Goal: Information Seeking & Learning: Find specific fact

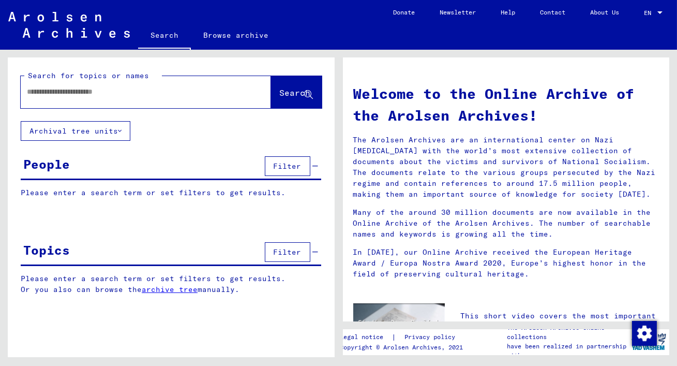
click at [54, 94] on input "text" at bounding box center [133, 91] width 213 height 11
click at [271, 92] on button "Search" at bounding box center [296, 92] width 51 height 32
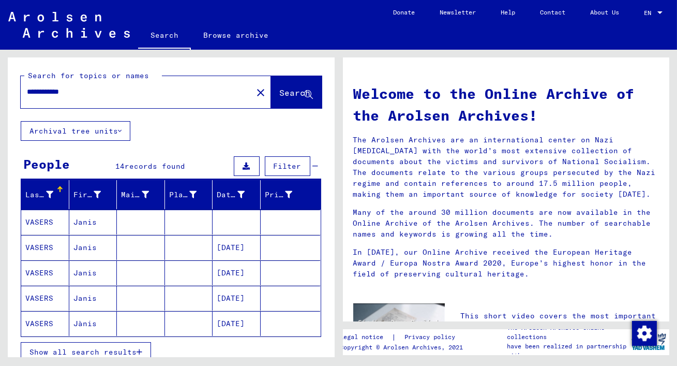
click at [101, 217] on mat-cell "Janis" at bounding box center [93, 221] width 48 height 25
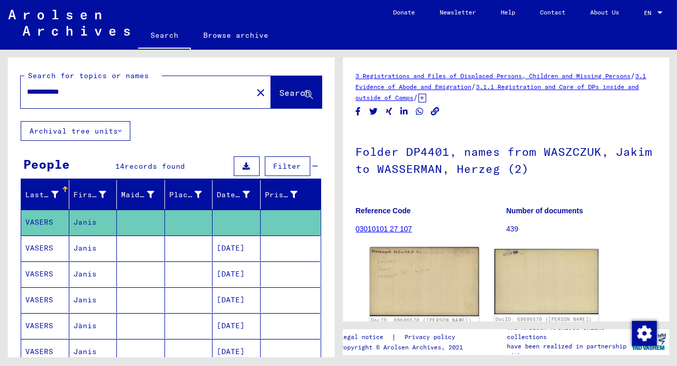
click at [404, 263] on img at bounding box center [423, 281] width 109 height 69
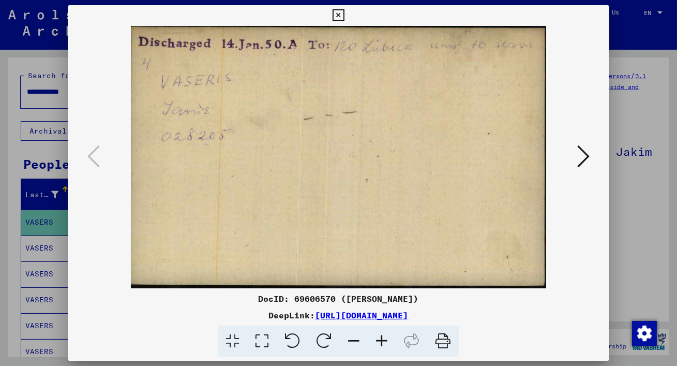
click at [582, 156] on icon at bounding box center [583, 156] width 12 height 25
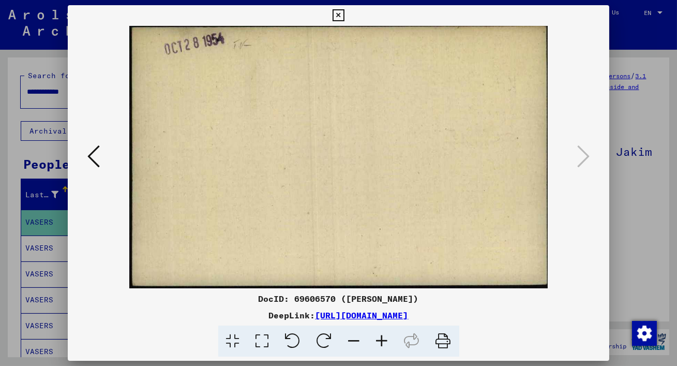
click at [340, 13] on icon at bounding box center [338, 15] width 12 height 12
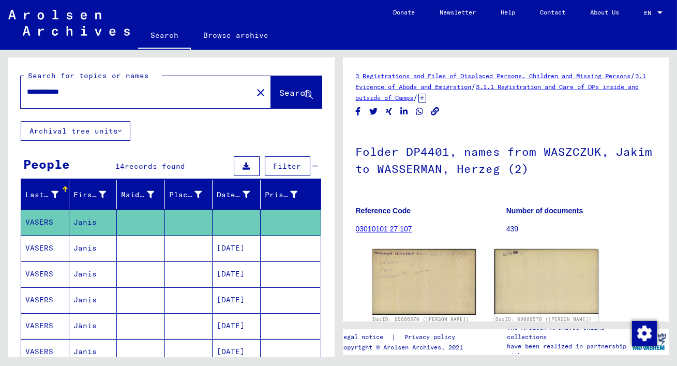
click at [94, 244] on mat-cell "Janis" at bounding box center [93, 247] width 48 height 25
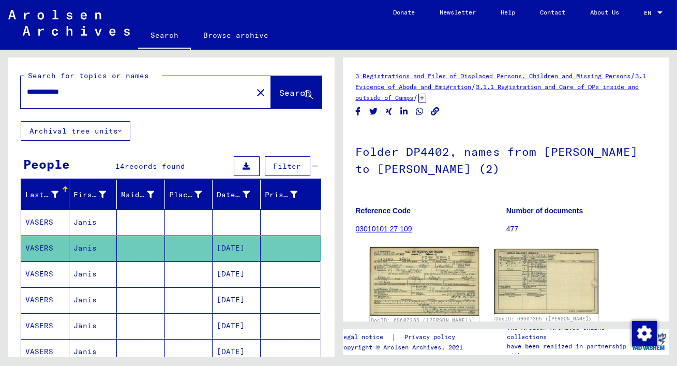
click at [422, 275] on img at bounding box center [423, 281] width 109 height 69
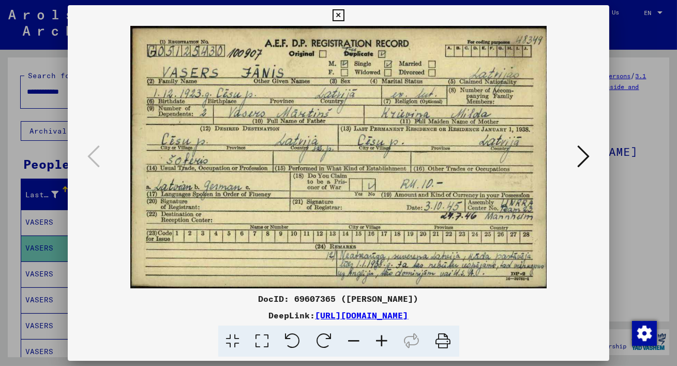
click at [263, 341] on icon at bounding box center [262, 341] width 29 height 32
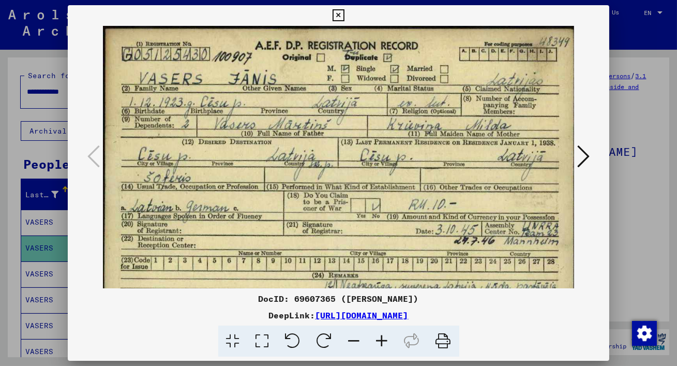
click at [381, 337] on icon at bounding box center [382, 341] width 28 height 32
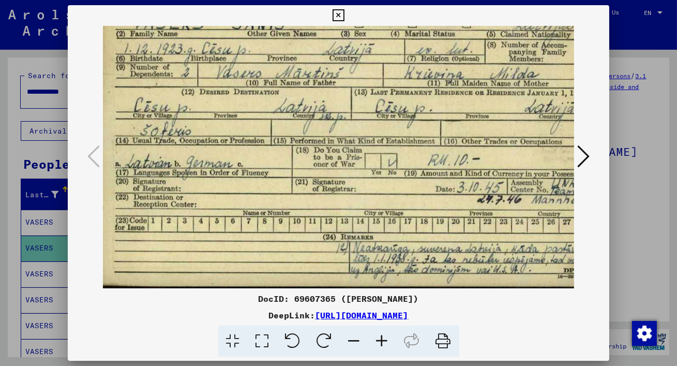
drag, startPoint x: 400, startPoint y: 254, endPoint x: 392, endPoint y: 134, distance: 120.7
click at [392, 134] on img at bounding box center [352, 127] width 512 height 322
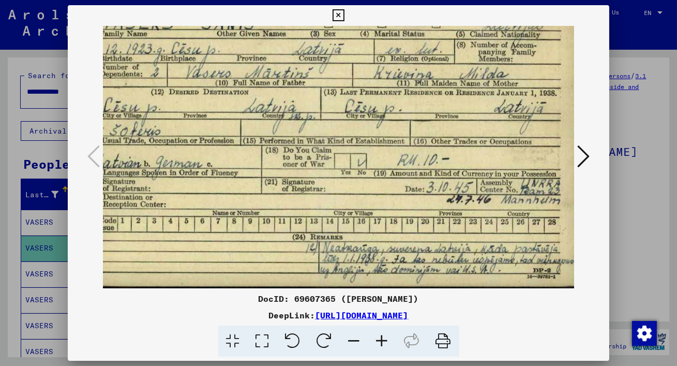
scroll to position [60, 41]
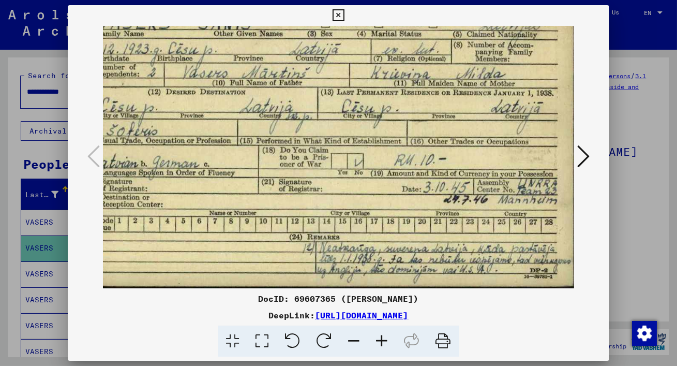
drag, startPoint x: 450, startPoint y: 229, endPoint x: 404, endPoint y: 165, distance: 78.1
click at [404, 165] on img at bounding box center [318, 127] width 512 height 322
click at [587, 156] on icon at bounding box center [583, 156] width 12 height 25
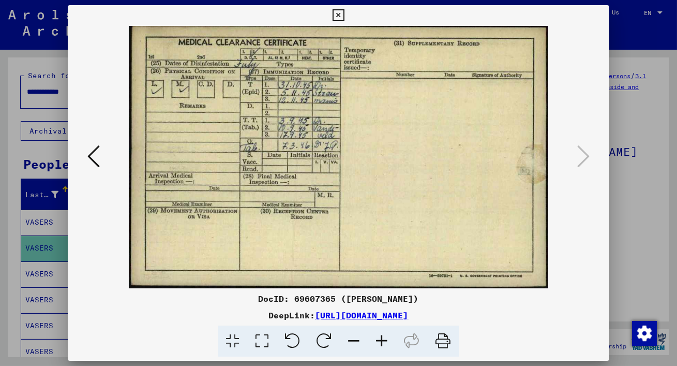
click at [337, 14] on icon at bounding box center [338, 15] width 12 height 12
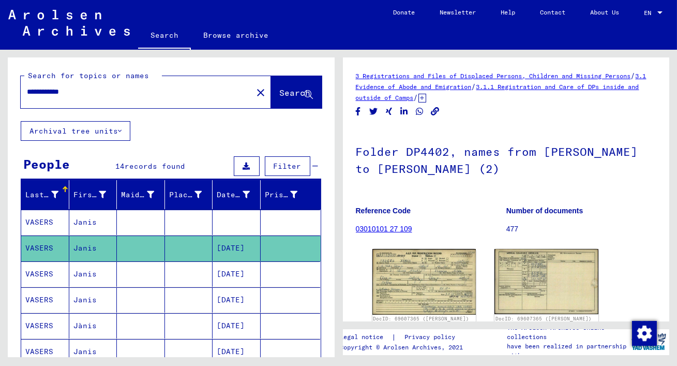
click at [250, 267] on mat-cell "[DATE]" at bounding box center [236, 273] width 48 height 25
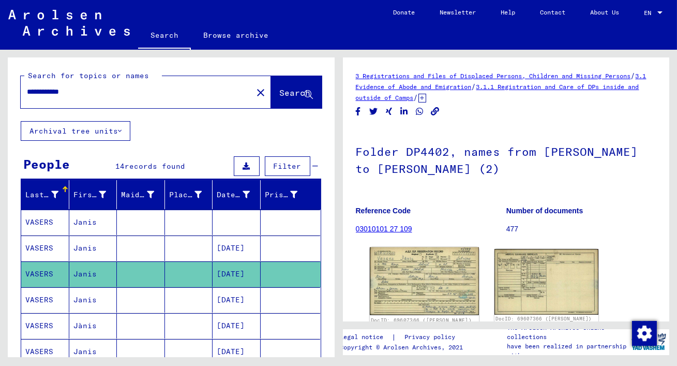
click at [403, 269] on img at bounding box center [423, 281] width 109 height 68
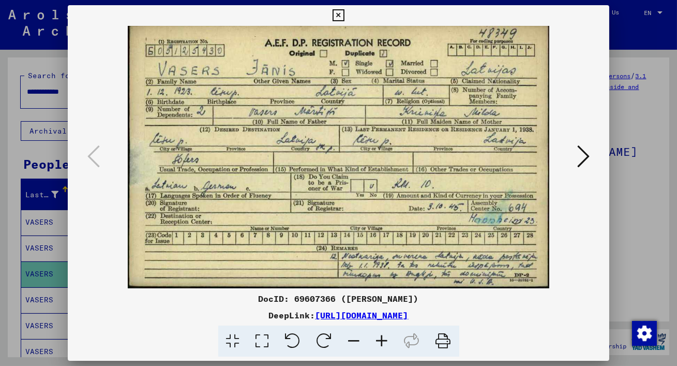
click at [586, 155] on icon at bounding box center [583, 156] width 12 height 25
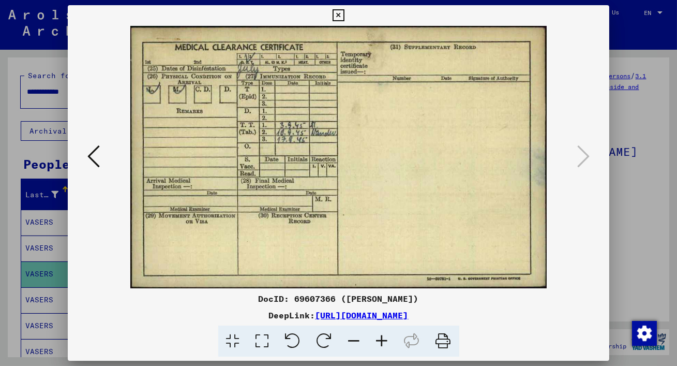
click at [337, 16] on icon at bounding box center [338, 15] width 12 height 12
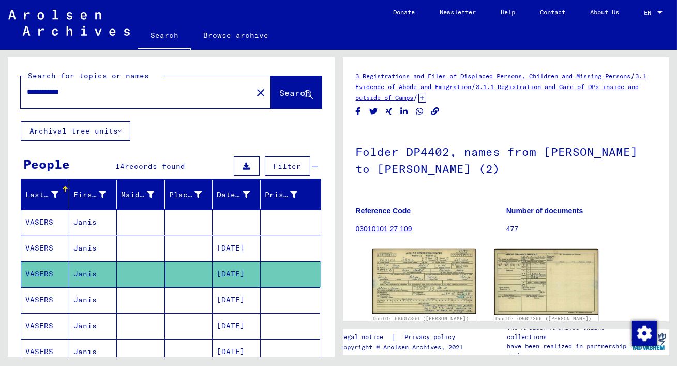
click at [244, 293] on mat-cell "[DATE]" at bounding box center [236, 299] width 48 height 25
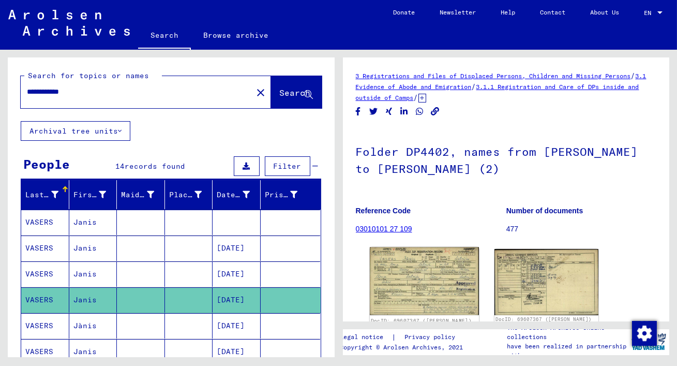
click at [424, 276] on img at bounding box center [423, 281] width 109 height 68
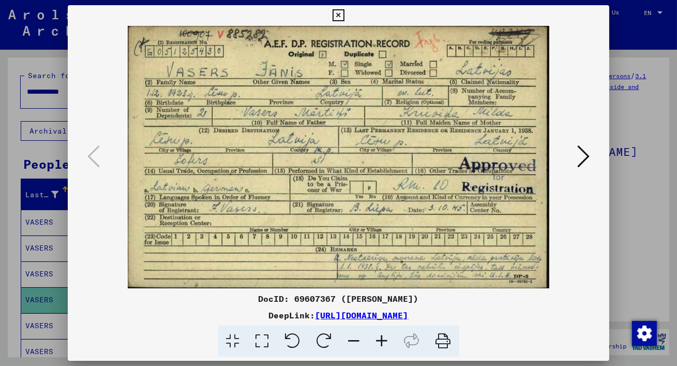
click at [340, 12] on icon at bounding box center [338, 15] width 12 height 12
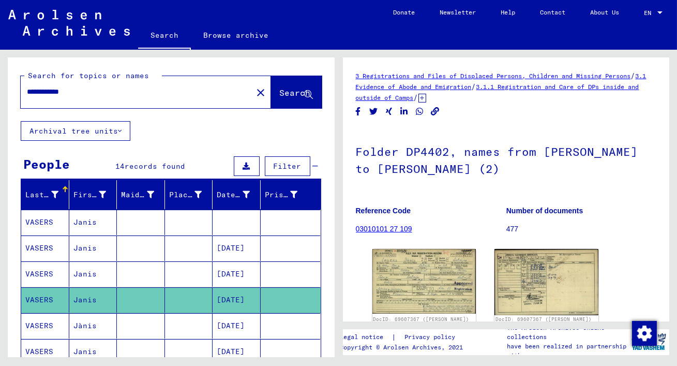
click at [251, 323] on mat-cell "[DATE]" at bounding box center [236, 325] width 48 height 25
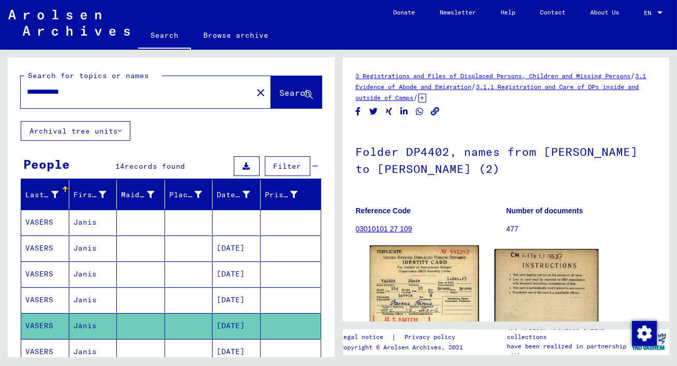
click at [419, 285] on img at bounding box center [423, 315] width 109 height 141
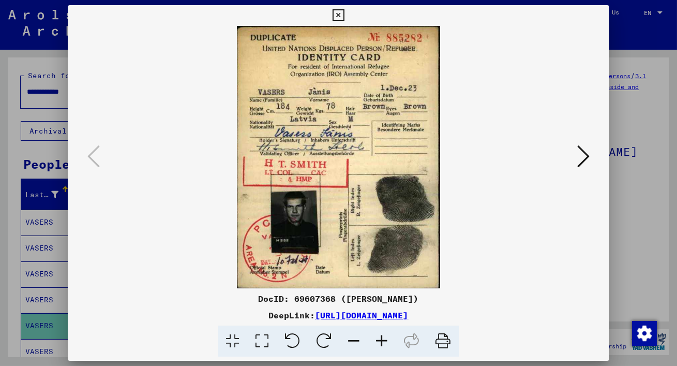
click at [263, 341] on icon at bounding box center [262, 341] width 29 height 32
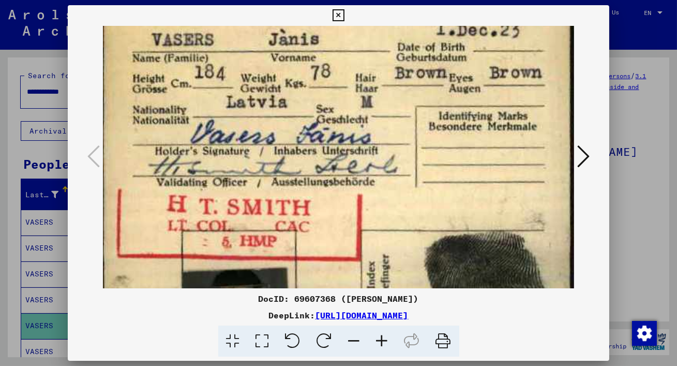
scroll to position [140, 0]
drag, startPoint x: 373, startPoint y: 268, endPoint x: 358, endPoint y: 129, distance: 139.9
click at [358, 128] on img at bounding box center [338, 189] width 471 height 607
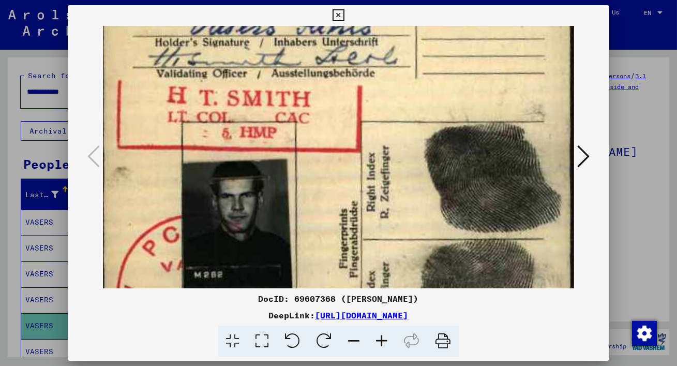
scroll to position [248, 0]
drag, startPoint x: 383, startPoint y: 201, endPoint x: 379, endPoint y: 94, distance: 107.1
click at [379, 94] on img at bounding box center [338, 81] width 471 height 607
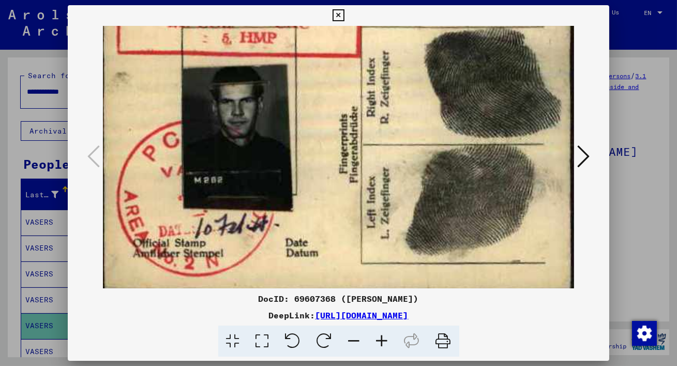
scroll to position [339, 0]
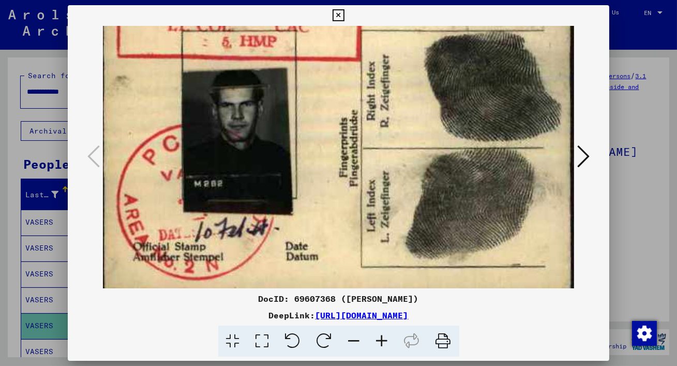
drag, startPoint x: 399, startPoint y: 195, endPoint x: 391, endPoint y: 81, distance: 115.0
click at [589, 154] on button at bounding box center [583, 156] width 19 height 29
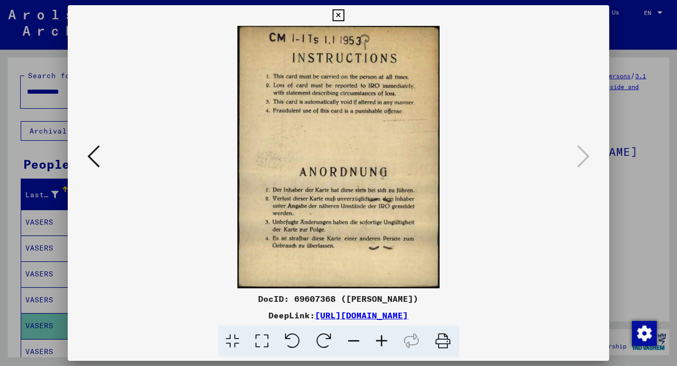
click at [338, 15] on icon at bounding box center [338, 15] width 12 height 12
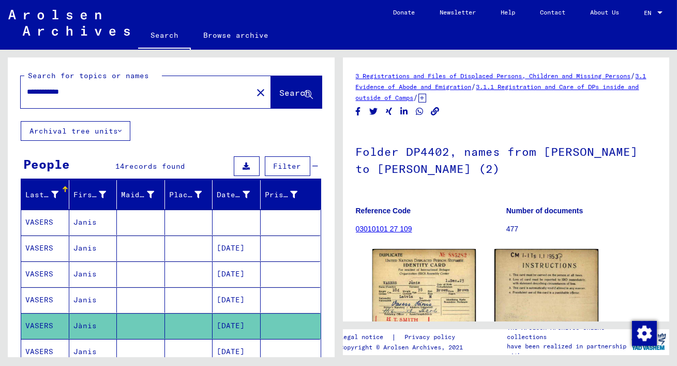
click at [285, 297] on mat-cell at bounding box center [291, 299] width 60 height 25
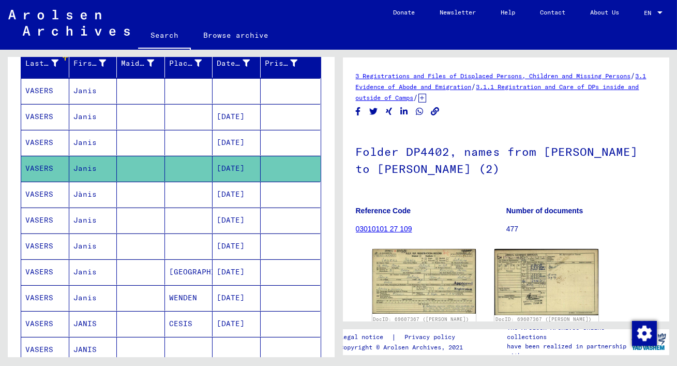
scroll to position [150, 0]
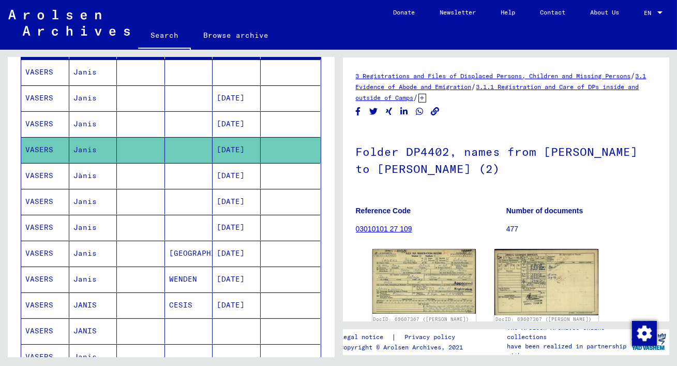
click at [245, 280] on mat-cell "[DATE]" at bounding box center [236, 278] width 48 height 25
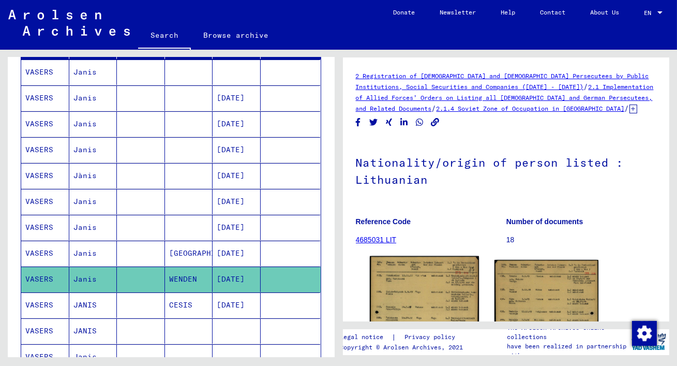
click at [409, 277] on img at bounding box center [423, 332] width 109 height 153
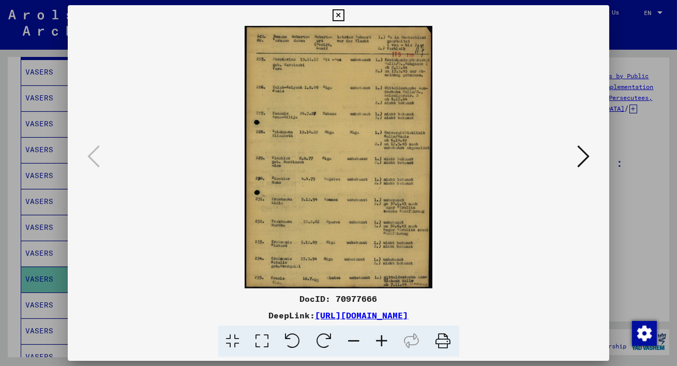
click at [264, 340] on icon at bounding box center [262, 341] width 29 height 32
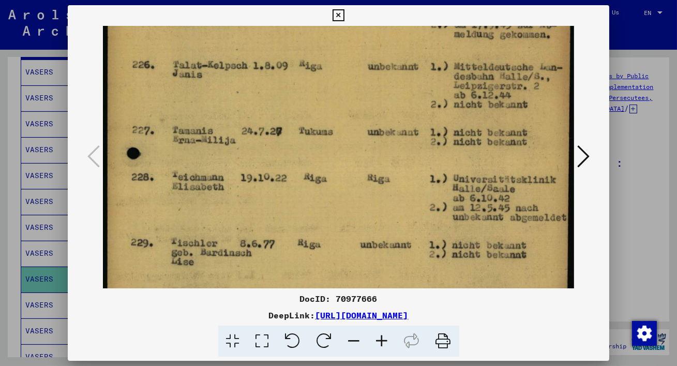
drag, startPoint x: 265, startPoint y: 226, endPoint x: 268, endPoint y: 112, distance: 114.8
click at [268, 112] on img at bounding box center [338, 240] width 471 height 659
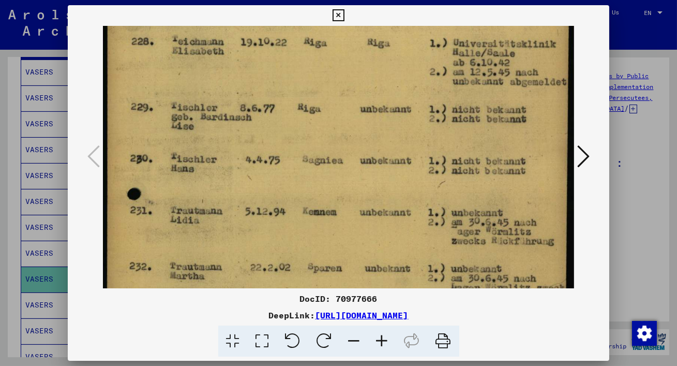
scroll to position [250, 0]
drag, startPoint x: 278, startPoint y: 206, endPoint x: 260, endPoint y: 70, distance: 137.2
click at [260, 70] on img at bounding box center [338, 105] width 471 height 659
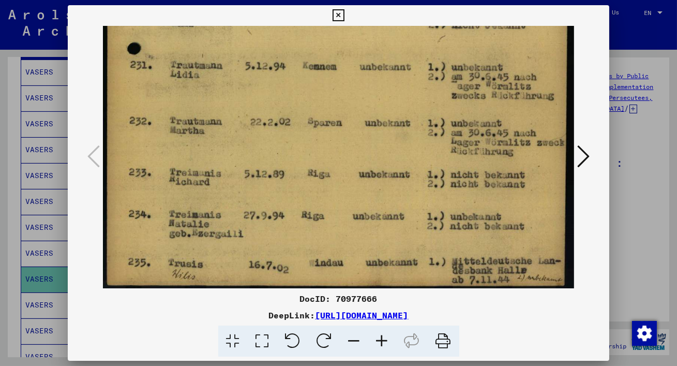
scroll to position [397, 0]
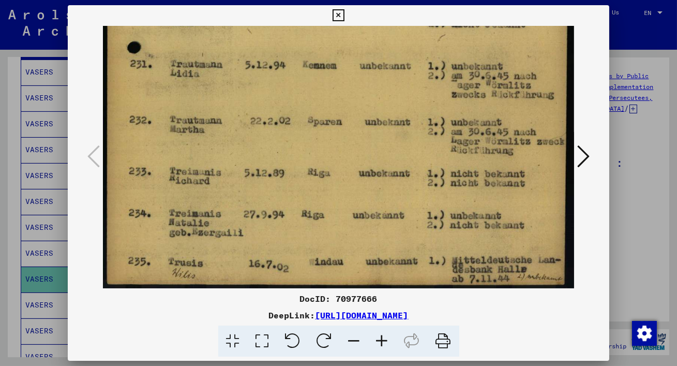
drag, startPoint x: 285, startPoint y: 226, endPoint x: 235, endPoint y: 59, distance: 173.7
drag, startPoint x: 277, startPoint y: 173, endPoint x: 256, endPoint y: 69, distance: 106.0
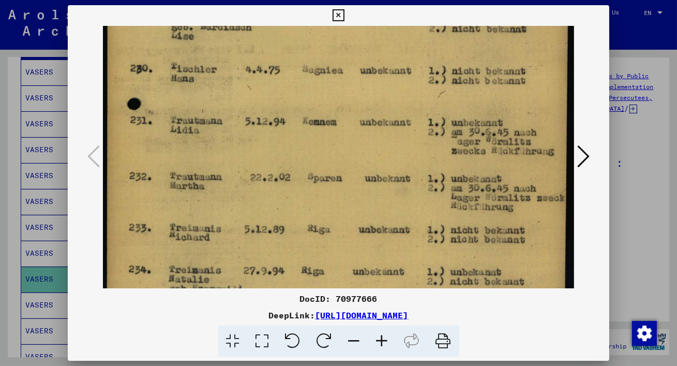
drag, startPoint x: 269, startPoint y: 238, endPoint x: 272, endPoint y: 208, distance: 30.1
click at [272, 208] on img at bounding box center [338, 15] width 471 height 659
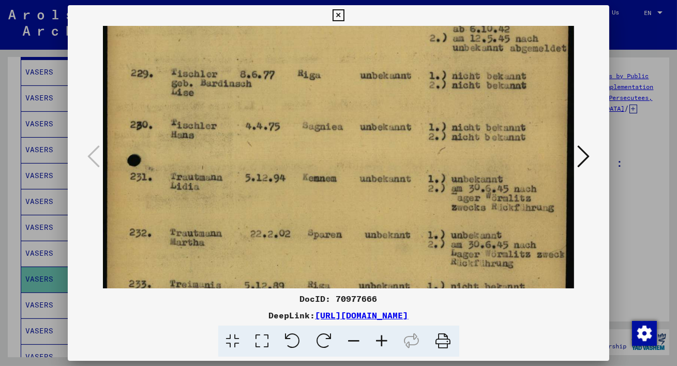
scroll to position [229, 0]
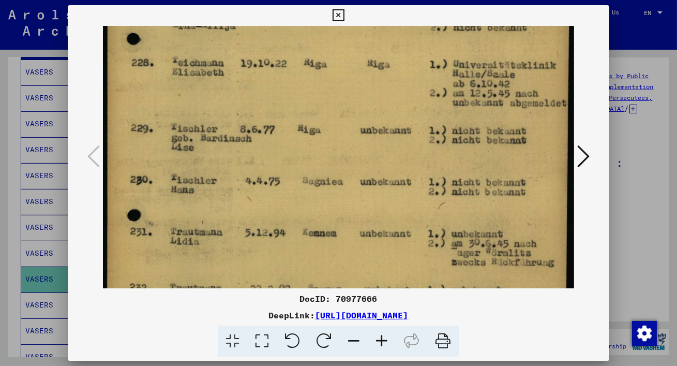
drag, startPoint x: 279, startPoint y: 139, endPoint x: 279, endPoint y: 251, distance: 112.2
click at [279, 251] on img at bounding box center [338, 126] width 471 height 659
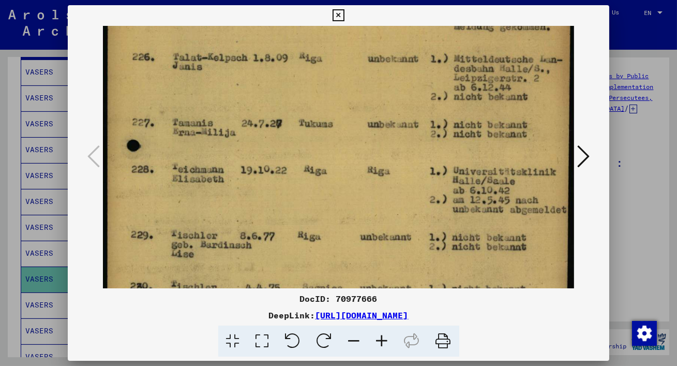
drag, startPoint x: 293, startPoint y: 146, endPoint x: 293, endPoint y: 252, distance: 106.5
click at [293, 252] on img at bounding box center [338, 232] width 471 height 659
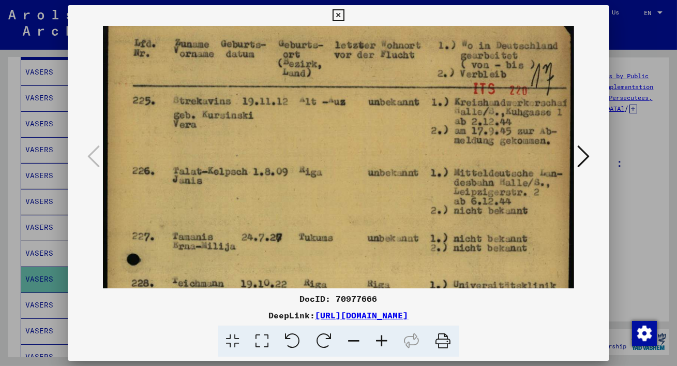
drag, startPoint x: 300, startPoint y: 166, endPoint x: 299, endPoint y: 278, distance: 111.7
click at [299, 279] on img at bounding box center [338, 346] width 471 height 659
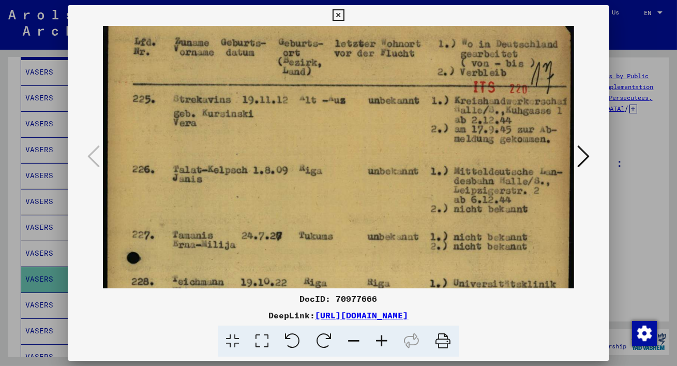
click at [311, 177] on img at bounding box center [338, 345] width 471 height 659
click at [587, 151] on icon at bounding box center [583, 156] width 12 height 25
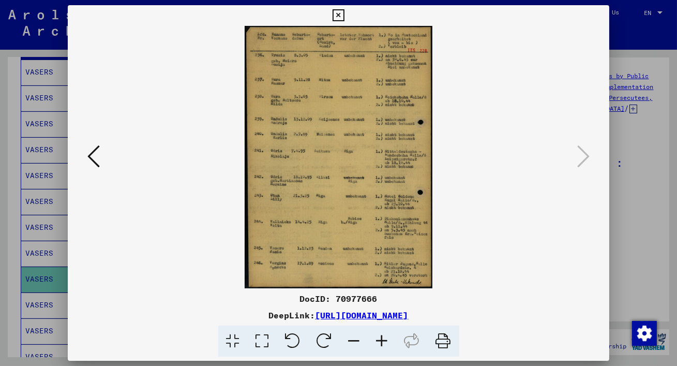
click at [267, 332] on icon at bounding box center [262, 341] width 29 height 32
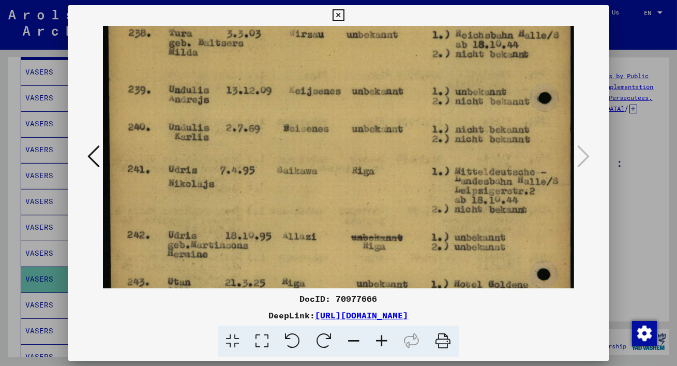
scroll to position [171, 0]
drag, startPoint x: 300, startPoint y: 230, endPoint x: 307, endPoint y: 59, distance: 171.2
click at [307, 59] on img at bounding box center [338, 184] width 471 height 659
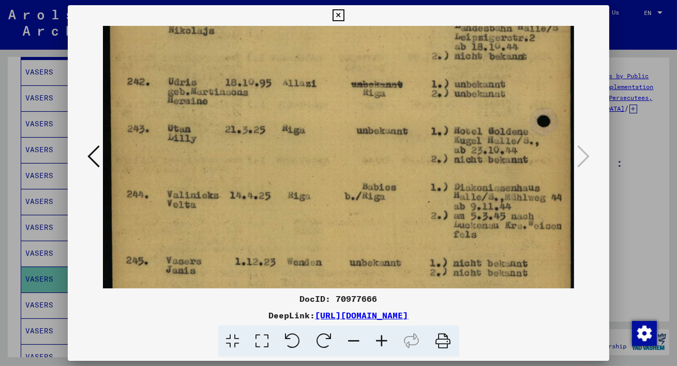
drag, startPoint x: 338, startPoint y: 182, endPoint x: 322, endPoint y: 33, distance: 150.3
click at [322, 32] on img at bounding box center [338, 32] width 471 height 659
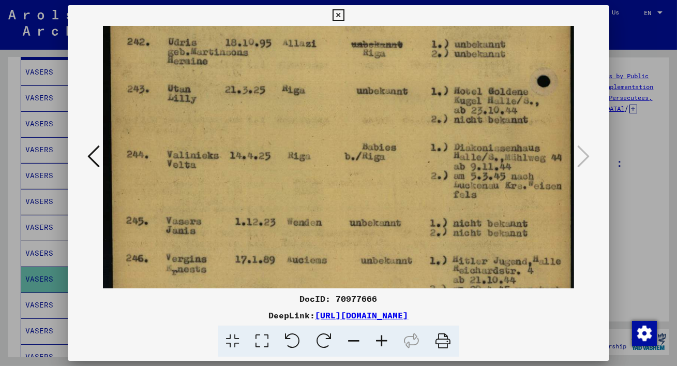
scroll to position [366, 0]
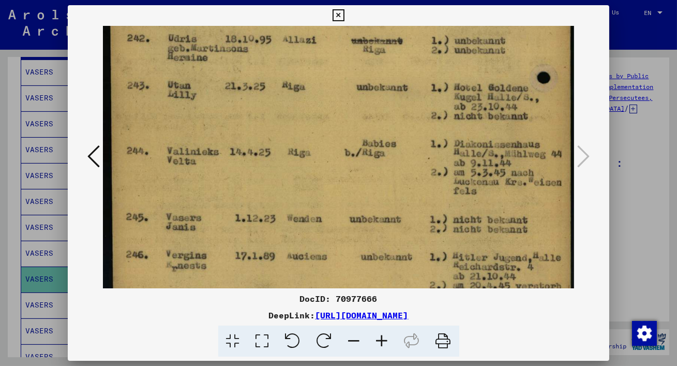
drag, startPoint x: 342, startPoint y: 165, endPoint x: 334, endPoint y: 120, distance: 45.7
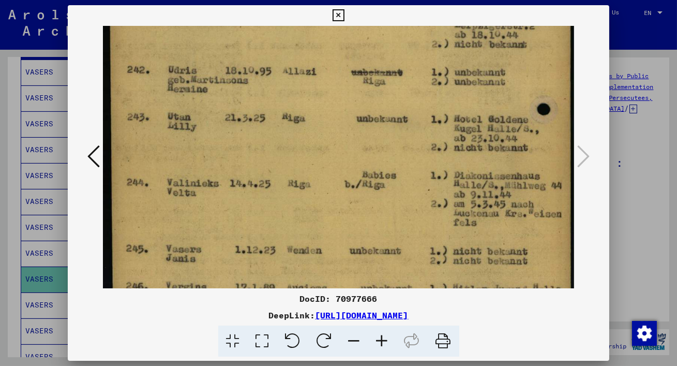
drag, startPoint x: 355, startPoint y: 84, endPoint x: 358, endPoint y: 231, distance: 146.8
click at [358, 224] on img at bounding box center [338, 20] width 471 height 659
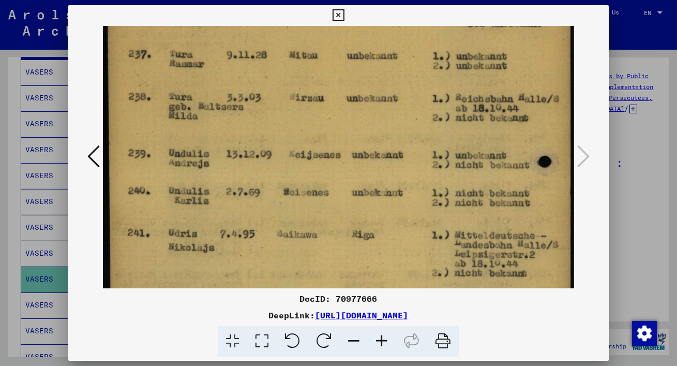
scroll to position [0, 0]
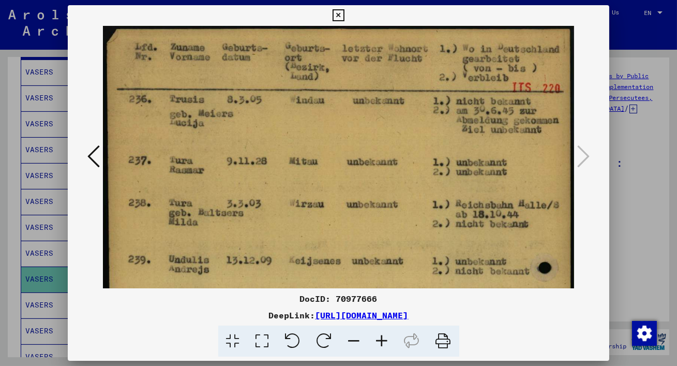
drag, startPoint x: 375, startPoint y: 117, endPoint x: 390, endPoint y: 366, distance: 248.6
click at [390, 365] on div "DocID: 70977666 DeepLink: [URL][DOMAIN_NAME]" at bounding box center [338, 183] width 677 height 366
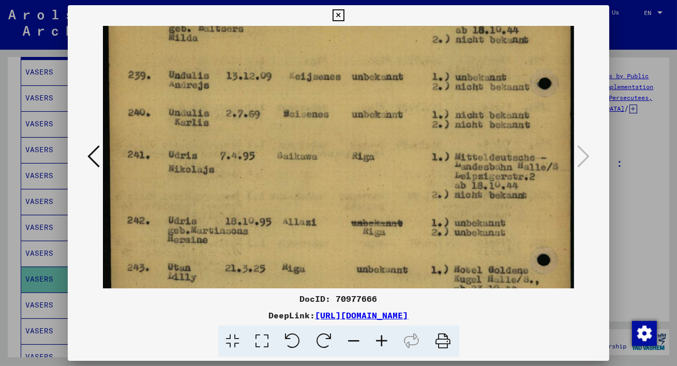
scroll to position [185, 0]
drag, startPoint x: 475, startPoint y: 273, endPoint x: 480, endPoint y: 89, distance: 184.6
click at [480, 89] on img at bounding box center [338, 170] width 471 height 659
click at [335, 13] on icon at bounding box center [338, 15] width 12 height 12
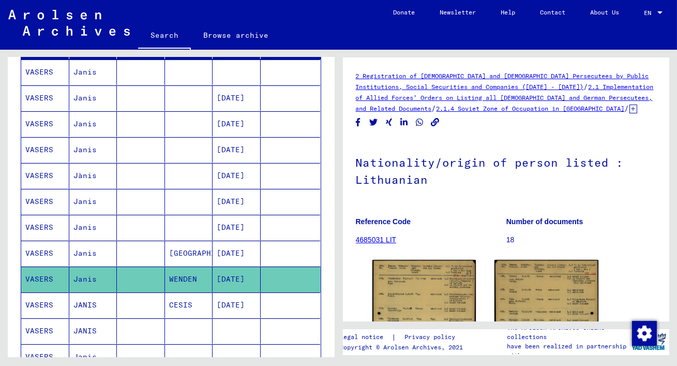
click at [230, 300] on mat-cell "[DATE]" at bounding box center [236, 304] width 48 height 25
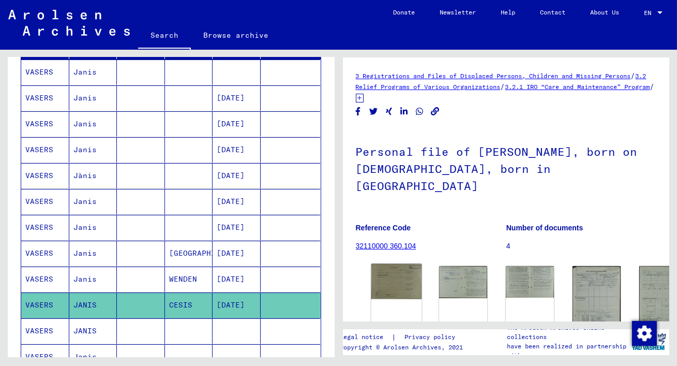
click at [386, 264] on img at bounding box center [396, 281] width 51 height 35
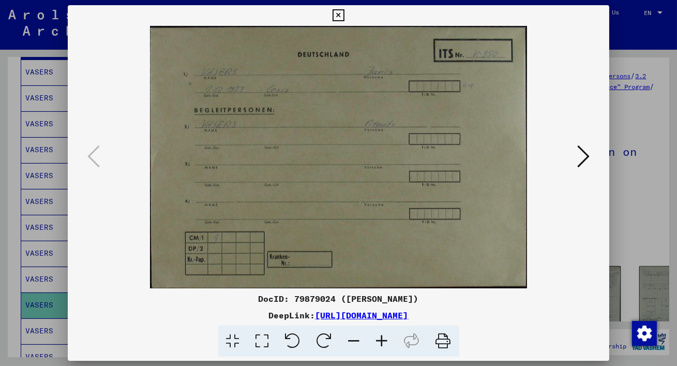
click at [267, 342] on icon at bounding box center [262, 341] width 29 height 32
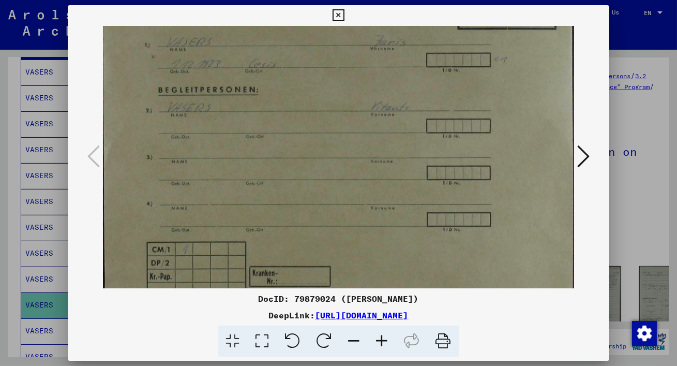
scroll to position [14, 0]
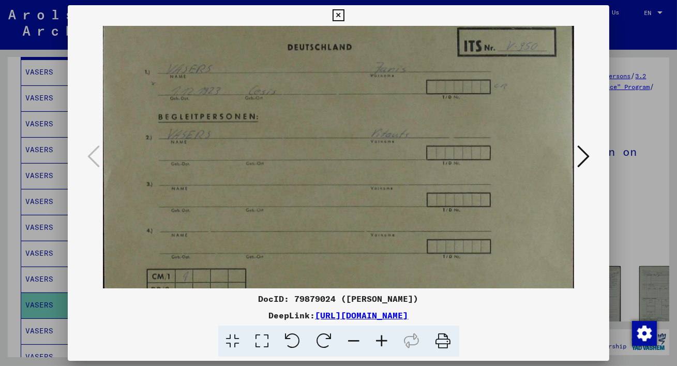
drag, startPoint x: 332, startPoint y: 273, endPoint x: 317, endPoint y: 257, distance: 21.9
click at [317, 257] on img at bounding box center [338, 175] width 471 height 328
click at [588, 150] on icon at bounding box center [583, 156] width 12 height 25
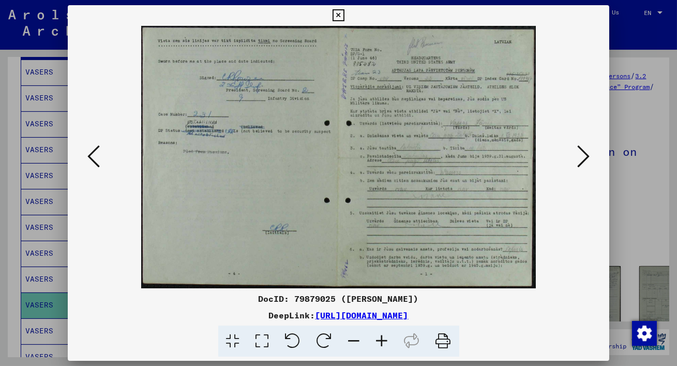
click at [264, 338] on icon at bounding box center [262, 341] width 29 height 32
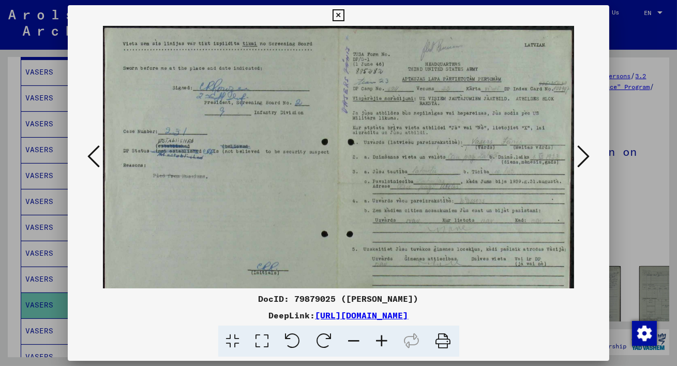
click at [237, 135] on img at bounding box center [338, 182] width 471 height 313
click at [265, 339] on icon at bounding box center [262, 341] width 29 height 32
click at [383, 337] on icon at bounding box center [382, 341] width 28 height 32
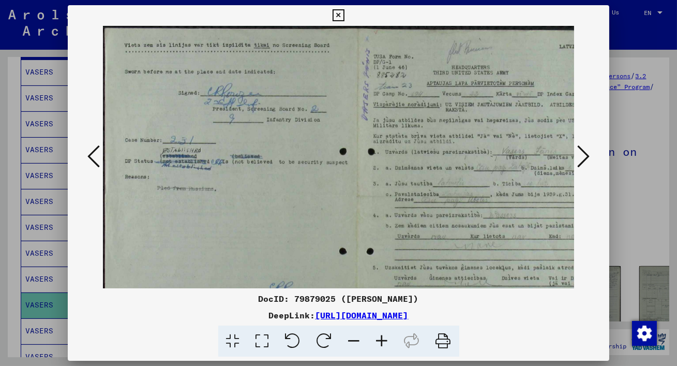
click at [383, 337] on icon at bounding box center [382, 341] width 28 height 32
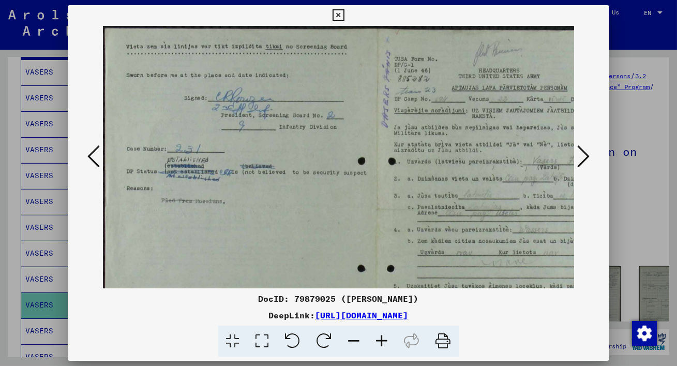
click at [383, 337] on icon at bounding box center [382, 341] width 28 height 32
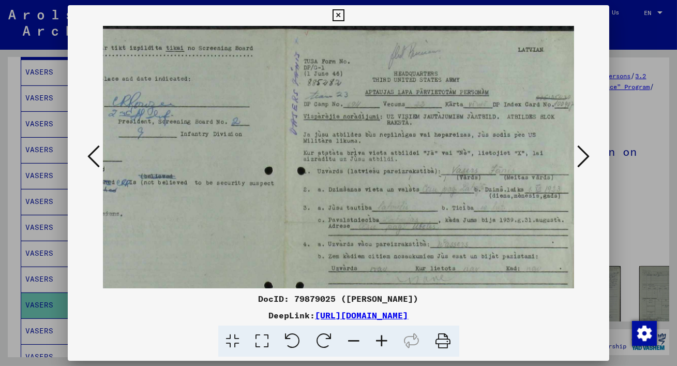
scroll to position [0, 116]
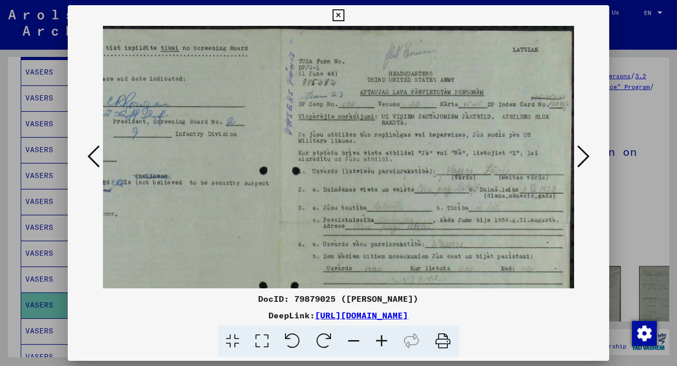
drag, startPoint x: 309, startPoint y: 210, endPoint x: 166, endPoint y: 231, distance: 144.3
click at [166, 231] on img at bounding box center [281, 221] width 588 height 390
drag, startPoint x: 312, startPoint y: 168, endPoint x: 185, endPoint y: 207, distance: 133.1
click at [184, 207] on img at bounding box center [281, 221] width 588 height 390
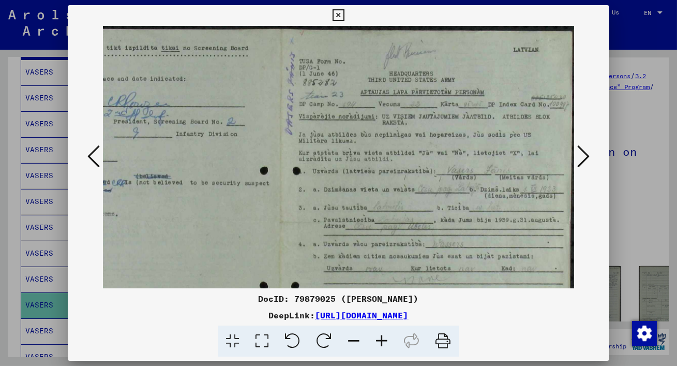
click at [382, 339] on icon at bounding box center [382, 341] width 28 height 32
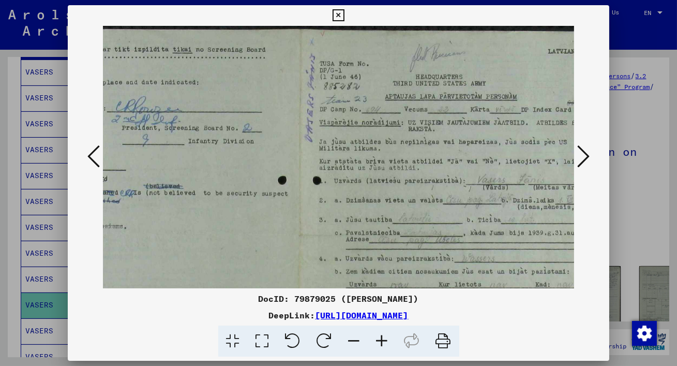
click at [382, 339] on icon at bounding box center [382, 341] width 28 height 32
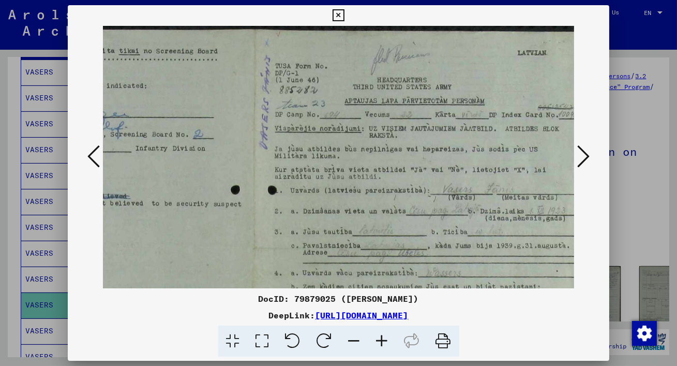
scroll to position [0, 194]
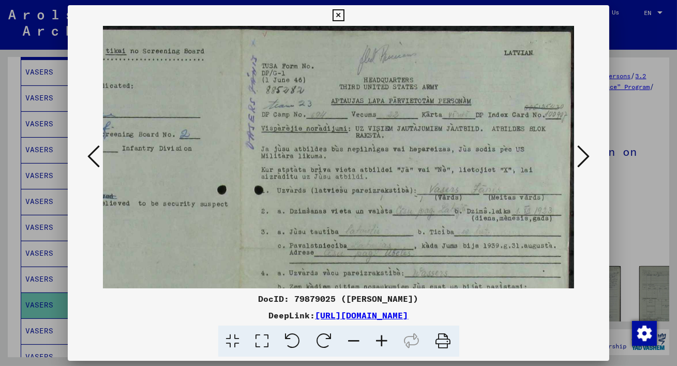
drag, startPoint x: 455, startPoint y: 202, endPoint x: 366, endPoint y: 209, distance: 90.3
click at [366, 209] on img at bounding box center [241, 247] width 666 height 442
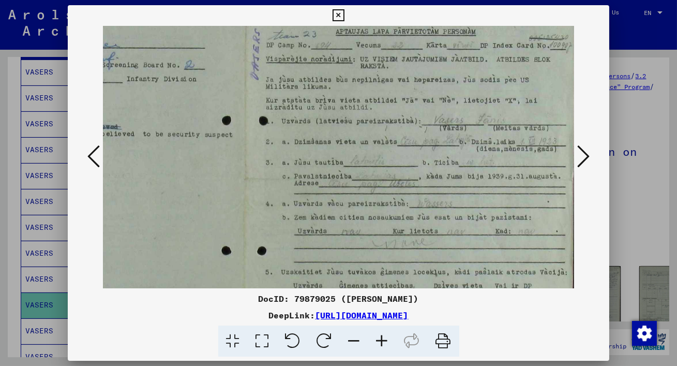
scroll to position [78, 191]
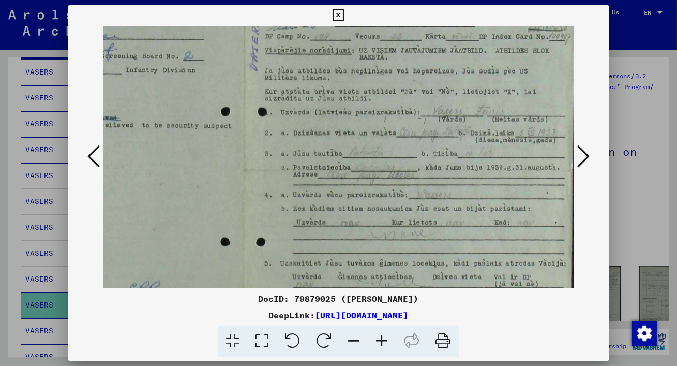
drag, startPoint x: 429, startPoint y: 212, endPoint x: 433, endPoint y: 134, distance: 78.7
click at [433, 134] on img at bounding box center [245, 169] width 666 height 442
click at [381, 337] on icon at bounding box center [382, 341] width 28 height 32
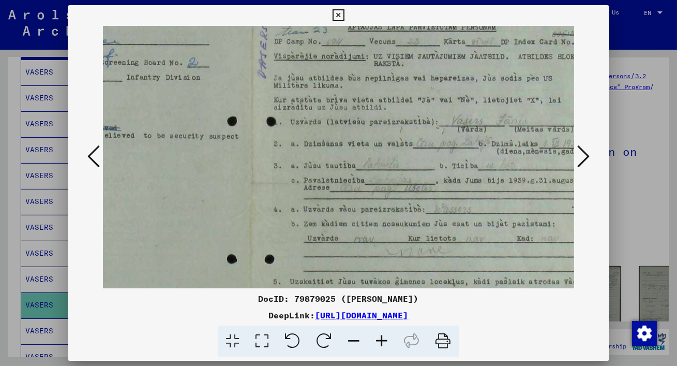
scroll to position [78, 204]
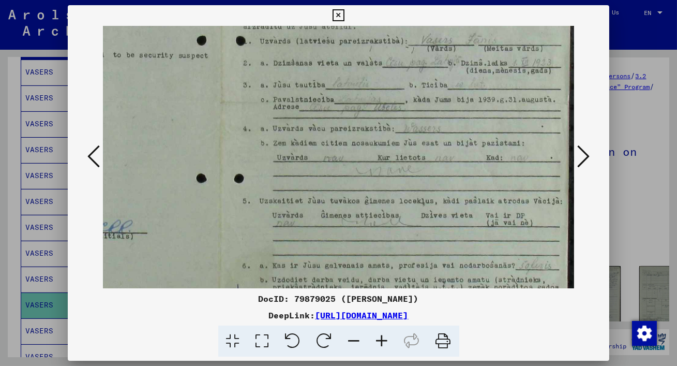
drag, startPoint x: 472, startPoint y: 222, endPoint x: 406, endPoint y: 144, distance: 102.7
click at [406, 144] on img at bounding box center [222, 101] width 705 height 468
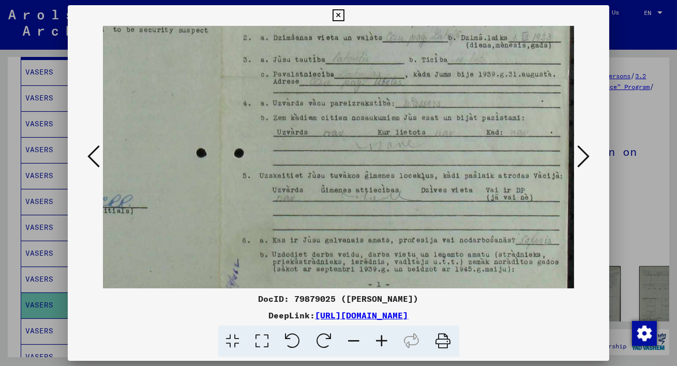
scroll to position [175, 233]
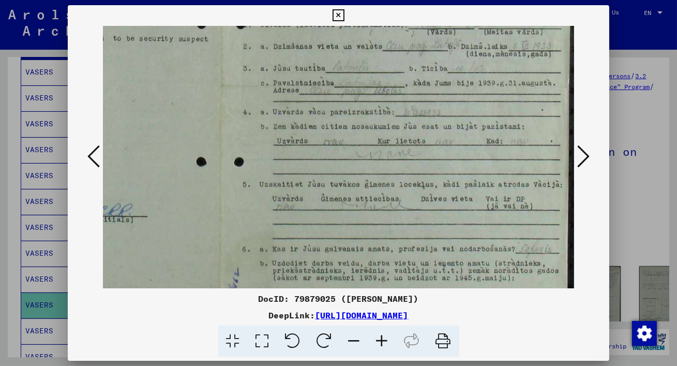
drag, startPoint x: 465, startPoint y: 186, endPoint x: 387, endPoint y: 136, distance: 92.9
click at [387, 136] on img at bounding box center [222, 85] width 705 height 468
click at [585, 150] on icon at bounding box center [583, 156] width 12 height 25
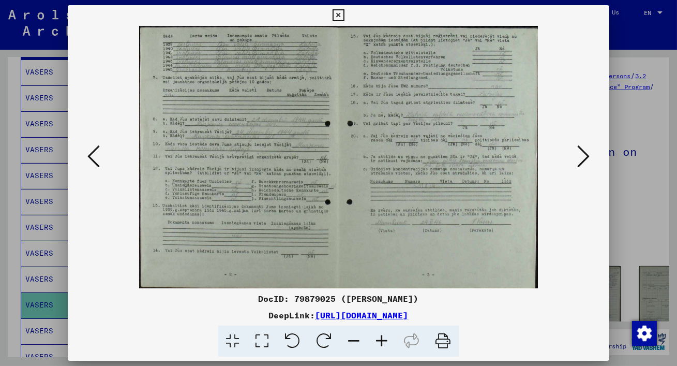
scroll to position [0, 0]
click at [263, 337] on icon at bounding box center [262, 341] width 29 height 32
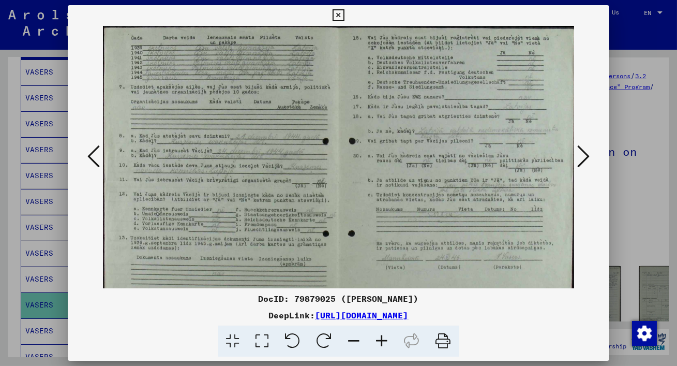
click at [381, 340] on icon at bounding box center [382, 341] width 28 height 32
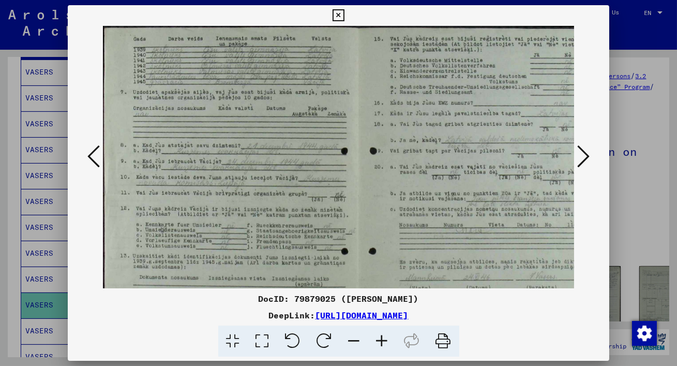
click at [381, 340] on icon at bounding box center [382, 341] width 28 height 32
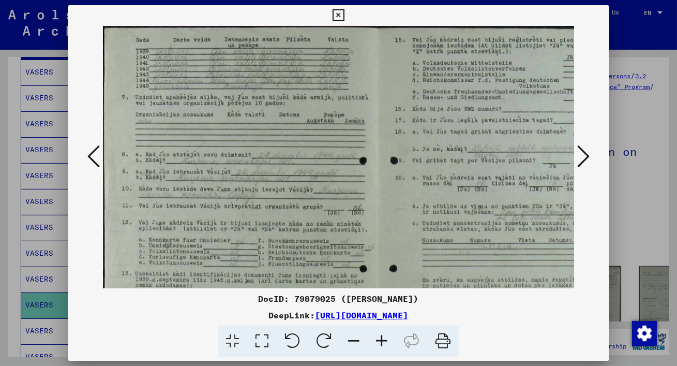
click at [381, 340] on icon at bounding box center [382, 341] width 28 height 32
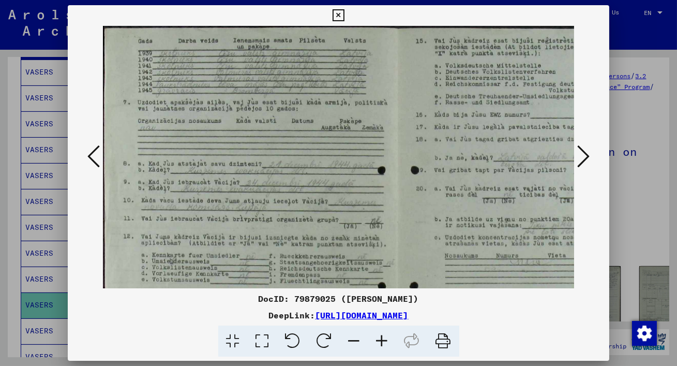
click at [381, 340] on icon at bounding box center [382, 341] width 28 height 32
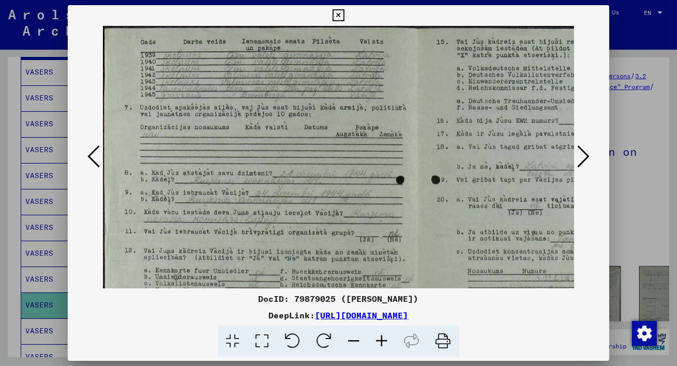
click at [381, 340] on icon at bounding box center [382, 341] width 28 height 32
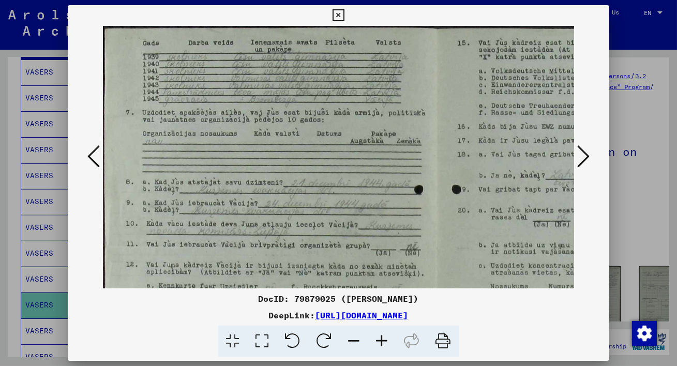
click at [381, 340] on icon at bounding box center [382, 341] width 28 height 32
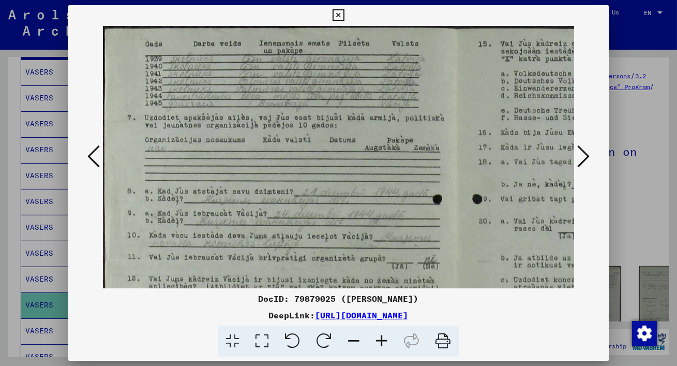
click at [381, 340] on icon at bounding box center [382, 341] width 28 height 32
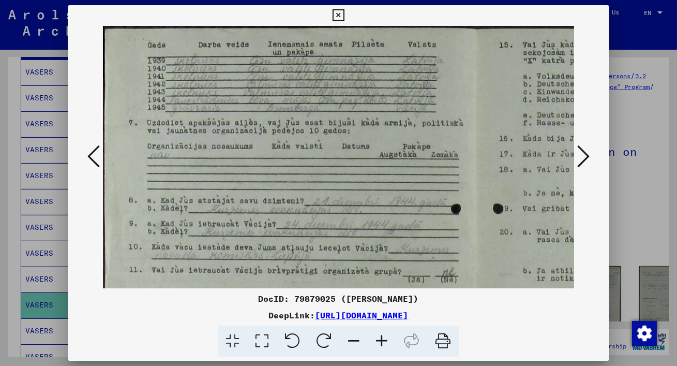
click at [381, 340] on icon at bounding box center [382, 341] width 28 height 32
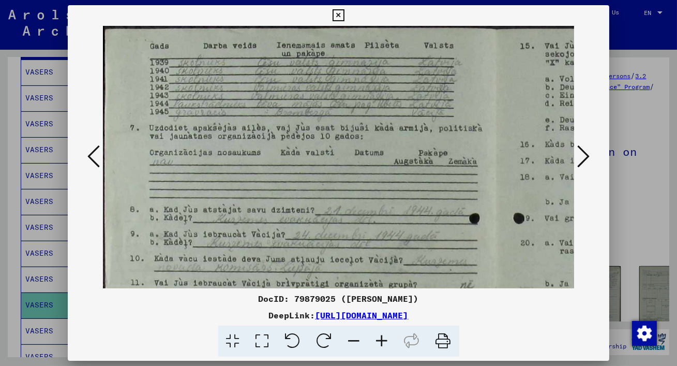
click at [381, 340] on icon at bounding box center [382, 341] width 28 height 32
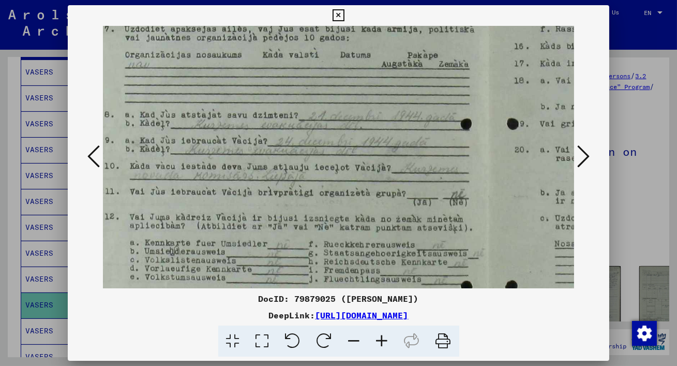
scroll to position [105, 28]
drag, startPoint x: 436, startPoint y: 234, endPoint x: 408, endPoint y: 129, distance: 109.0
click at [408, 129] on img at bounding box center [487, 192] width 825 height 542
click at [383, 343] on icon at bounding box center [382, 341] width 28 height 32
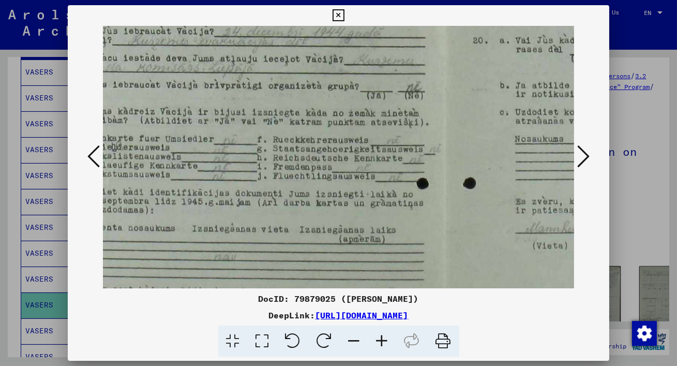
drag, startPoint x: 342, startPoint y: 212, endPoint x: 205, endPoint y: 170, distance: 142.9
click at [209, 162] on img at bounding box center [445, 86] width 864 height 568
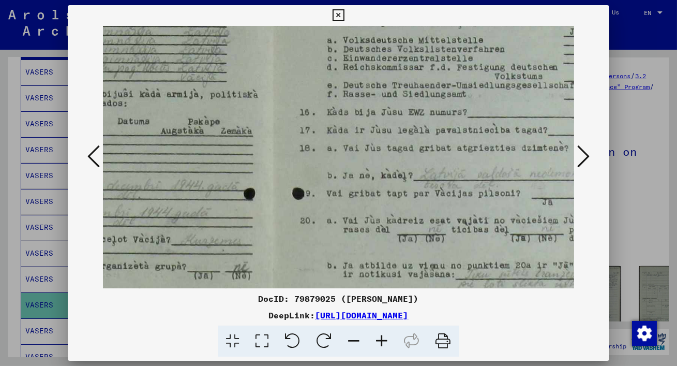
drag, startPoint x: 437, startPoint y: 101, endPoint x: 313, endPoint y: 241, distance: 187.5
click at [313, 240] on img at bounding box center [273, 266] width 864 height 568
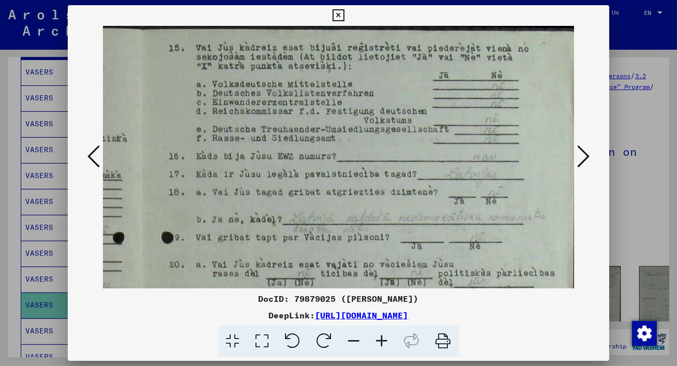
drag, startPoint x: 402, startPoint y: 161, endPoint x: 293, endPoint y: 304, distance: 180.0
click at [293, 304] on div "DocID: 79879025 ([PERSON_NAME]) DeepLink: [URL][DOMAIN_NAME]" at bounding box center [338, 181] width 541 height 352
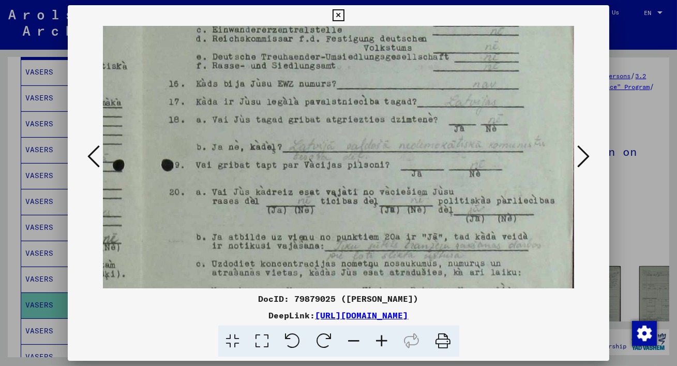
scroll to position [77, 393]
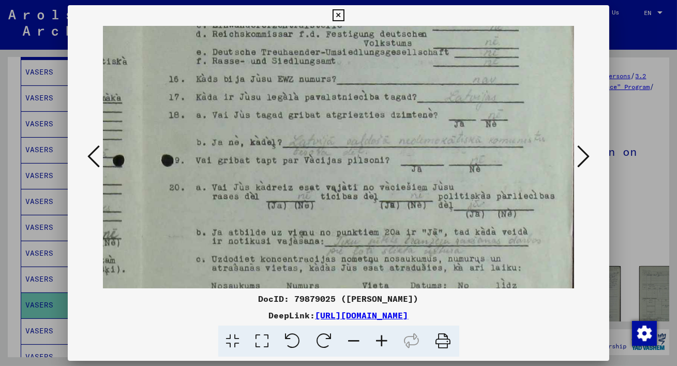
drag, startPoint x: 339, startPoint y: 202, endPoint x: 318, endPoint y: 124, distance: 80.9
click at [318, 124] on img at bounding box center [142, 233] width 864 height 568
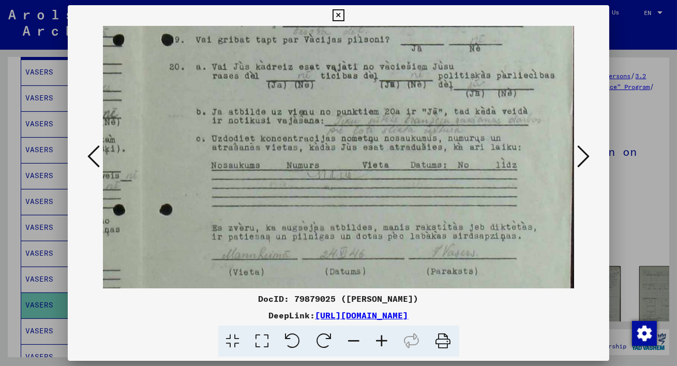
drag, startPoint x: 342, startPoint y: 204, endPoint x: 307, endPoint y: 84, distance: 125.5
click at [307, 84] on img at bounding box center [142, 112] width 864 height 568
click at [585, 151] on icon at bounding box center [583, 156] width 12 height 25
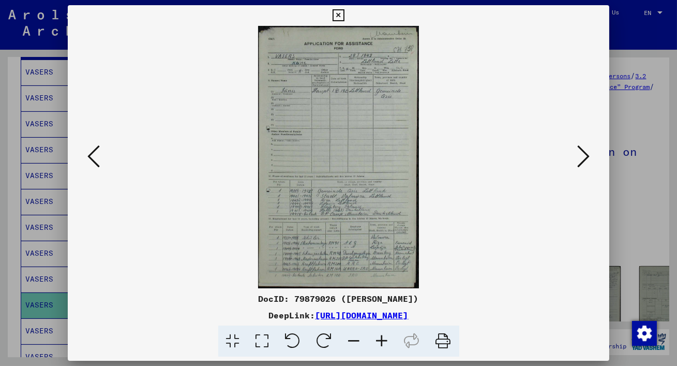
click at [261, 338] on icon at bounding box center [262, 341] width 29 height 32
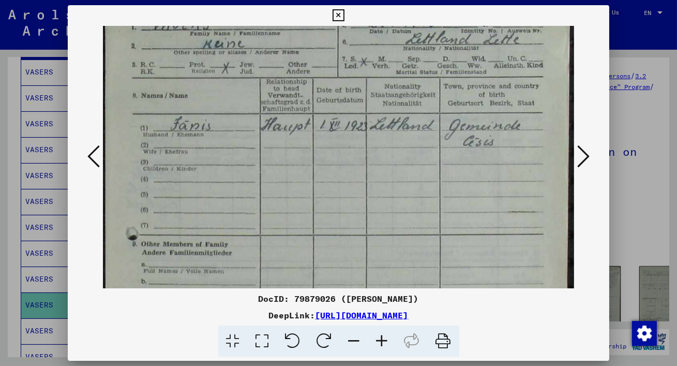
scroll to position [96, 0]
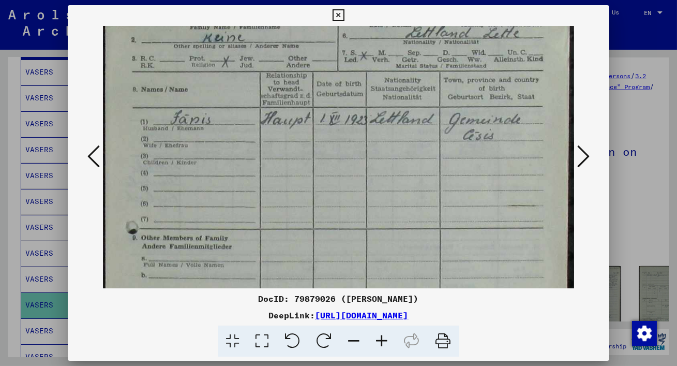
drag, startPoint x: 324, startPoint y: 262, endPoint x: 312, endPoint y: 165, distance: 97.4
click at [312, 165] on img at bounding box center [338, 313] width 471 height 766
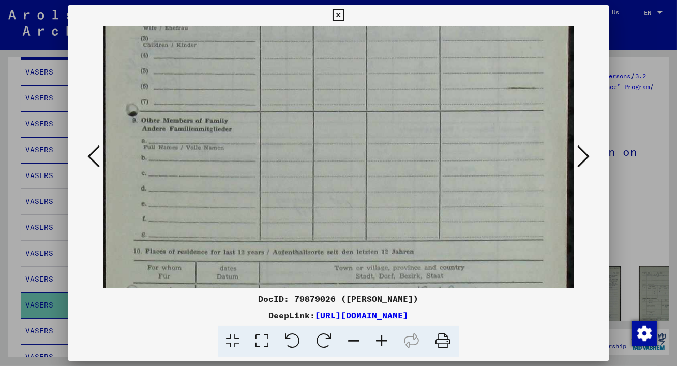
drag, startPoint x: 335, startPoint y: 237, endPoint x: 326, endPoint y: 119, distance: 118.2
click at [326, 119] on img at bounding box center [338, 195] width 471 height 766
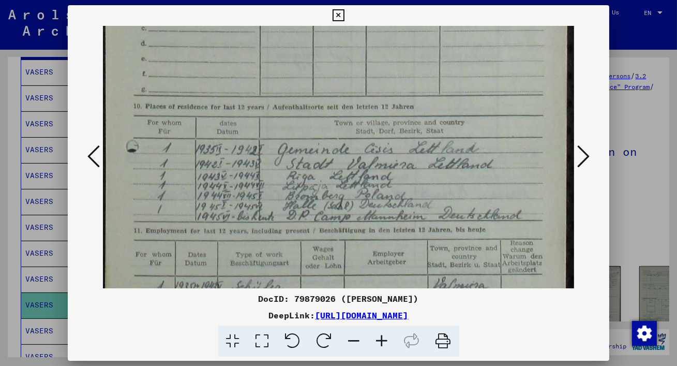
scroll to position [369, 0]
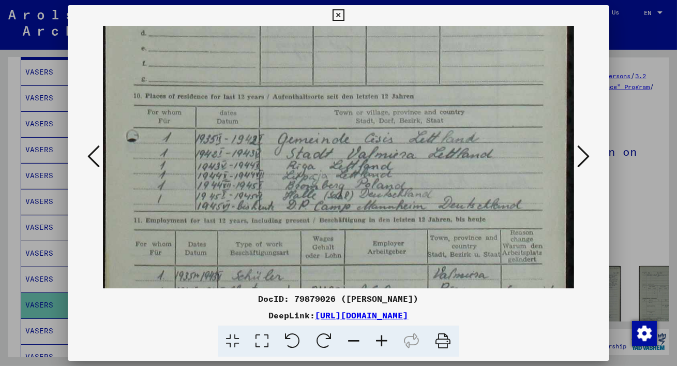
drag, startPoint x: 340, startPoint y: 208, endPoint x: 330, endPoint y: 52, distance: 155.9
click at [330, 52] on img at bounding box center [338, 40] width 471 height 766
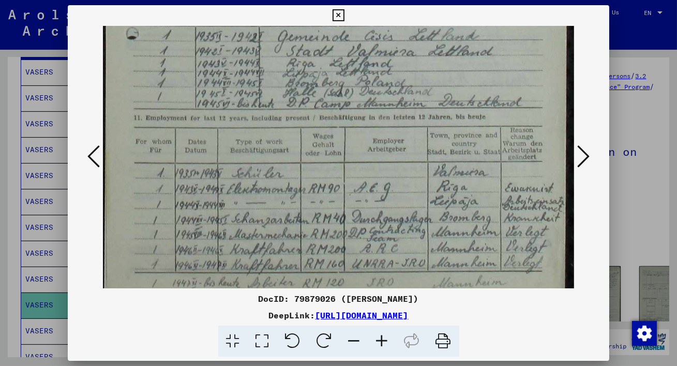
scroll to position [468, 0]
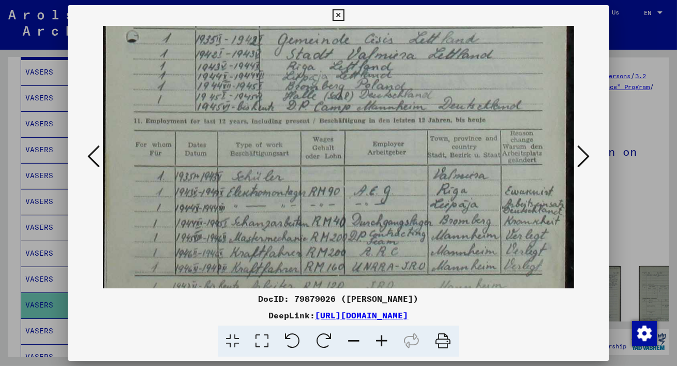
drag, startPoint x: 356, startPoint y: 237, endPoint x: 329, endPoint y: 136, distance: 103.8
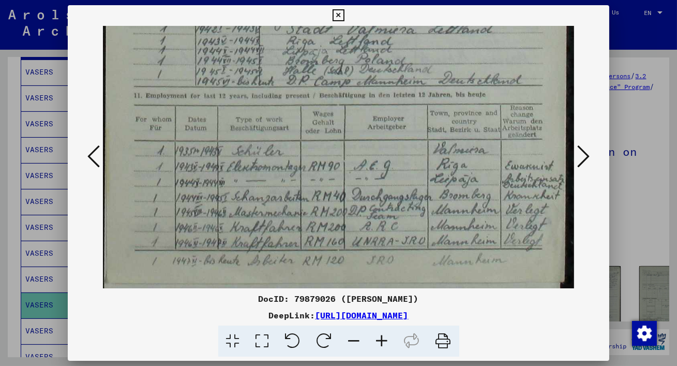
scroll to position [493, 0]
drag, startPoint x: 293, startPoint y: 247, endPoint x: 290, endPoint y: 221, distance: 26.1
click at [587, 154] on icon at bounding box center [583, 156] width 12 height 25
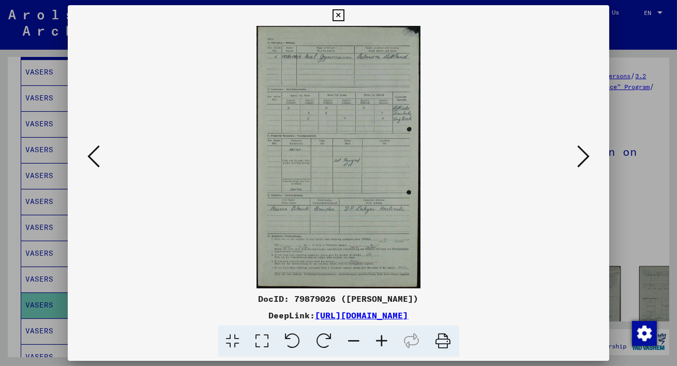
click at [264, 340] on icon at bounding box center [262, 341] width 29 height 32
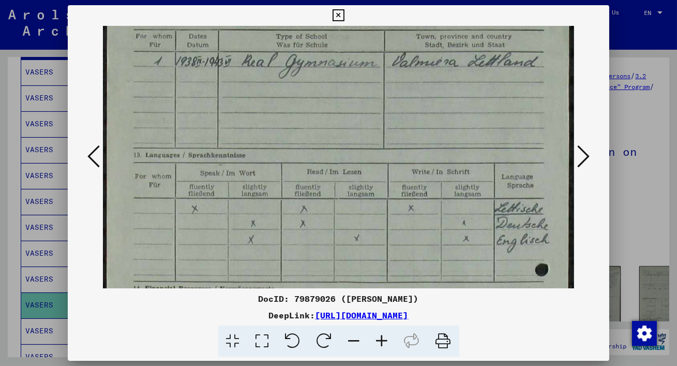
drag, startPoint x: 299, startPoint y: 186, endPoint x: 280, endPoint y: 133, distance: 56.1
click at [280, 133] on img at bounding box center [338, 349] width 471 height 753
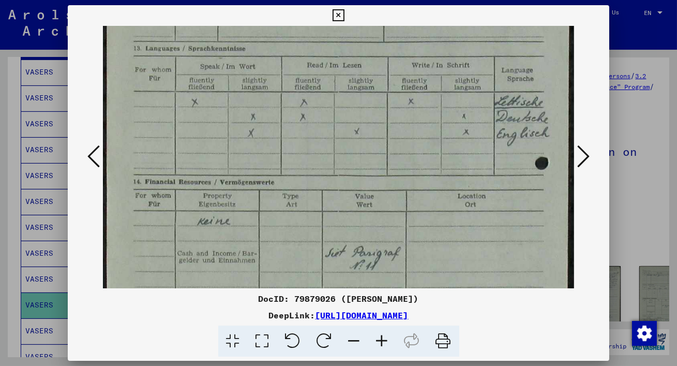
scroll to position [161, 0]
drag, startPoint x: 314, startPoint y: 206, endPoint x: 265, endPoint y: 98, distance: 118.9
click at [265, 98] on img at bounding box center [338, 241] width 471 height 753
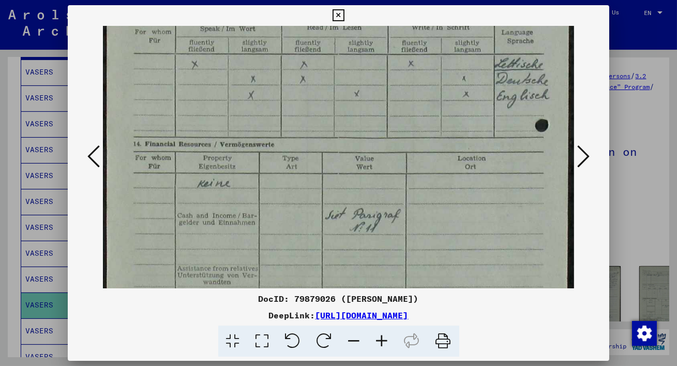
scroll to position [197, 0]
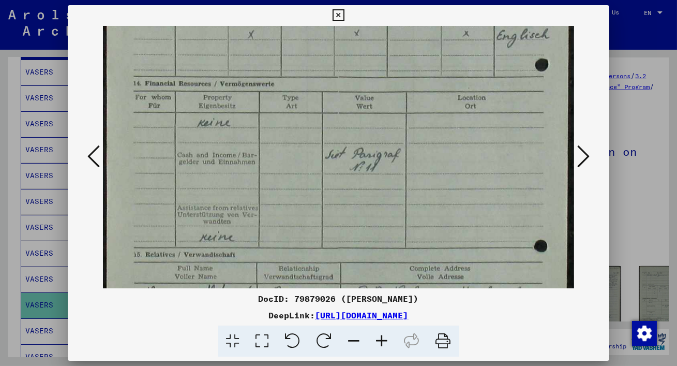
drag, startPoint x: 302, startPoint y: 204, endPoint x: 280, endPoint y: 106, distance: 100.2
click at [280, 106] on img at bounding box center [338, 144] width 471 height 753
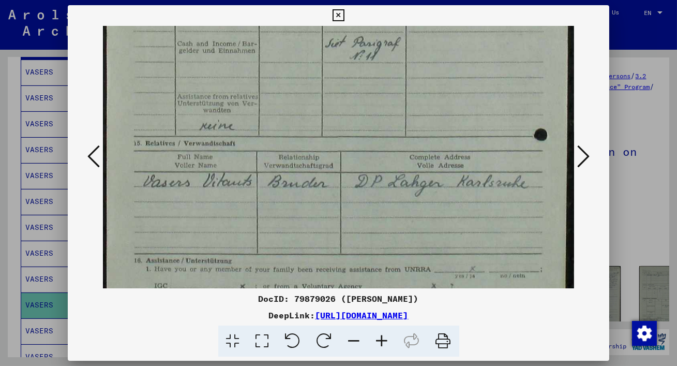
scroll to position [370, 0]
drag, startPoint x: 315, startPoint y: 205, endPoint x: 288, endPoint y: 94, distance: 114.9
click at [288, 94] on img at bounding box center [338, 32] width 471 height 753
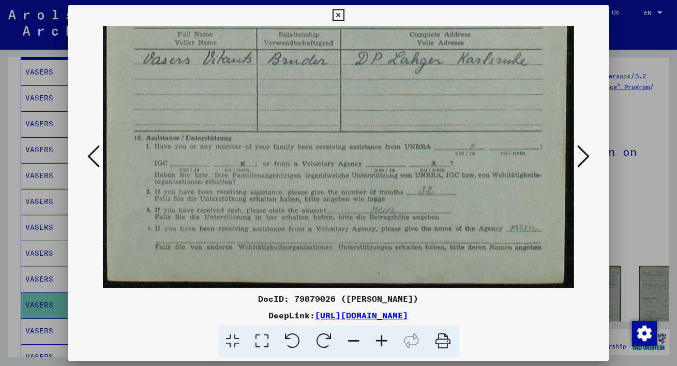
drag, startPoint x: 344, startPoint y: 216, endPoint x: 298, endPoint y: 95, distance: 129.7
click at [587, 153] on icon at bounding box center [583, 156] width 12 height 25
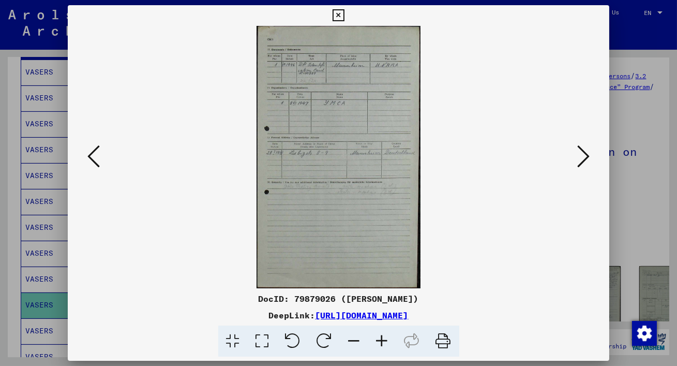
scroll to position [0, 0]
click at [261, 340] on icon at bounding box center [262, 341] width 29 height 32
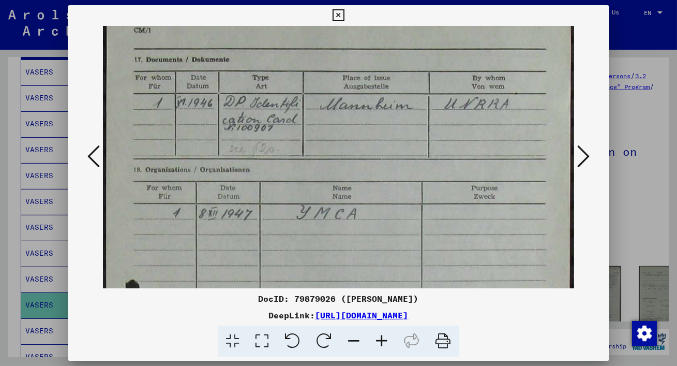
scroll to position [47, 0]
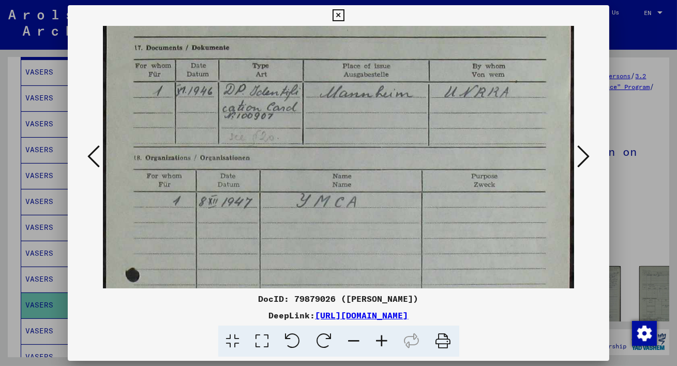
drag, startPoint x: 384, startPoint y: 198, endPoint x: 333, endPoint y: 151, distance: 68.8
click at [333, 151] on img at bounding box center [338, 356] width 471 height 755
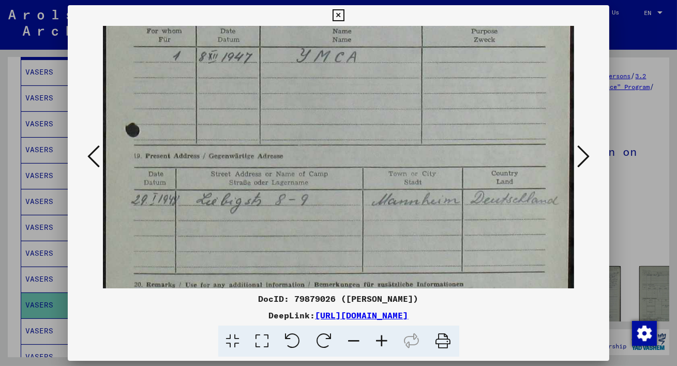
scroll to position [226, 0]
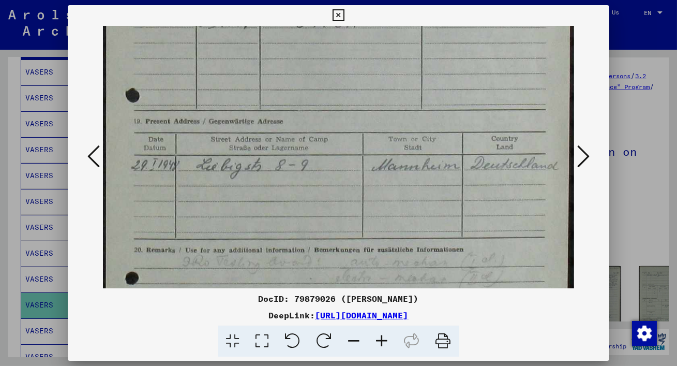
drag, startPoint x: 354, startPoint y: 262, endPoint x: 323, endPoint y: 83, distance: 182.1
click at [323, 83] on img at bounding box center [338, 177] width 471 height 755
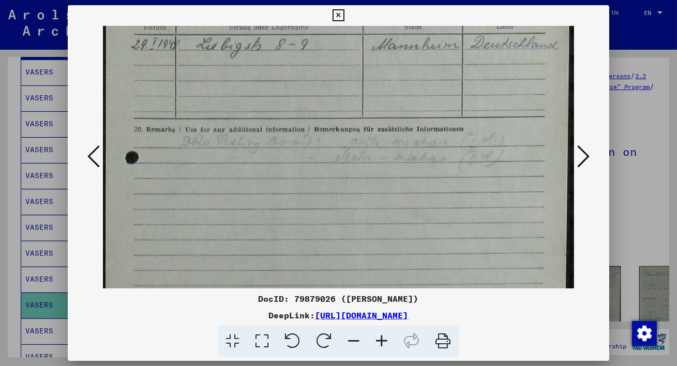
scroll to position [341, 0]
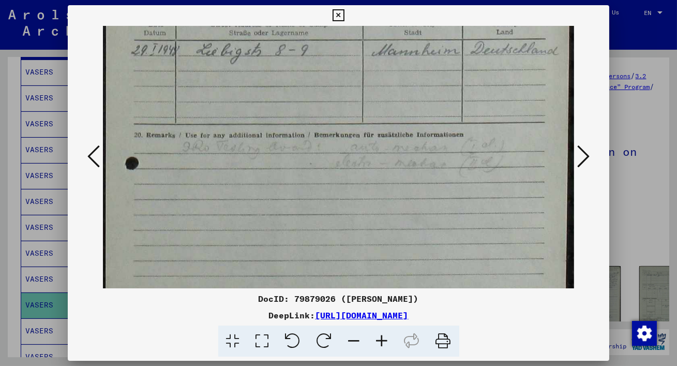
drag, startPoint x: 331, startPoint y: 240, endPoint x: 298, endPoint y: 127, distance: 118.3
click at [298, 126] on img at bounding box center [338, 62] width 471 height 755
click at [585, 154] on icon at bounding box center [583, 156] width 12 height 25
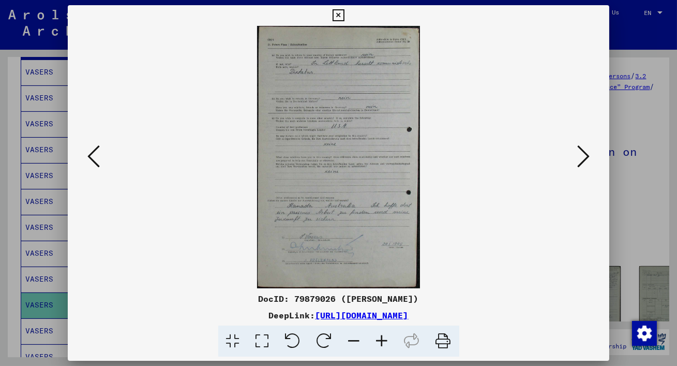
click at [262, 337] on icon at bounding box center [262, 341] width 29 height 32
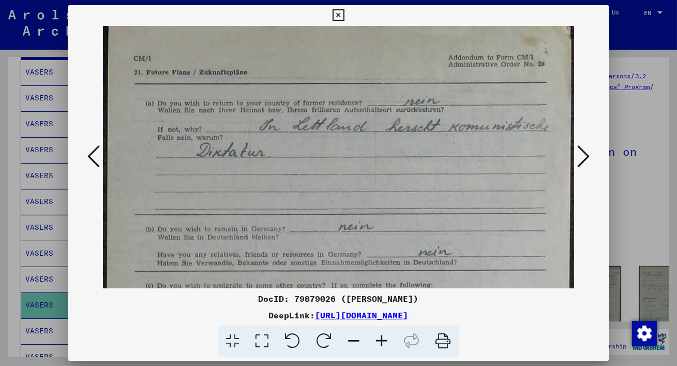
drag, startPoint x: 332, startPoint y: 189, endPoint x: 323, endPoint y: 178, distance: 14.0
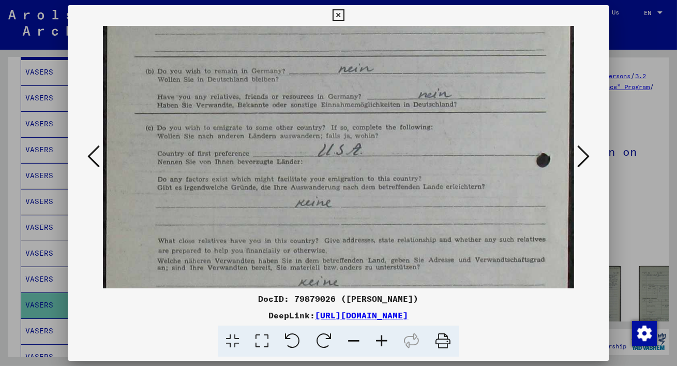
scroll to position [166, 0]
drag, startPoint x: 325, startPoint y: 220, endPoint x: 305, endPoint y: 64, distance: 157.9
click at [305, 64] on img at bounding box center [338, 240] width 471 height 760
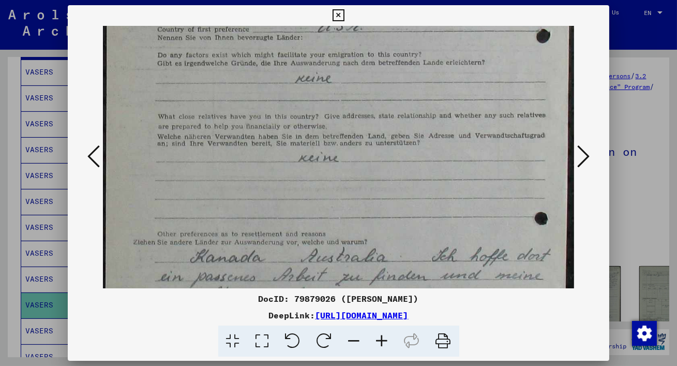
scroll to position [299, 0]
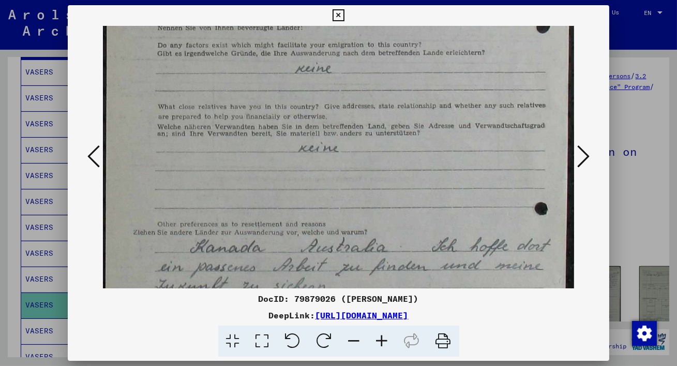
drag, startPoint x: 316, startPoint y: 179, endPoint x: 311, endPoint y: 45, distance: 133.5
click at [311, 45] on img at bounding box center [338, 107] width 471 height 760
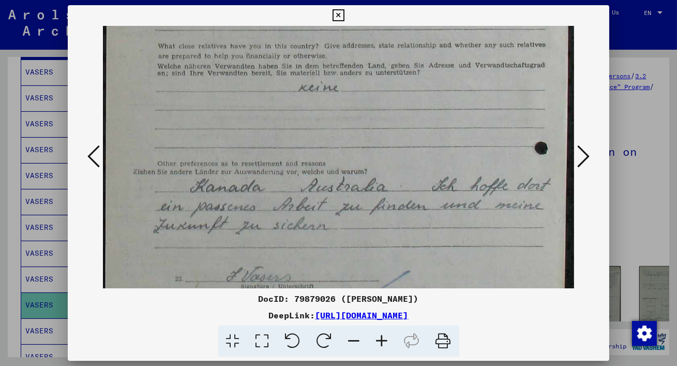
scroll to position [367, 0]
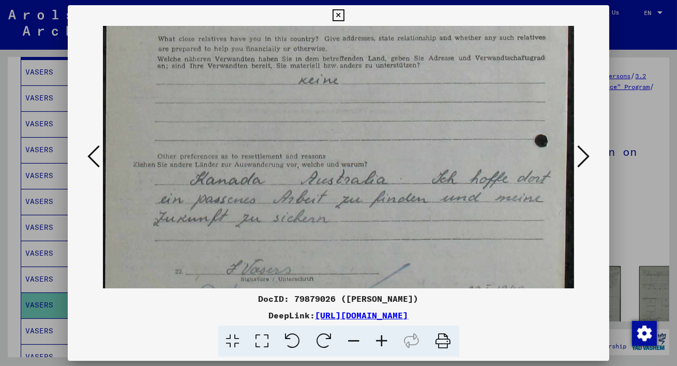
drag, startPoint x: 323, startPoint y: 138, endPoint x: 313, endPoint y: 70, distance: 68.5
click at [313, 70] on img at bounding box center [338, 39] width 471 height 760
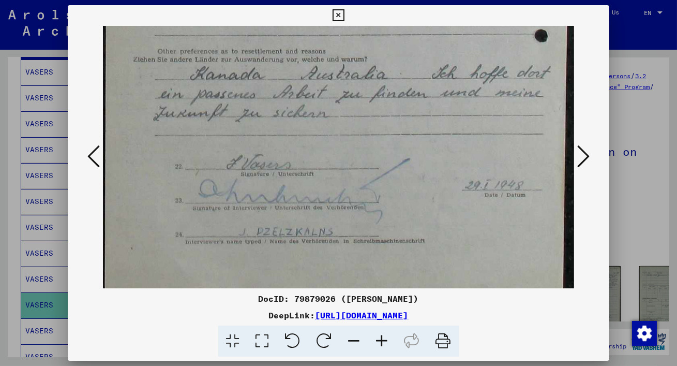
scroll to position [473, 0]
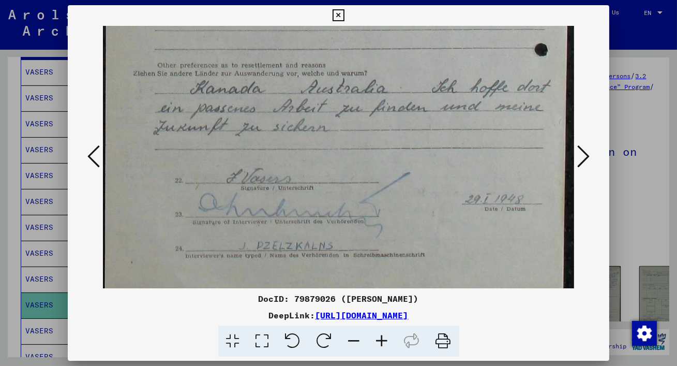
drag, startPoint x: 379, startPoint y: 225, endPoint x: 316, endPoint y: 135, distance: 110.2
click at [586, 151] on icon at bounding box center [583, 156] width 12 height 25
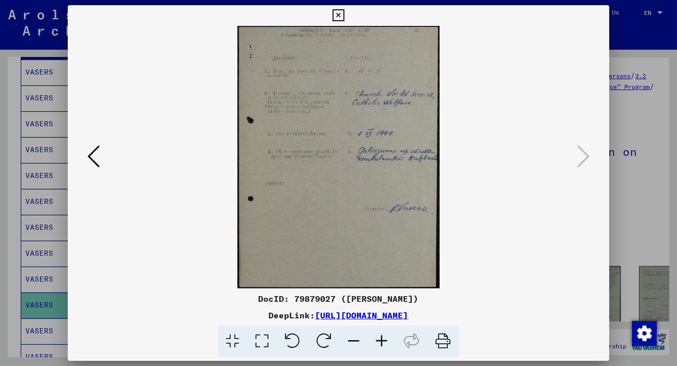
click at [265, 335] on icon at bounding box center [262, 341] width 29 height 32
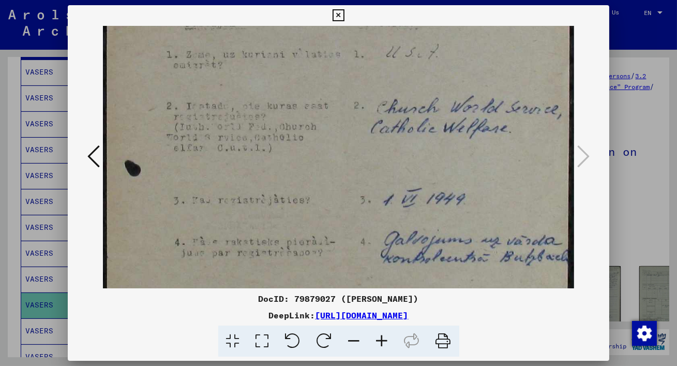
scroll to position [88, 0]
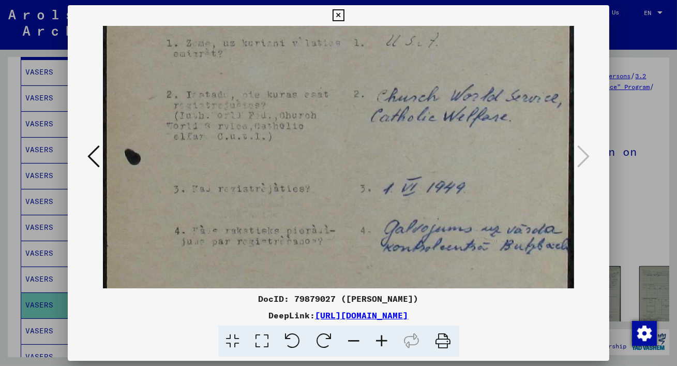
drag, startPoint x: 324, startPoint y: 244, endPoint x: 270, endPoint y: 155, distance: 103.7
click at [270, 155] on img at bounding box center [338, 243] width 471 height 610
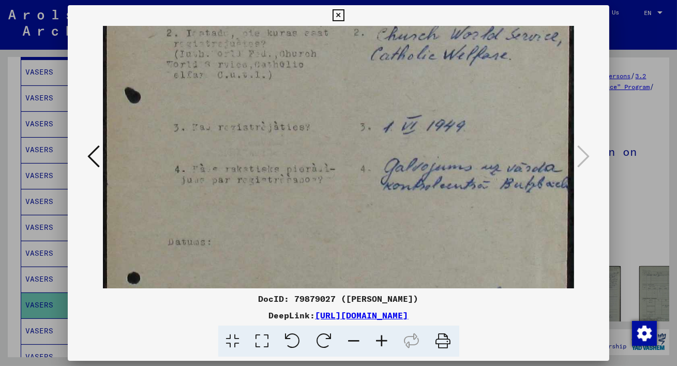
scroll to position [165, 0]
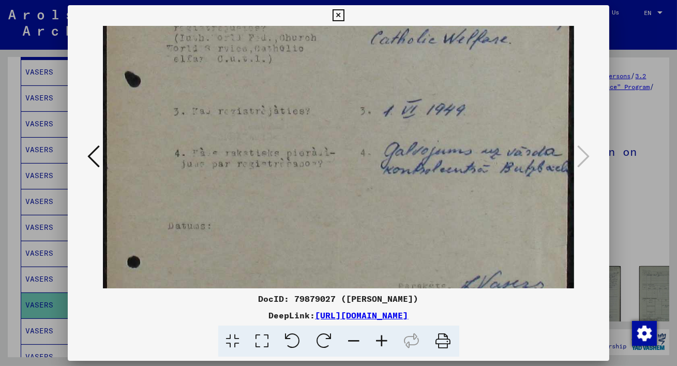
drag, startPoint x: 310, startPoint y: 198, endPoint x: 246, endPoint y: 120, distance: 100.7
click at [246, 120] on img at bounding box center [338, 165] width 471 height 610
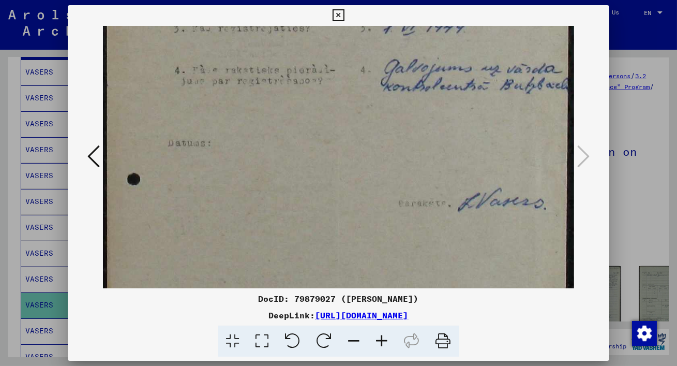
drag, startPoint x: 324, startPoint y: 200, endPoint x: 254, endPoint y: 118, distance: 107.1
click at [254, 118] on img at bounding box center [338, 83] width 471 height 610
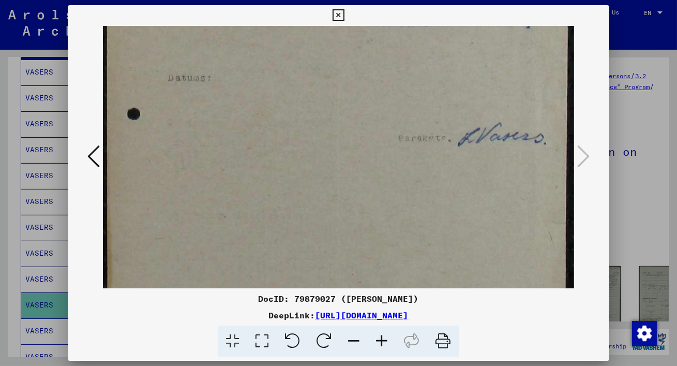
scroll to position [315, 0]
drag, startPoint x: 546, startPoint y: 238, endPoint x: 541, endPoint y: 170, distance: 67.9
click at [541, 170] on img at bounding box center [338, 16] width 471 height 610
click at [335, 13] on icon at bounding box center [338, 15] width 12 height 12
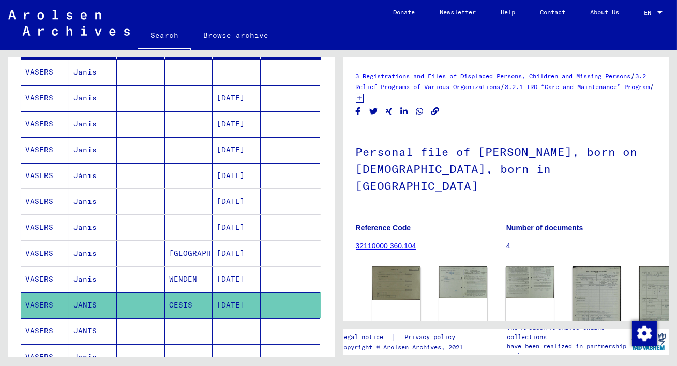
click at [89, 328] on mat-cell "JANIS" at bounding box center [93, 330] width 48 height 25
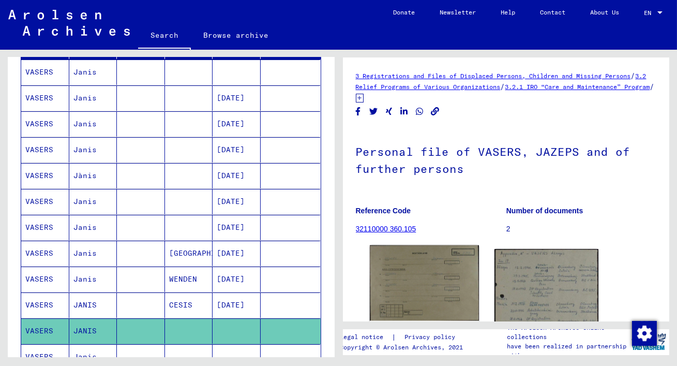
click at [408, 291] on img at bounding box center [423, 282] width 109 height 75
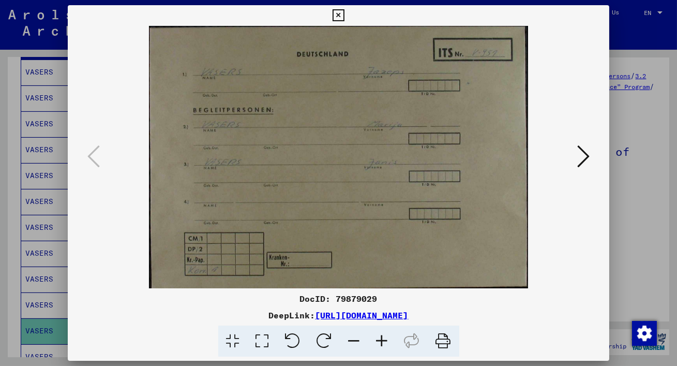
click at [337, 16] on icon at bounding box center [338, 15] width 12 height 12
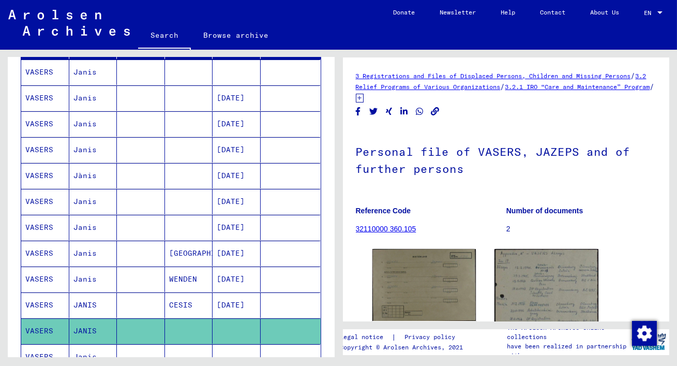
click at [328, 291] on div "Last Name First Name Maiden Name Place of Birth Date of Birth Prisoner # [PERSO…" at bounding box center [171, 259] width 327 height 459
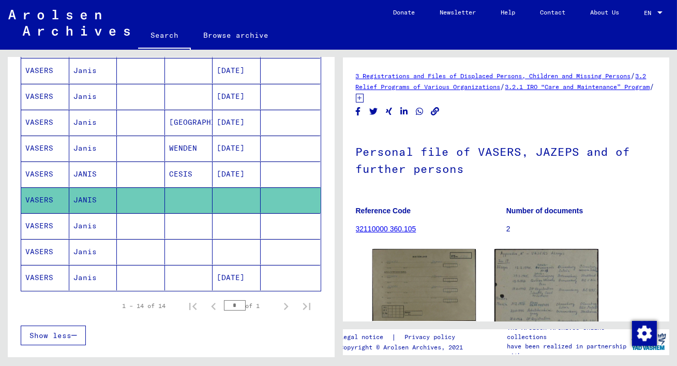
scroll to position [282, 0]
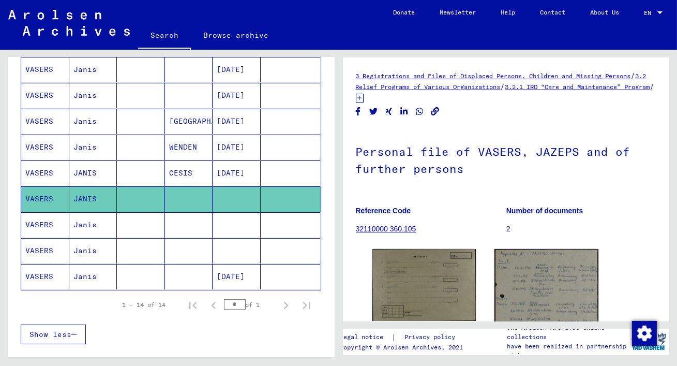
click at [88, 225] on mat-cell "Janis" at bounding box center [93, 224] width 48 height 25
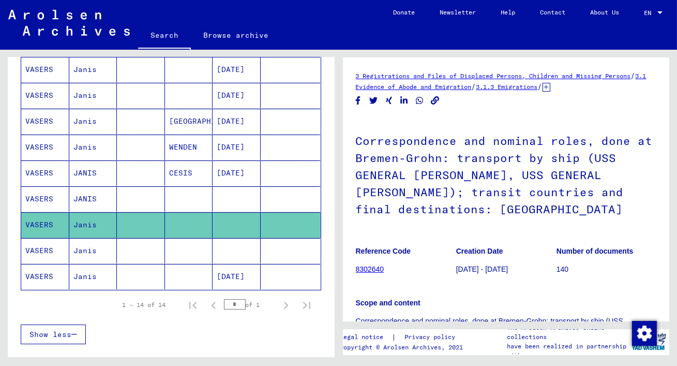
click at [431, 279] on figure "Reference Code 8302640" at bounding box center [406, 261] width 100 height 47
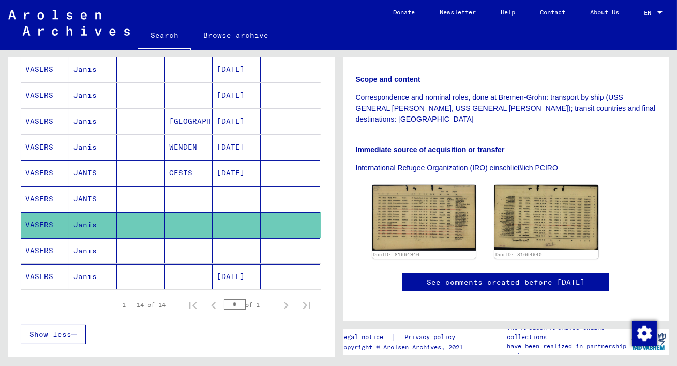
scroll to position [225, 0]
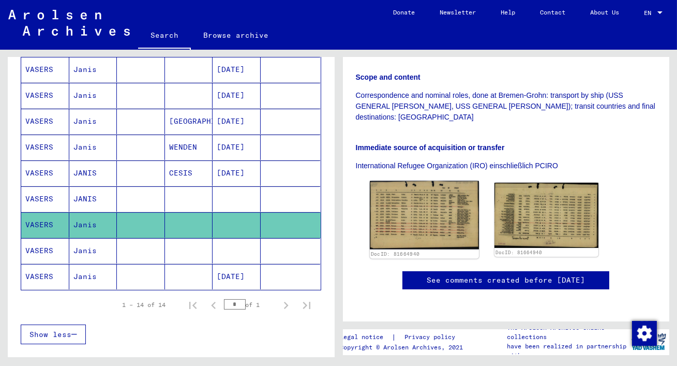
click at [406, 192] on img at bounding box center [423, 215] width 109 height 69
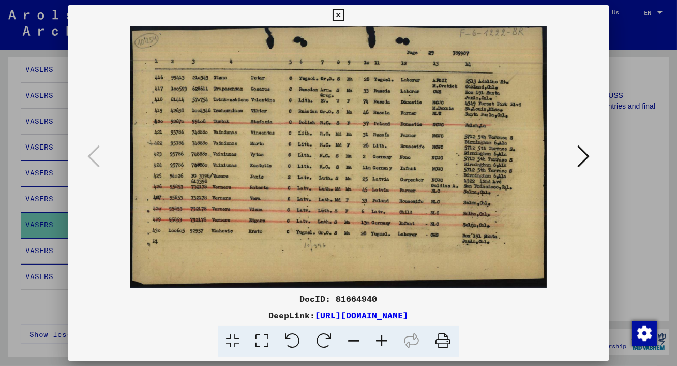
click at [263, 334] on icon at bounding box center [262, 341] width 29 height 32
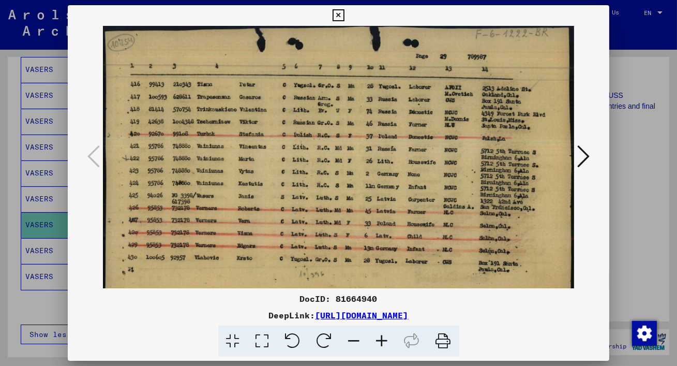
click at [340, 13] on icon at bounding box center [338, 15] width 12 height 12
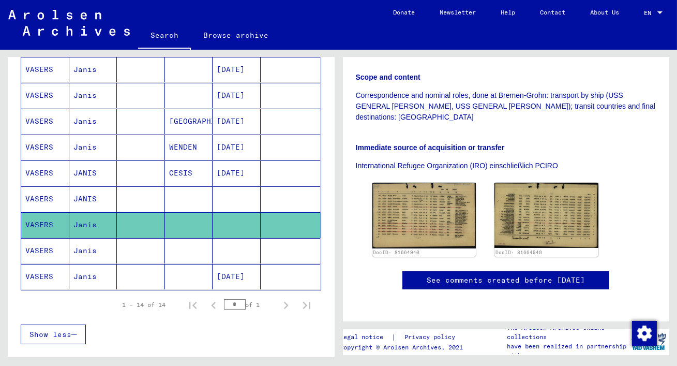
click at [89, 248] on mat-cell "Janis" at bounding box center [93, 250] width 48 height 25
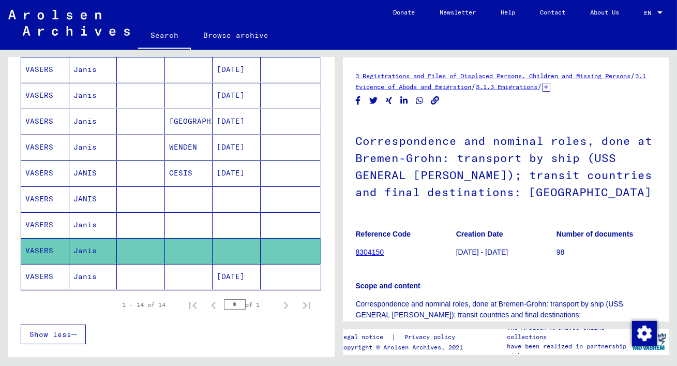
click at [89, 220] on mat-cell "Janis" at bounding box center [93, 224] width 48 height 25
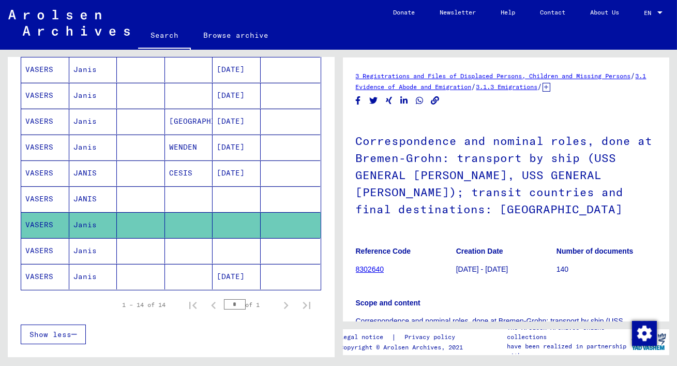
scroll to position [300, 0]
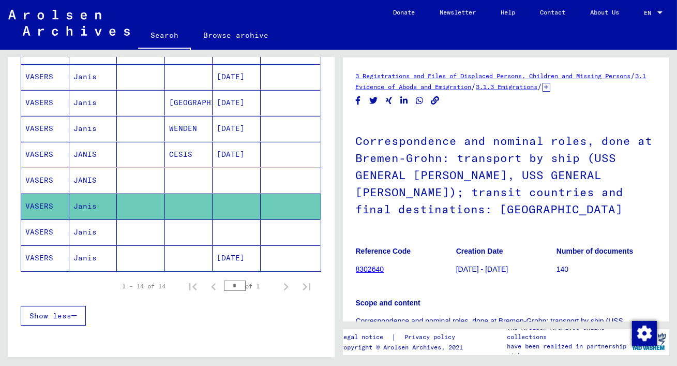
click at [463, 297] on div "Scope and content Correspondence and nominal roles, done at Bremen-Grohn: trans…" at bounding box center [506, 316] width 301 height 63
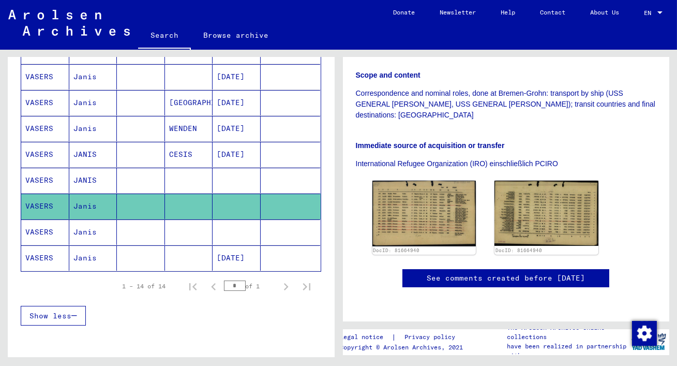
click at [89, 229] on mat-cell "Janis" at bounding box center [93, 231] width 48 height 25
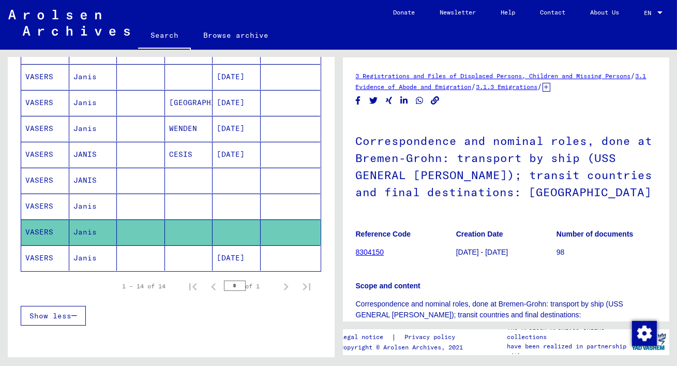
click at [393, 260] on figure "Reference Code 8304150" at bounding box center [406, 244] width 100 height 47
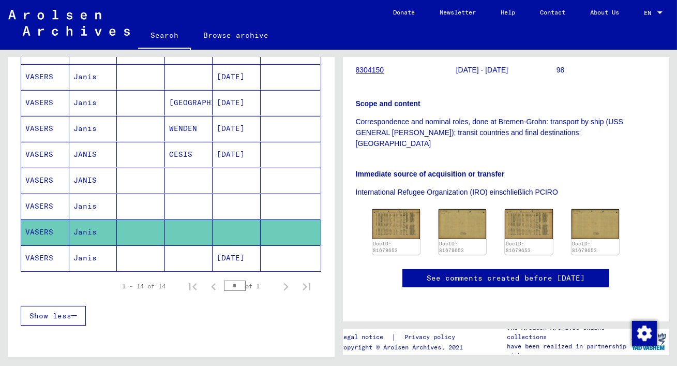
scroll to position [244, 0]
click at [395, 208] on img at bounding box center [396, 224] width 50 height 32
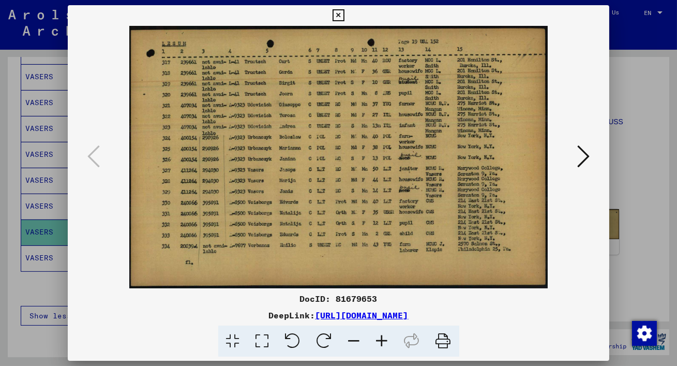
click at [584, 154] on icon at bounding box center [583, 156] width 12 height 25
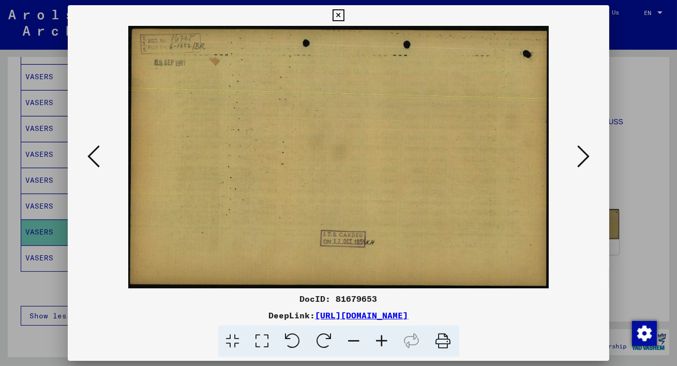
click at [584, 154] on icon at bounding box center [583, 156] width 12 height 25
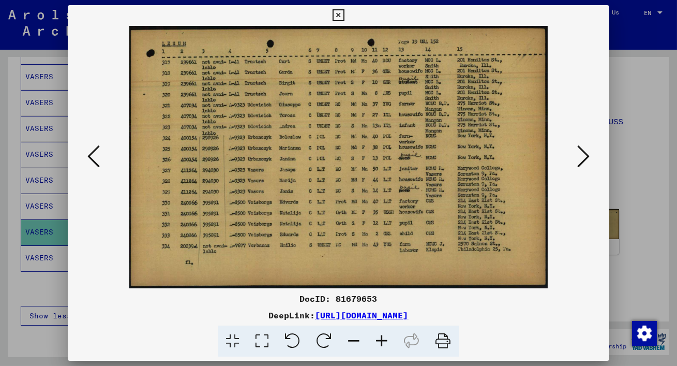
click at [584, 154] on icon at bounding box center [583, 156] width 12 height 25
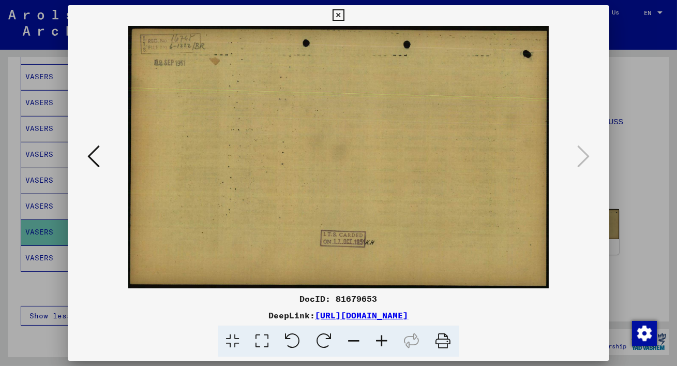
click at [339, 17] on icon at bounding box center [338, 15] width 12 height 12
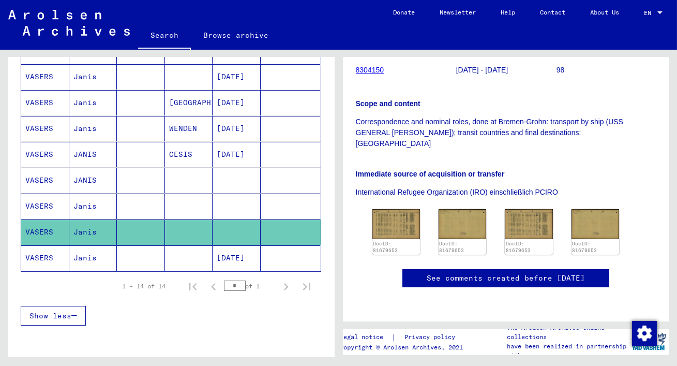
click at [327, 129] on div "Last Name First Name Maiden Name Place of Birth Date of Birth Prisoner # [PERSO…" at bounding box center [171, 109] width 327 height 459
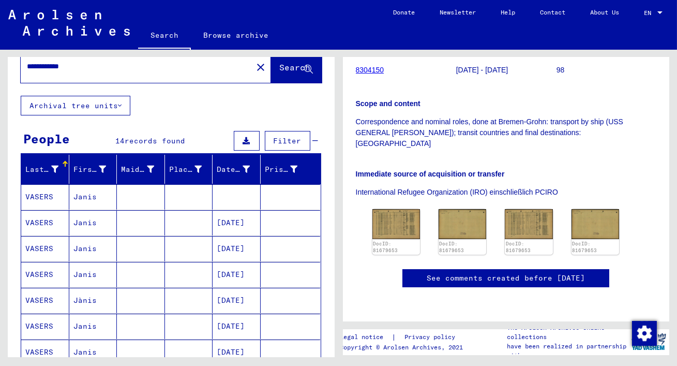
scroll to position [0, 0]
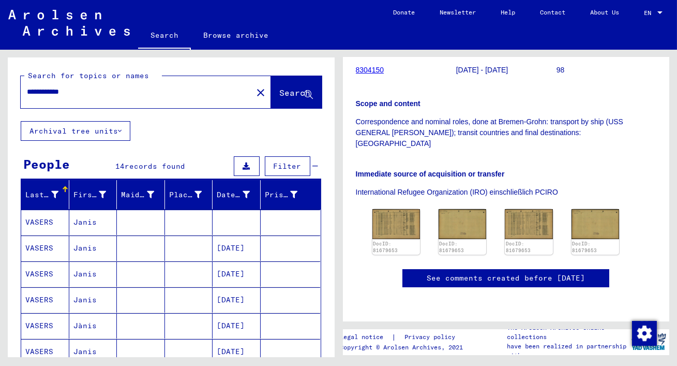
click at [94, 95] on input "**********" at bounding box center [136, 91] width 219 height 11
type input "*"
click at [283, 92] on span "Search" at bounding box center [295, 92] width 31 height 10
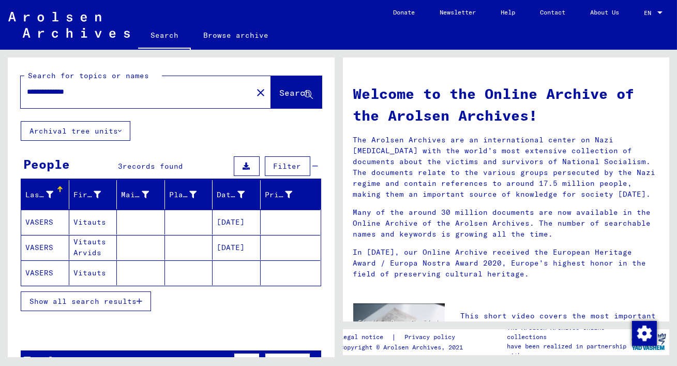
click at [248, 219] on mat-cell "[DATE]" at bounding box center [236, 221] width 48 height 25
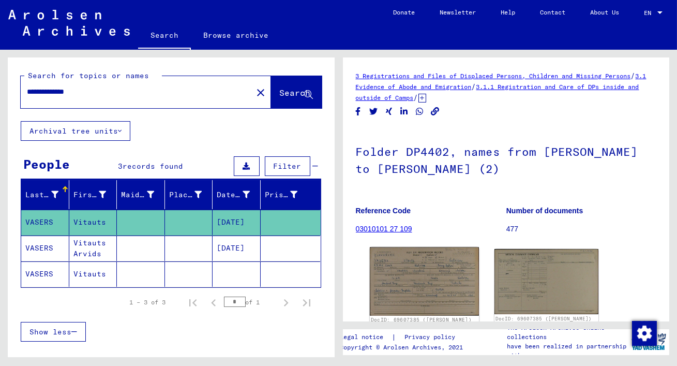
click at [410, 280] on img at bounding box center [423, 281] width 109 height 68
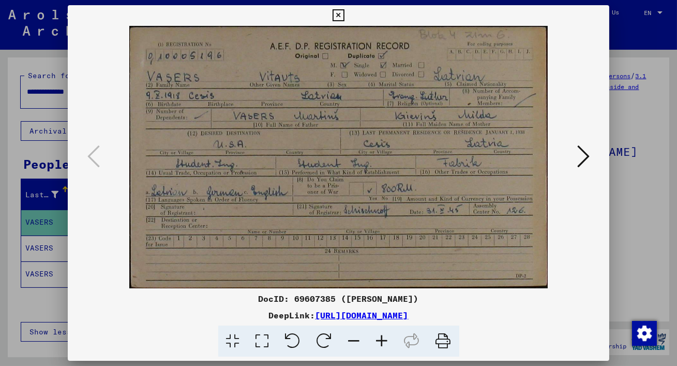
click at [587, 151] on icon at bounding box center [583, 156] width 12 height 25
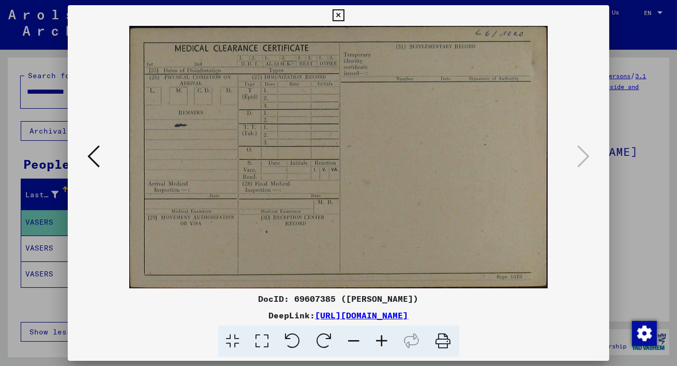
click at [337, 14] on icon at bounding box center [338, 15] width 12 height 12
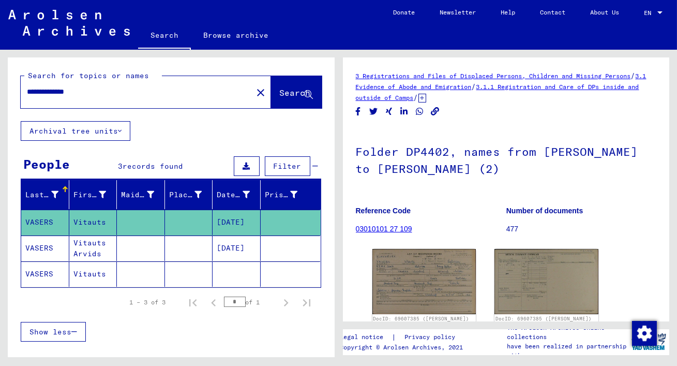
click at [225, 247] on mat-cell "[DATE]" at bounding box center [236, 247] width 48 height 25
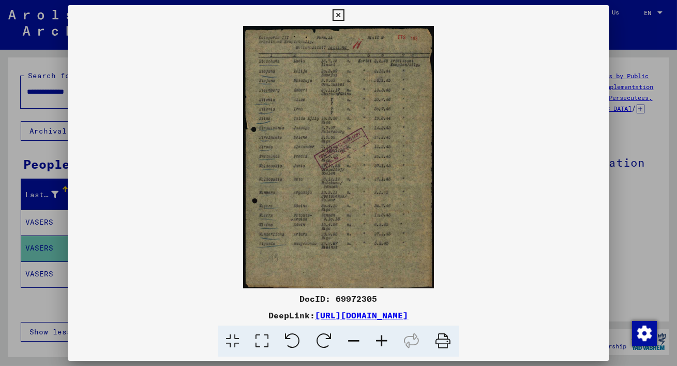
click at [265, 336] on icon at bounding box center [262, 341] width 29 height 32
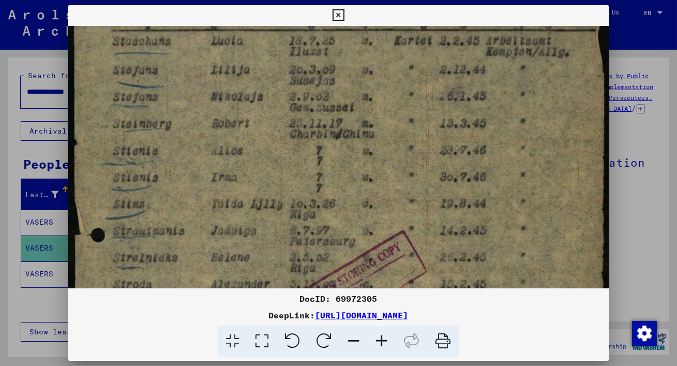
scroll to position [89, 0]
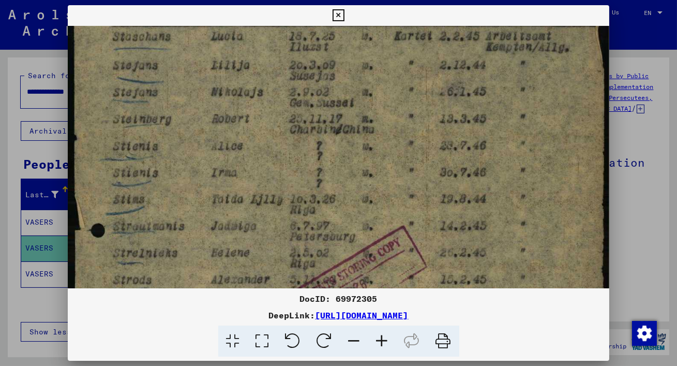
drag, startPoint x: 292, startPoint y: 259, endPoint x: 264, endPoint y: 170, distance: 93.7
click at [264, 170] on img at bounding box center [338, 308] width 541 height 743
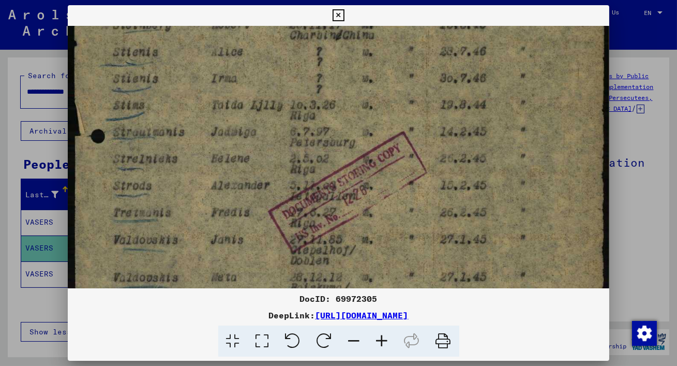
scroll to position [186, 0]
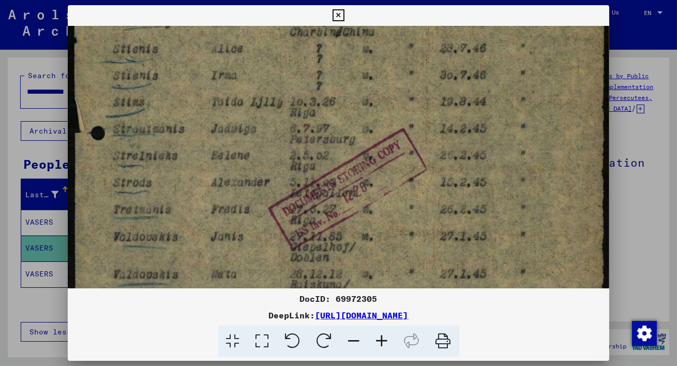
drag, startPoint x: 291, startPoint y: 230, endPoint x: 275, endPoint y: 133, distance: 98.1
click at [275, 133] on img at bounding box center [338, 211] width 541 height 743
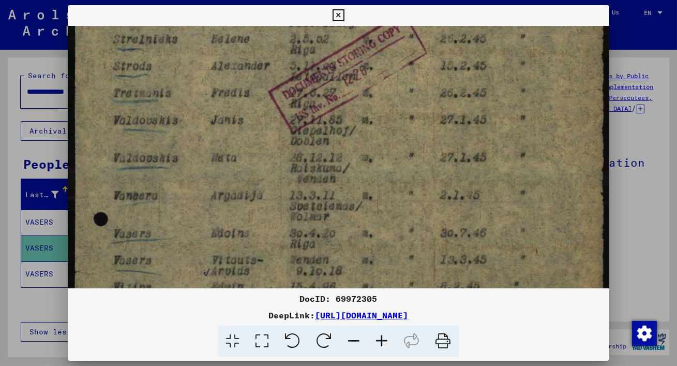
scroll to position [303, 0]
drag, startPoint x: 285, startPoint y: 239, endPoint x: 270, endPoint y: 121, distance: 118.4
click at [270, 121] on img at bounding box center [338, 94] width 541 height 743
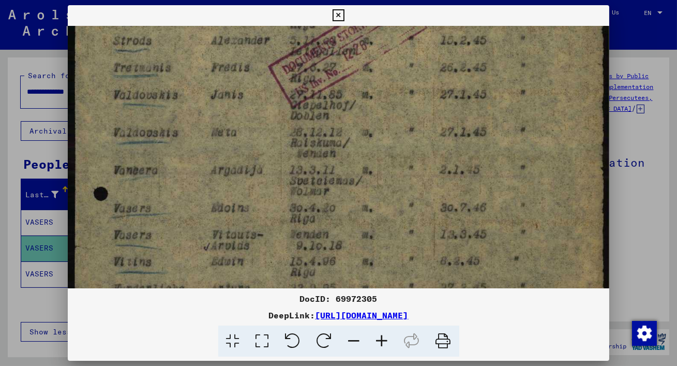
scroll to position [328, 0]
drag, startPoint x: 290, startPoint y: 236, endPoint x: 285, endPoint y: 210, distance: 26.3
click at [285, 210] on img at bounding box center [338, 69] width 541 height 743
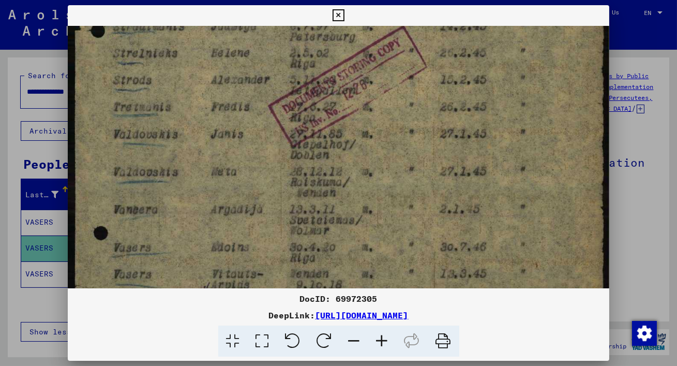
drag, startPoint x: 375, startPoint y: 228, endPoint x: 353, endPoint y: 276, distance: 52.5
click at [353, 276] on img at bounding box center [338, 108] width 541 height 743
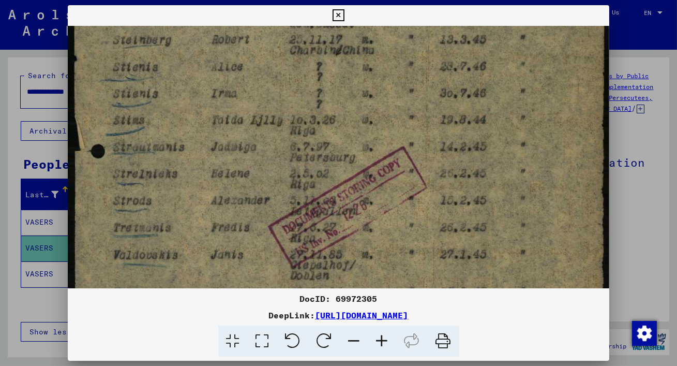
drag, startPoint x: 462, startPoint y: 126, endPoint x: 460, endPoint y: 251, distance: 125.1
click at [460, 251] on img at bounding box center [338, 229] width 541 height 743
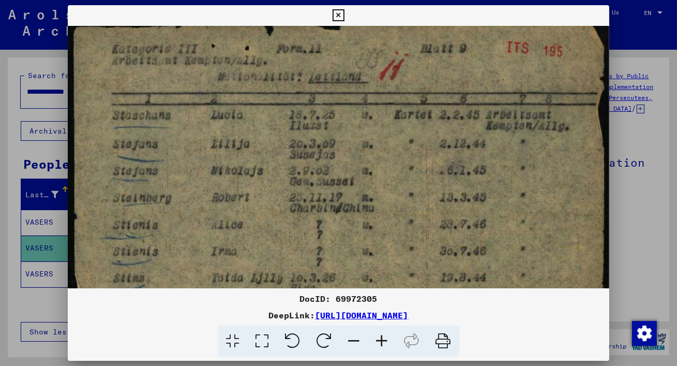
scroll to position [11, 0]
drag, startPoint x: 450, startPoint y: 109, endPoint x: 452, endPoint y: 254, distance: 144.8
click at [339, 12] on icon at bounding box center [338, 15] width 12 height 12
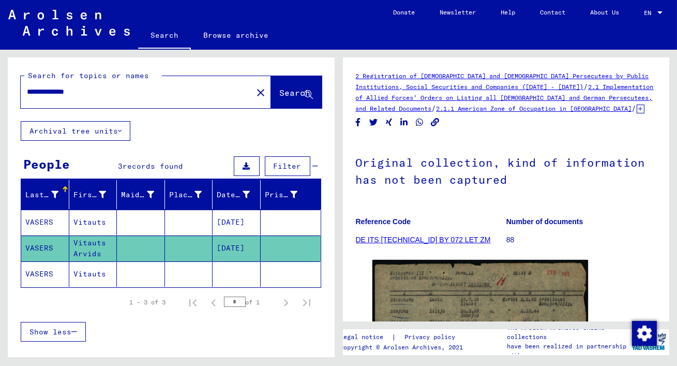
click at [102, 272] on mat-cell "Vitauts" at bounding box center [93, 273] width 48 height 25
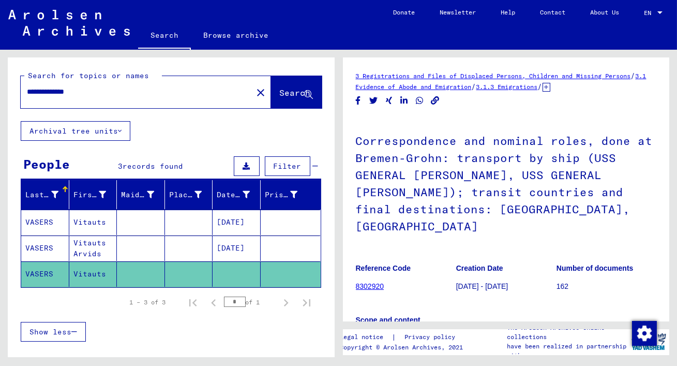
click at [409, 270] on figure "Reference Code 8302920" at bounding box center [406, 278] width 100 height 47
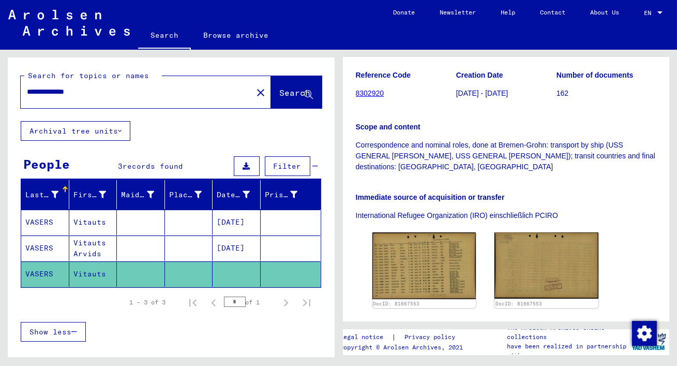
scroll to position [225, 0]
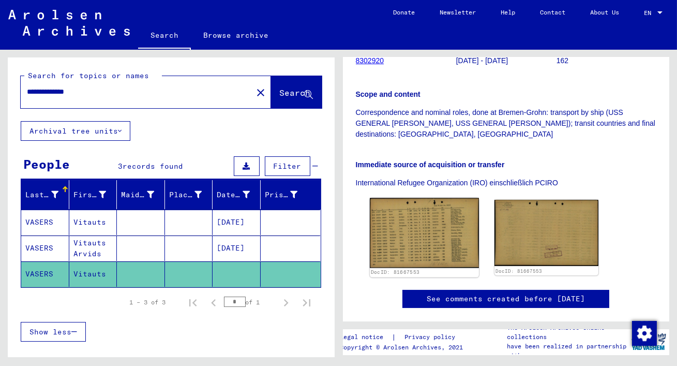
click at [427, 210] on img at bounding box center [423, 233] width 109 height 70
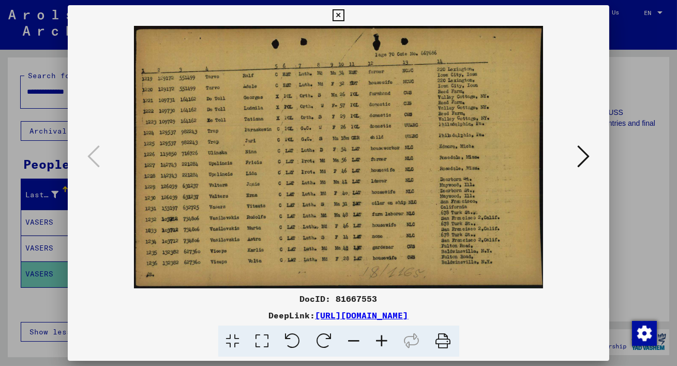
click at [266, 333] on icon at bounding box center [262, 341] width 29 height 32
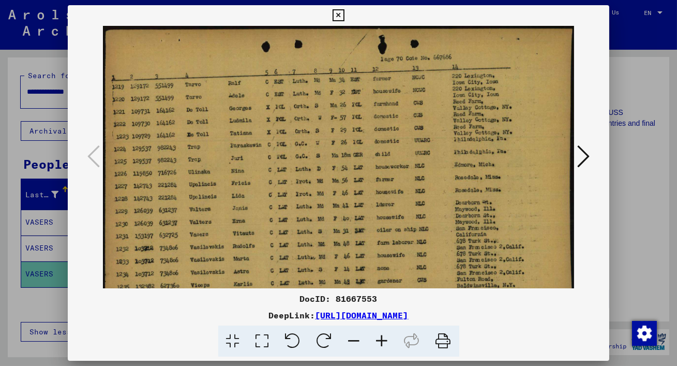
click at [340, 12] on icon at bounding box center [338, 15] width 12 height 12
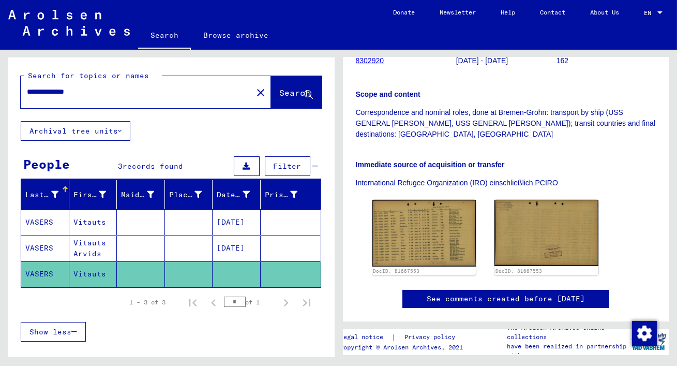
click at [105, 94] on input "**********" at bounding box center [136, 91] width 219 height 11
type input "*"
click at [280, 97] on span "Search" at bounding box center [295, 92] width 31 height 10
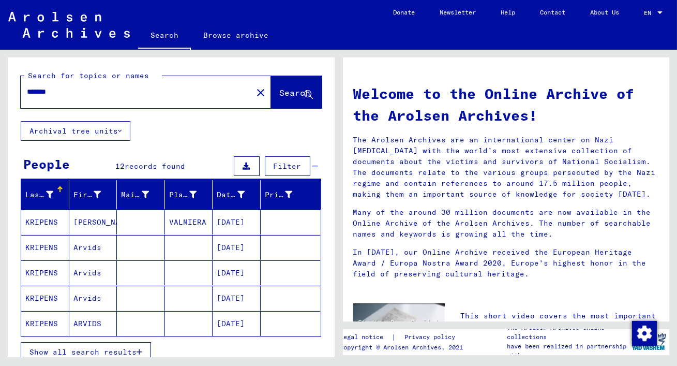
click at [131, 348] on span "Show all search results" at bounding box center [82, 351] width 107 height 9
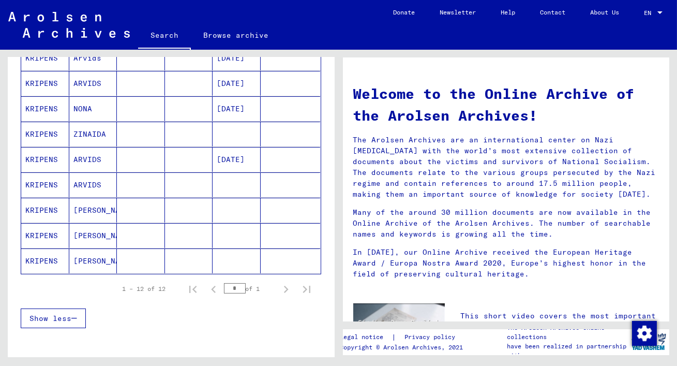
scroll to position [282, 0]
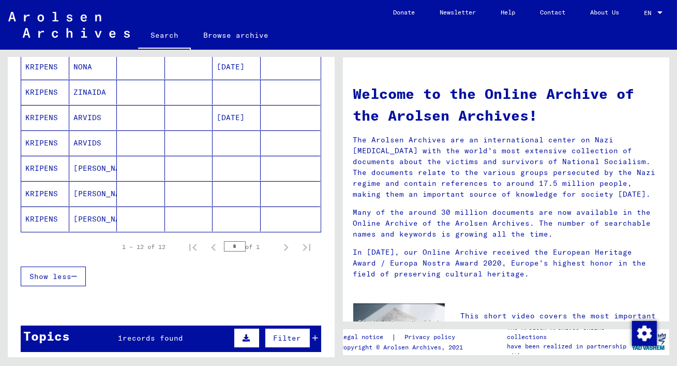
click at [91, 111] on mat-cell "ARVIDS" at bounding box center [93, 117] width 48 height 25
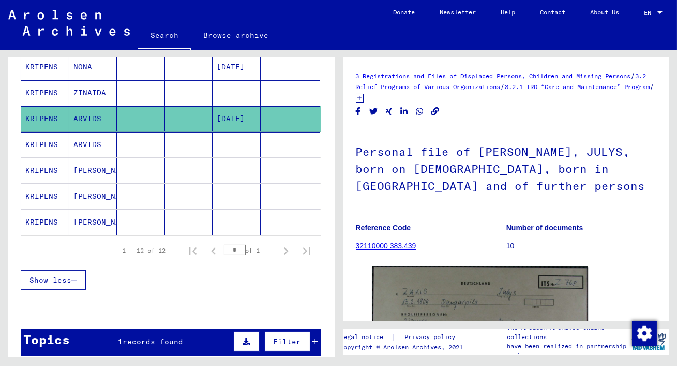
click at [96, 141] on mat-cell "ARVIDS" at bounding box center [93, 144] width 48 height 25
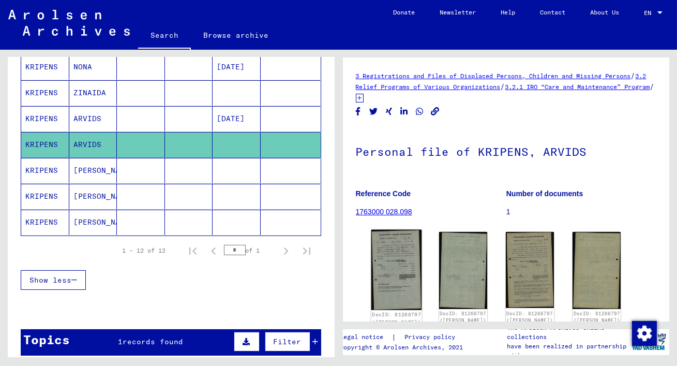
click at [399, 261] on img at bounding box center [396, 270] width 51 height 80
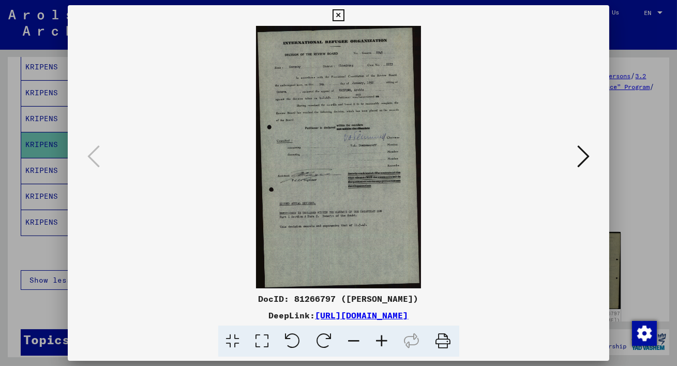
click at [263, 339] on icon at bounding box center [262, 341] width 29 height 32
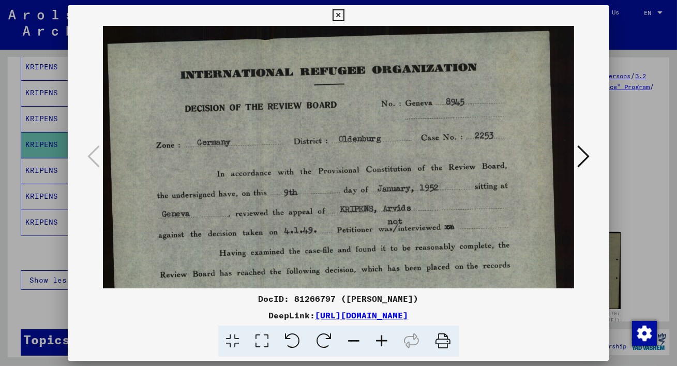
drag, startPoint x: 488, startPoint y: 257, endPoint x: 488, endPoint y: 252, distance: 5.7
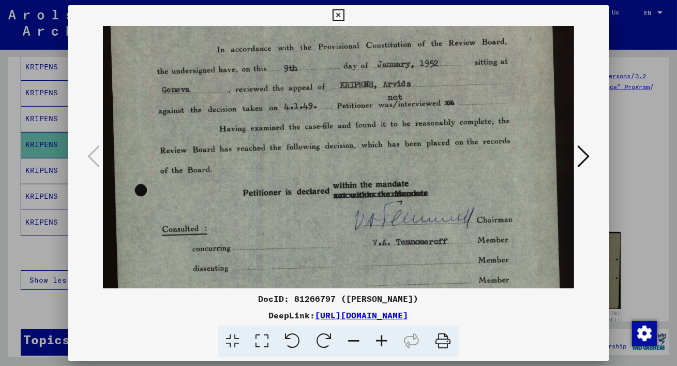
drag, startPoint x: 489, startPoint y: 220, endPoint x: 466, endPoint y: 106, distance: 115.4
click at [466, 104] on img at bounding box center [338, 275] width 471 height 747
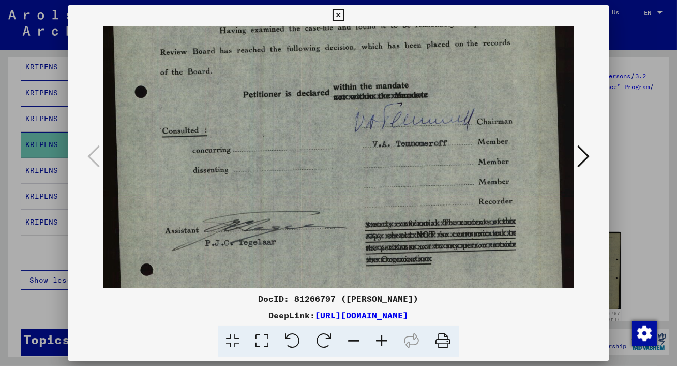
scroll to position [230, 0]
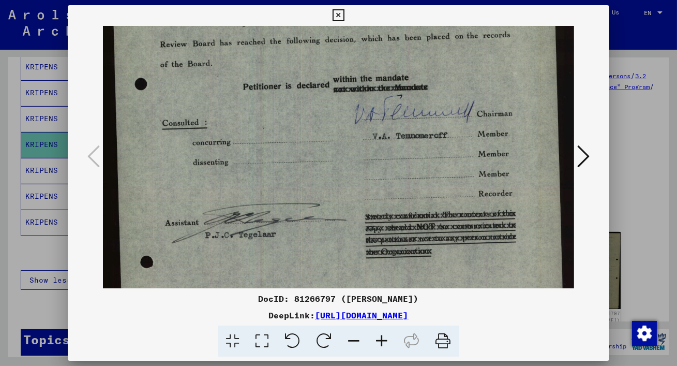
drag, startPoint x: 487, startPoint y: 195, endPoint x: 464, endPoint y: 88, distance: 109.0
click at [464, 87] on img at bounding box center [338, 169] width 471 height 747
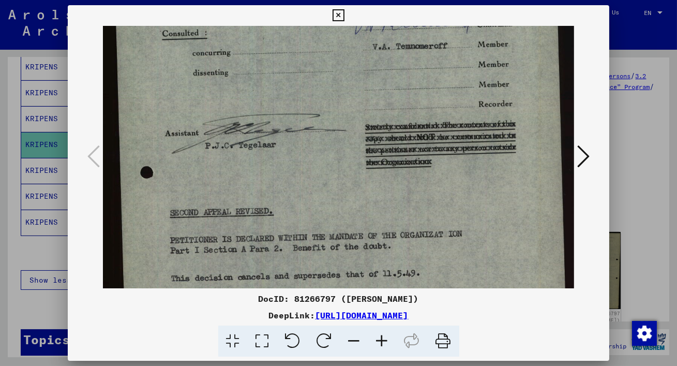
scroll to position [319, 0]
drag, startPoint x: 494, startPoint y: 205, endPoint x: 455, endPoint y: 113, distance: 99.7
click at [456, 114] on img at bounding box center [338, 80] width 471 height 747
click at [334, 14] on icon at bounding box center [338, 15] width 12 height 12
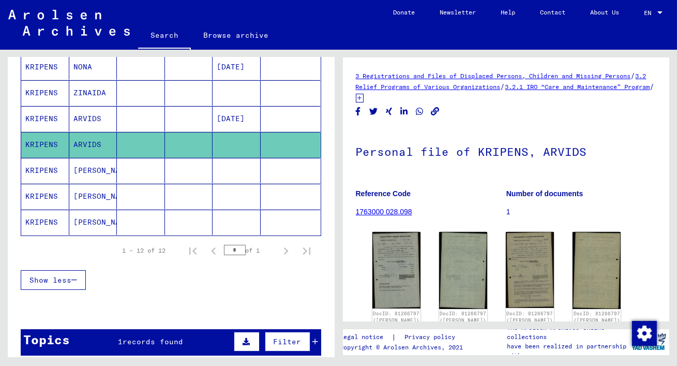
click at [133, 87] on mat-cell at bounding box center [141, 92] width 48 height 25
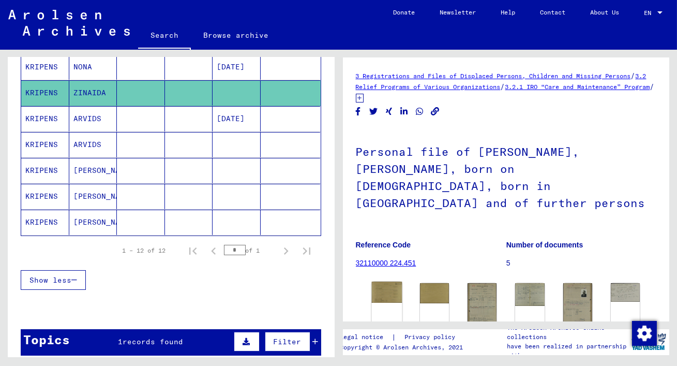
click at [390, 281] on img at bounding box center [386, 291] width 31 height 21
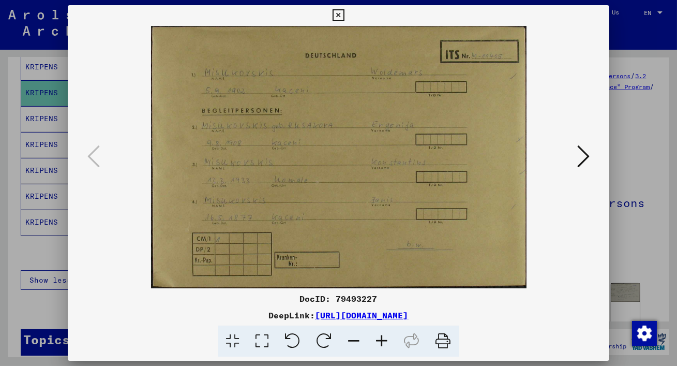
click at [340, 12] on icon at bounding box center [338, 15] width 12 height 12
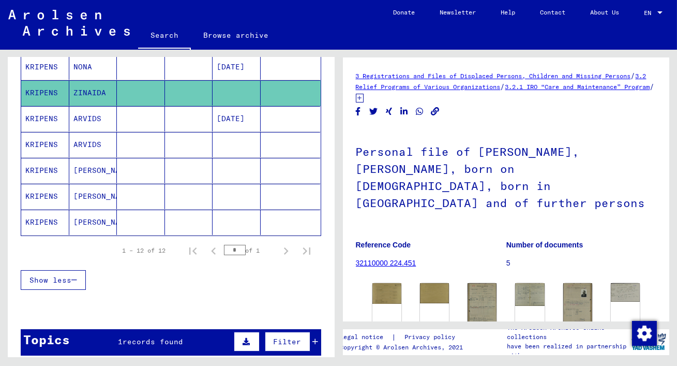
click at [325, 96] on div "Last Name First Name Maiden Name Place of Birth Date of Birth Prisoner # [PERSO…" at bounding box center [171, 99] width 327 height 407
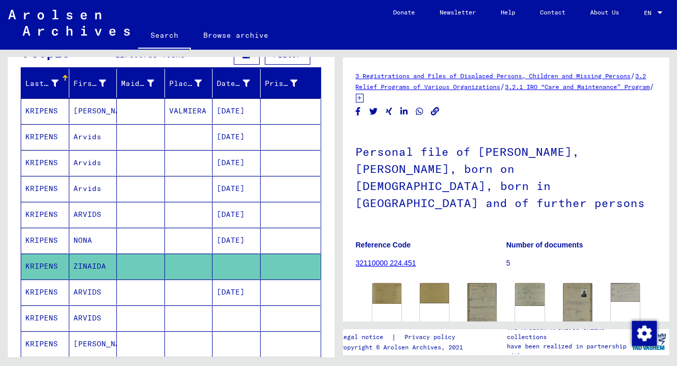
scroll to position [78, 0]
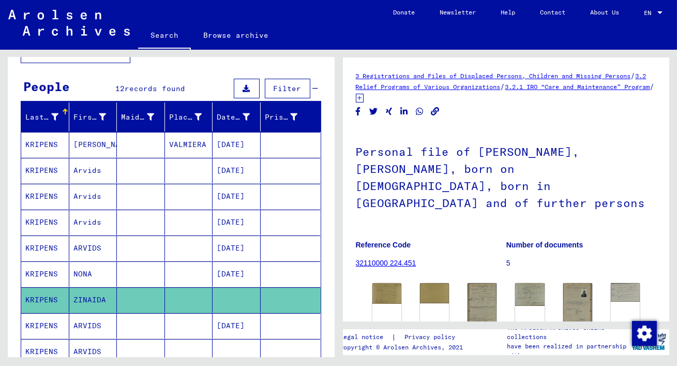
click at [237, 164] on mat-cell "[DATE]" at bounding box center [236, 170] width 48 height 25
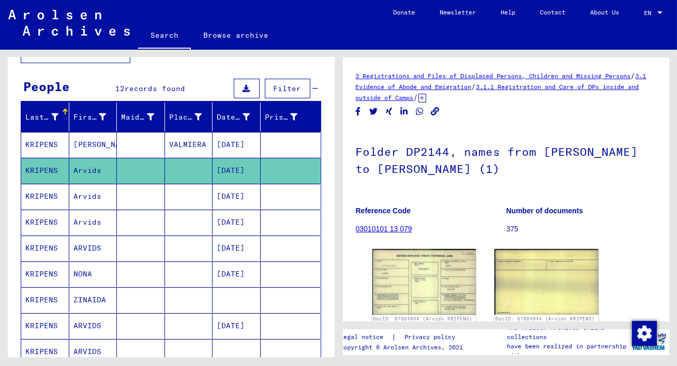
click at [247, 194] on mat-cell "[DATE]" at bounding box center [236, 196] width 48 height 25
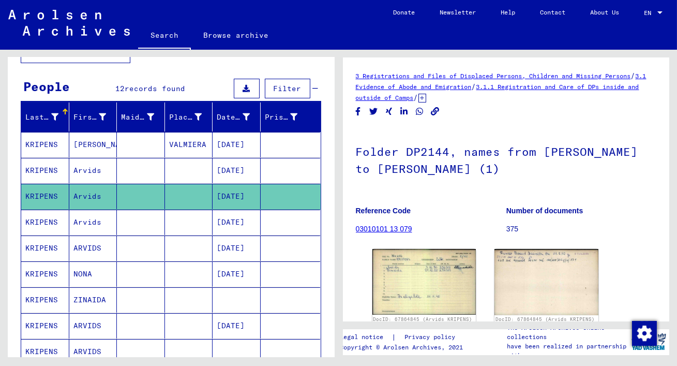
click at [252, 217] on mat-cell "[DATE]" at bounding box center [236, 221] width 48 height 25
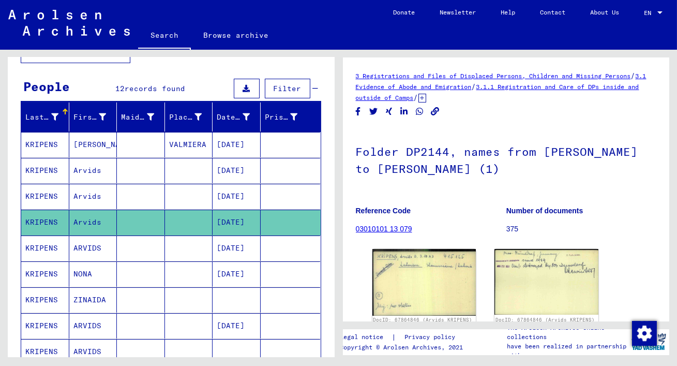
click at [256, 241] on mat-cell "[DATE]" at bounding box center [236, 247] width 48 height 25
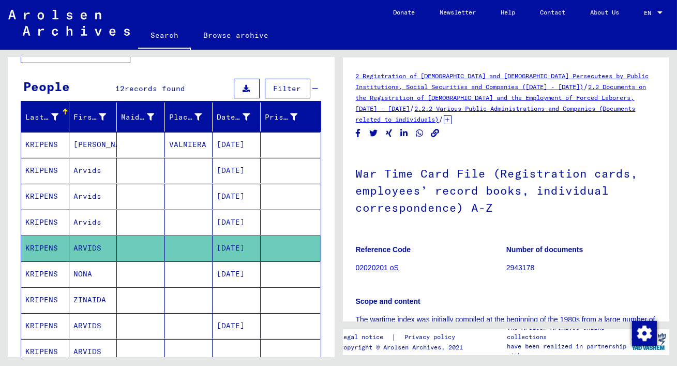
click at [236, 141] on mat-cell "[DATE]" at bounding box center [236, 144] width 48 height 25
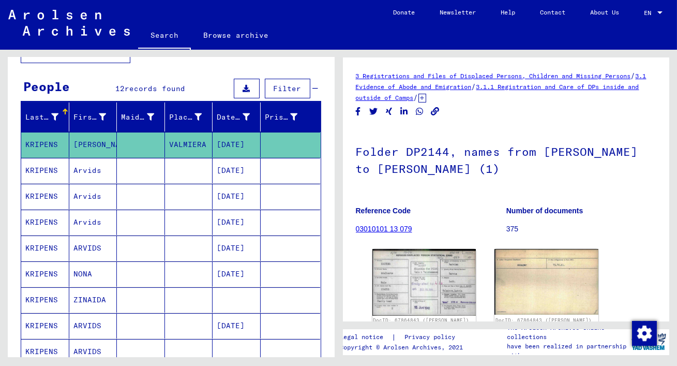
click at [249, 272] on mat-cell "[DATE]" at bounding box center [236, 273] width 48 height 25
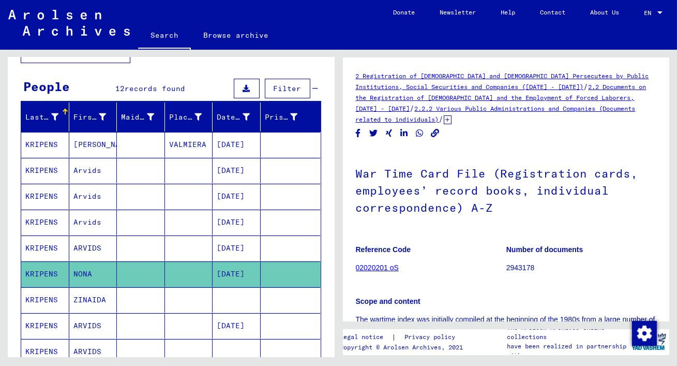
click at [245, 294] on mat-cell at bounding box center [236, 299] width 48 height 25
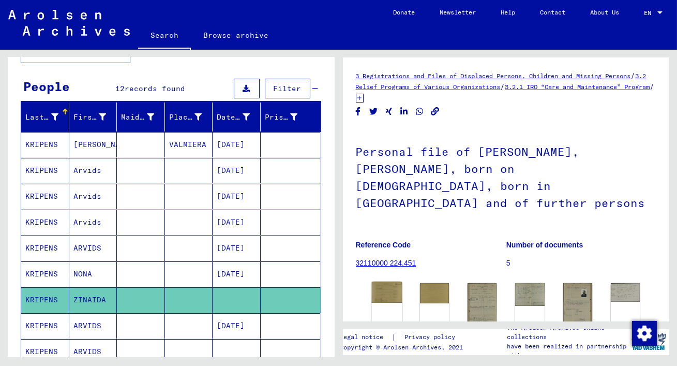
click at [390, 281] on img at bounding box center [386, 291] width 31 height 21
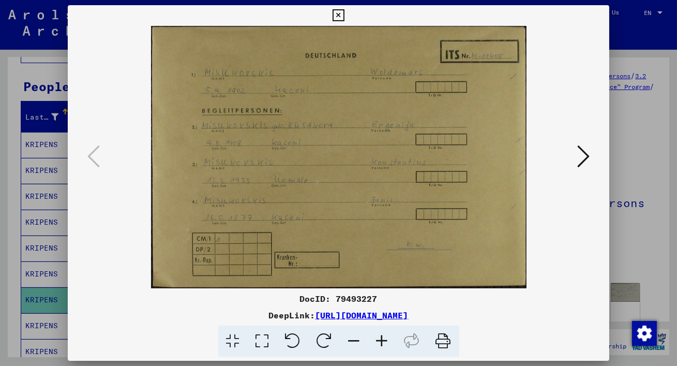
click at [266, 334] on icon at bounding box center [262, 341] width 29 height 32
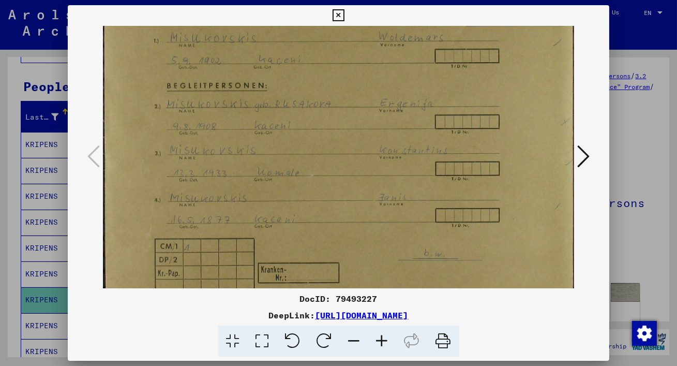
scroll to position [67, 0]
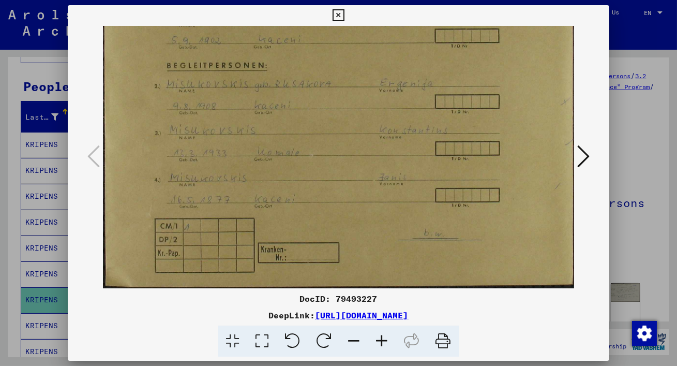
drag, startPoint x: 326, startPoint y: 217, endPoint x: 315, endPoint y: 136, distance: 81.3
click at [315, 136] on img at bounding box center [338, 123] width 471 height 329
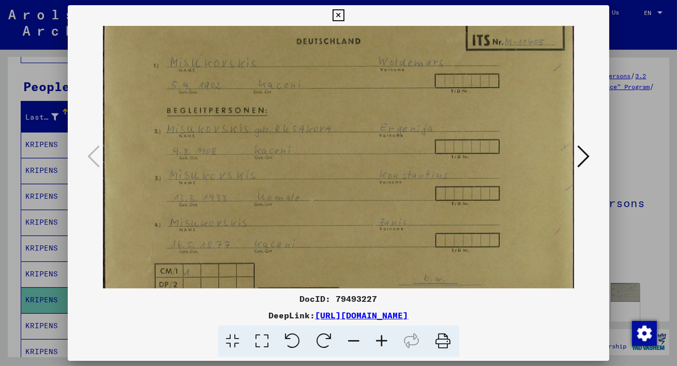
scroll to position [0, 0]
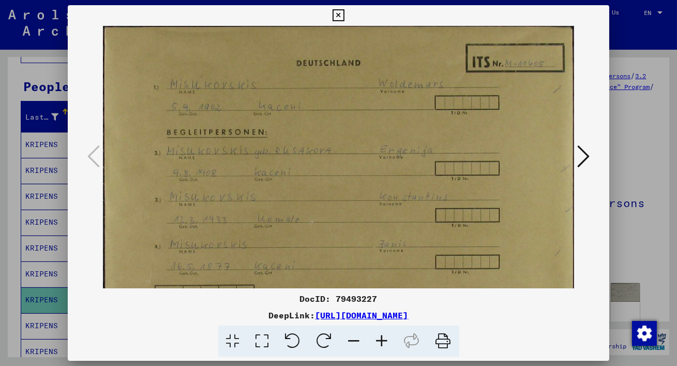
drag, startPoint x: 343, startPoint y: 213, endPoint x: 358, endPoint y: 211, distance: 14.6
click at [358, 212] on img at bounding box center [338, 190] width 471 height 329
click at [586, 152] on icon at bounding box center [583, 156] width 12 height 25
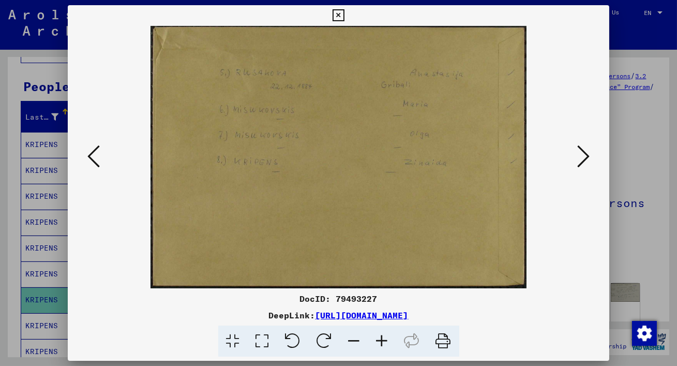
click at [587, 153] on icon at bounding box center [583, 156] width 12 height 25
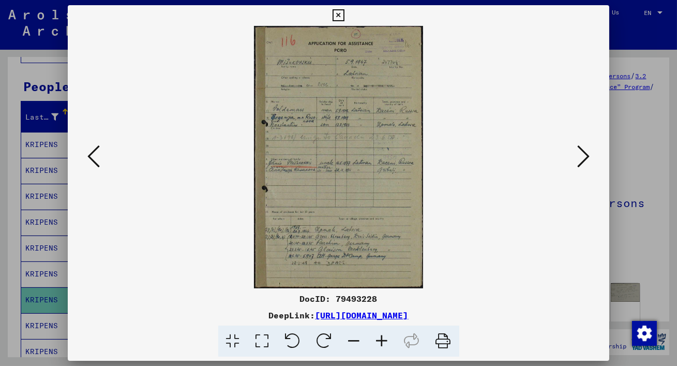
click at [263, 338] on icon at bounding box center [262, 341] width 29 height 32
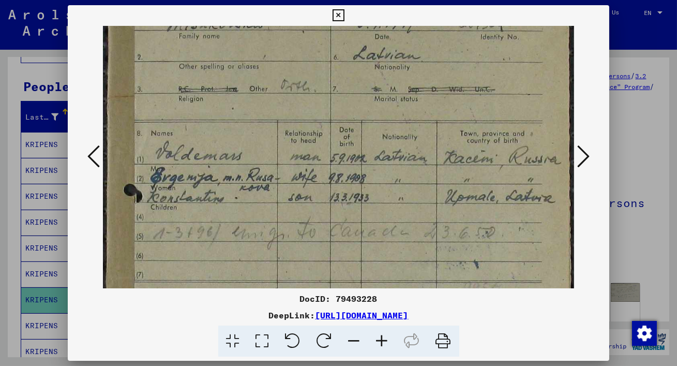
scroll to position [105, 0]
drag, startPoint x: 355, startPoint y: 228, endPoint x: 337, endPoint y: 122, distance: 107.6
click at [337, 122] on img at bounding box center [338, 286] width 471 height 730
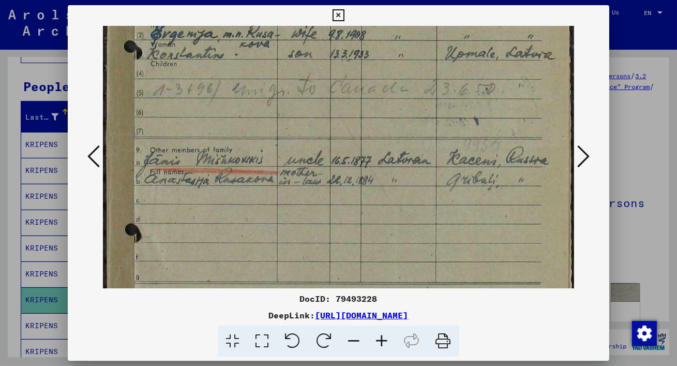
scroll to position [250, 0]
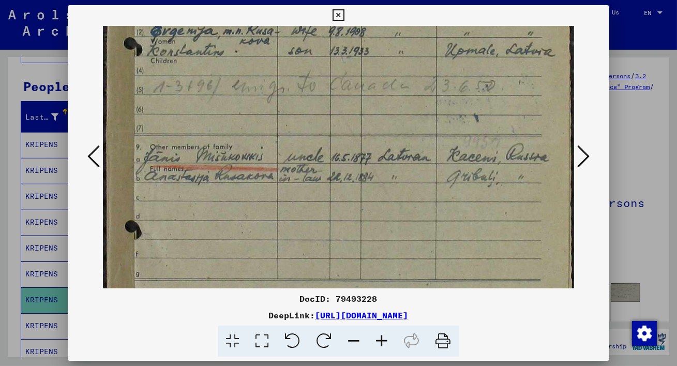
drag, startPoint x: 366, startPoint y: 208, endPoint x: 338, endPoint y: 64, distance: 147.4
click at [338, 64] on img at bounding box center [338, 141] width 471 height 730
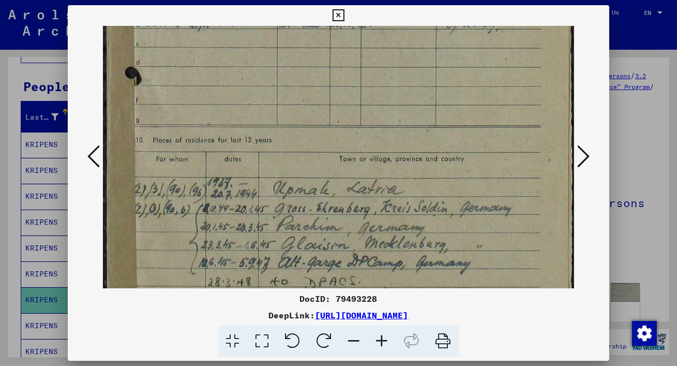
scroll to position [433, 0]
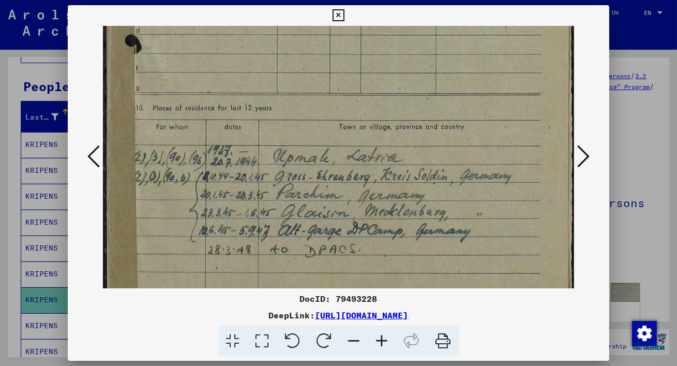
drag, startPoint x: 393, startPoint y: 205, endPoint x: 360, endPoint y: 18, distance: 190.7
click at [360, 18] on div "DocID: 79493228 DeepLink: [URL][DOMAIN_NAME]" at bounding box center [338, 181] width 541 height 352
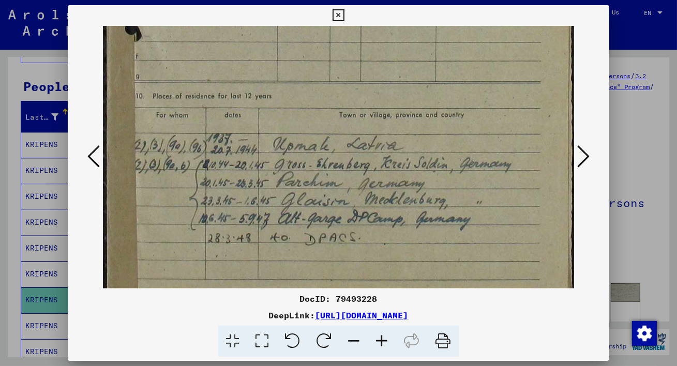
drag, startPoint x: 388, startPoint y: 147, endPoint x: 381, endPoint y: 57, distance: 89.7
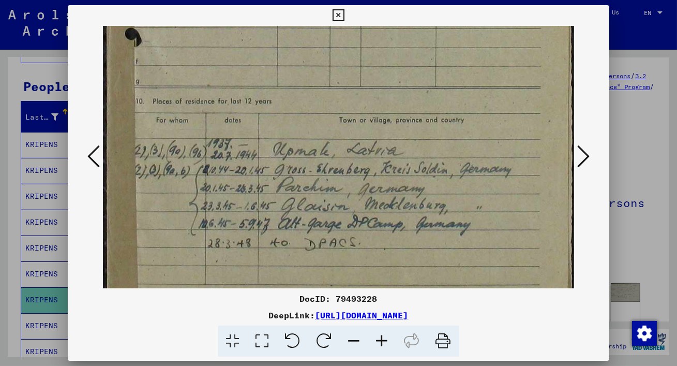
click at [588, 152] on icon at bounding box center [583, 156] width 12 height 25
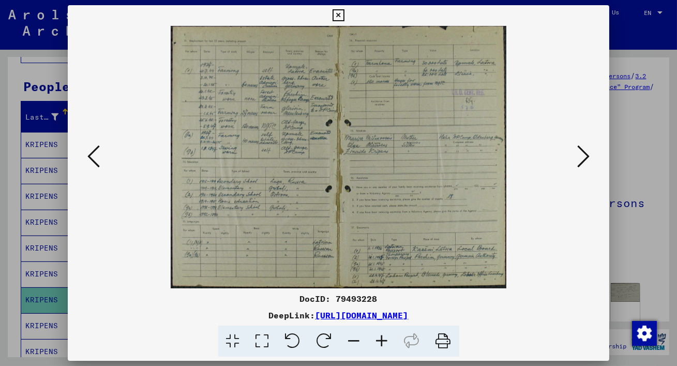
click at [263, 342] on icon at bounding box center [262, 341] width 29 height 32
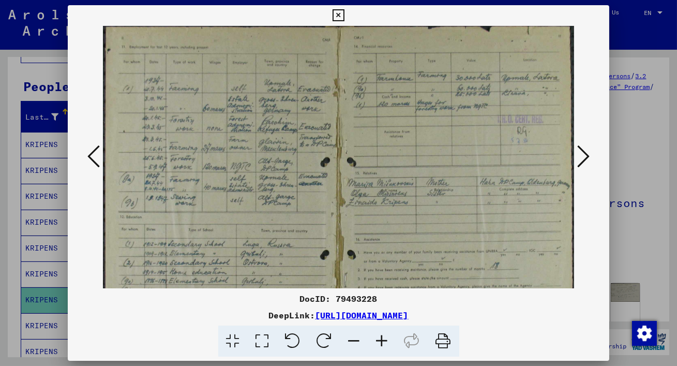
click at [260, 342] on icon at bounding box center [262, 341] width 29 height 32
click at [378, 339] on icon at bounding box center [382, 341] width 28 height 32
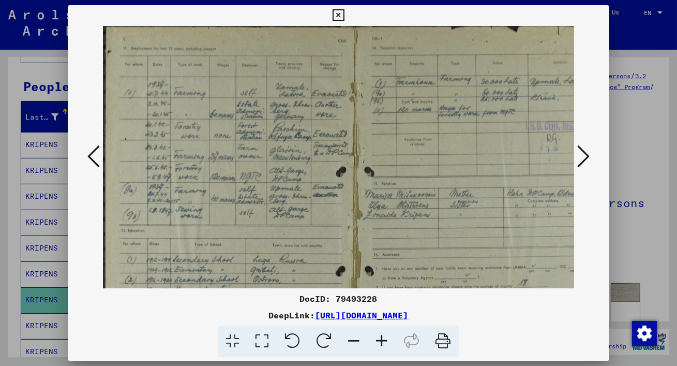
click at [378, 339] on icon at bounding box center [382, 341] width 28 height 32
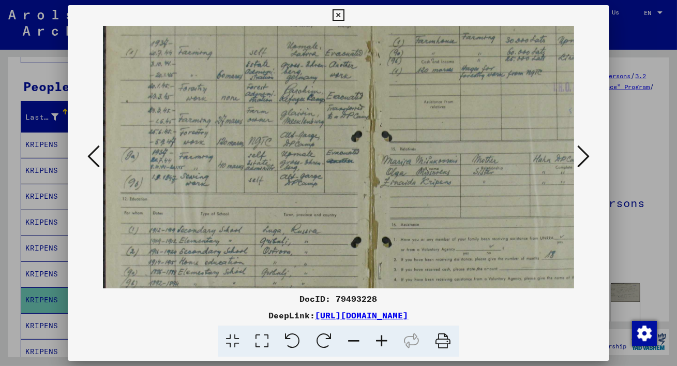
scroll to position [45, 0]
drag, startPoint x: 299, startPoint y: 263, endPoint x: 353, endPoint y: 215, distance: 71.7
click at [353, 215] on img at bounding box center [371, 190] width 538 height 420
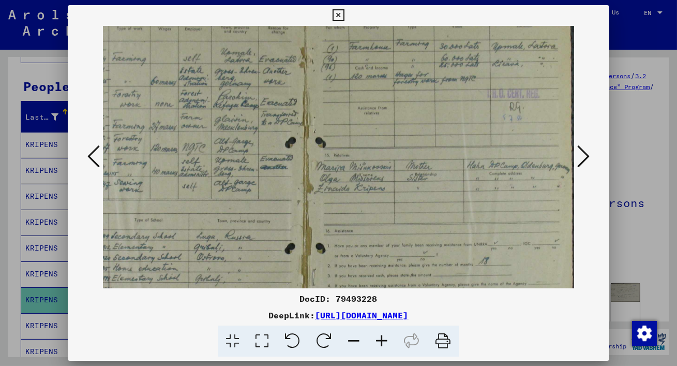
scroll to position [39, 66]
drag, startPoint x: 495, startPoint y: 202, endPoint x: 420, endPoint y: 209, distance: 75.3
click at [420, 209] on img at bounding box center [306, 197] width 538 height 420
click at [381, 337] on icon at bounding box center [382, 341] width 28 height 32
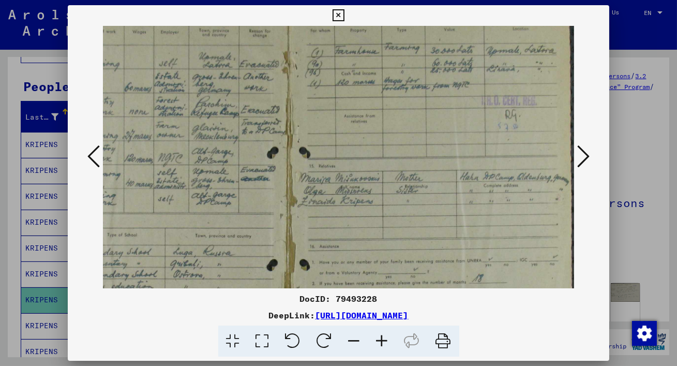
scroll to position [38, 99]
drag, startPoint x: 491, startPoint y: 214, endPoint x: 424, endPoint y: 215, distance: 67.2
click at [424, 215] on img at bounding box center [289, 211] width 571 height 446
click at [586, 155] on icon at bounding box center [583, 156] width 12 height 25
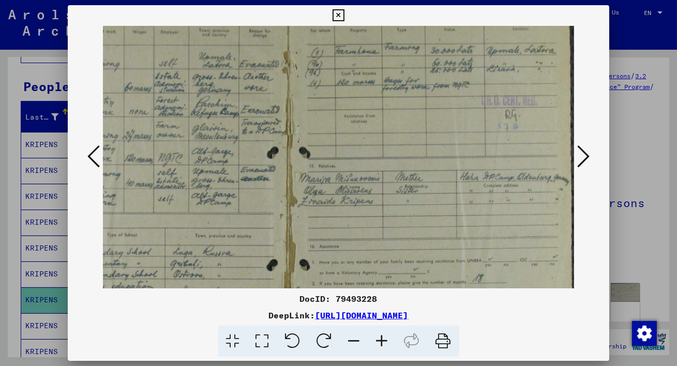
scroll to position [0, 0]
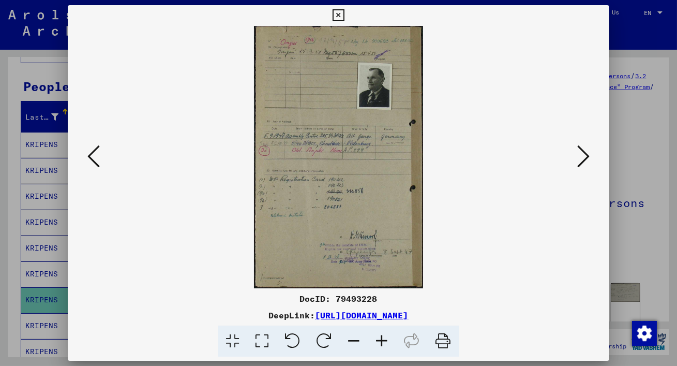
click at [261, 338] on icon at bounding box center [262, 341] width 29 height 32
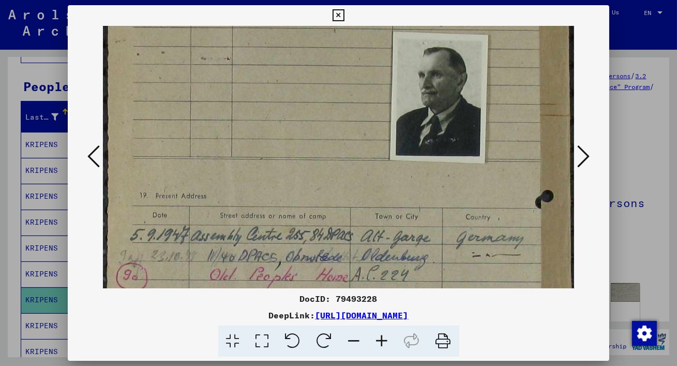
drag, startPoint x: 295, startPoint y: 255, endPoint x: 284, endPoint y: 157, distance: 98.4
click at [284, 157] on img at bounding box center [338, 294] width 471 height 728
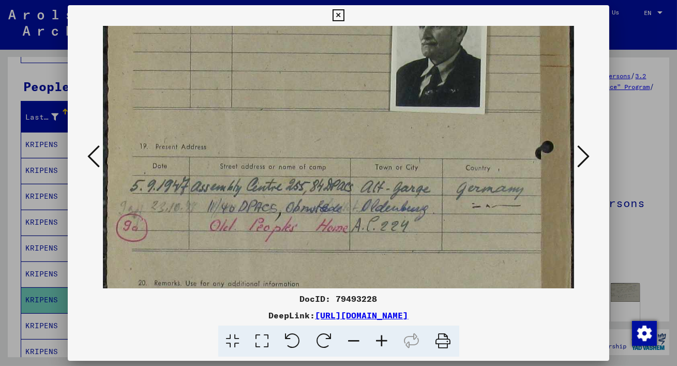
scroll to position [152, 0]
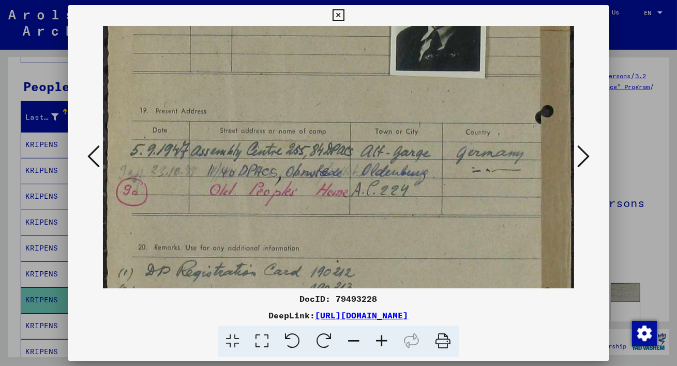
drag, startPoint x: 289, startPoint y: 206, endPoint x: 281, endPoint y: 122, distance: 84.6
click at [281, 122] on img at bounding box center [338, 209] width 471 height 728
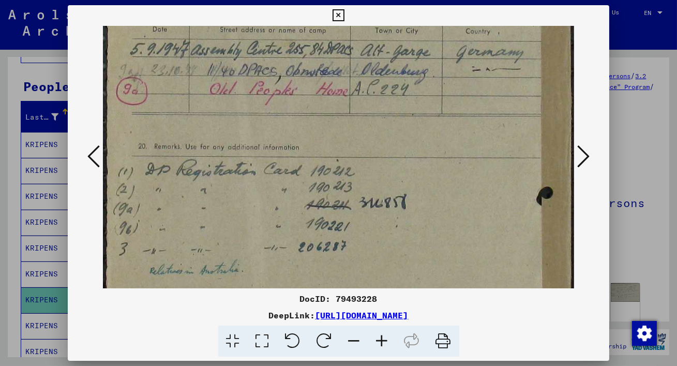
drag, startPoint x: 304, startPoint y: 202, endPoint x: 304, endPoint y: 102, distance: 99.8
click at [304, 102] on img at bounding box center [338, 109] width 471 height 728
click at [586, 150] on icon at bounding box center [583, 156] width 12 height 25
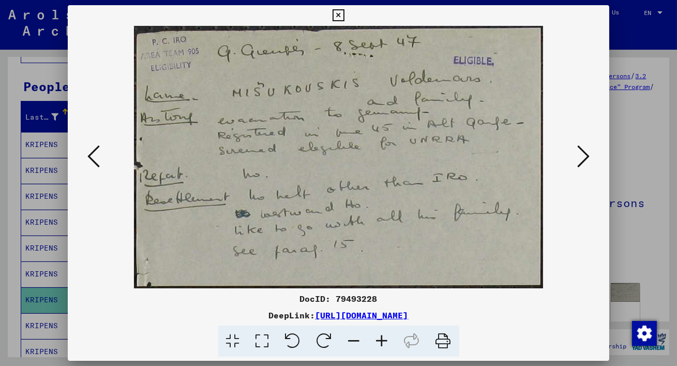
click at [588, 156] on icon at bounding box center [583, 156] width 12 height 25
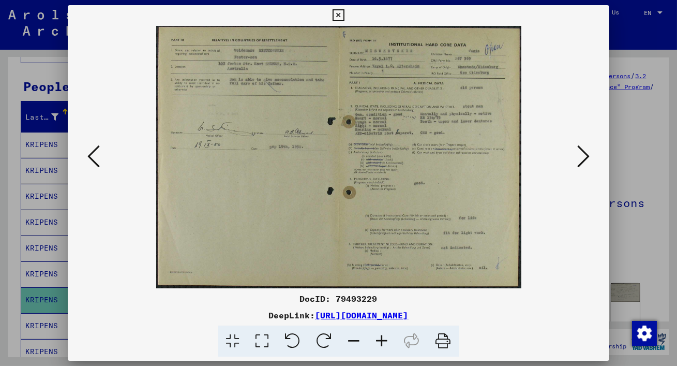
click at [265, 340] on icon at bounding box center [262, 341] width 29 height 32
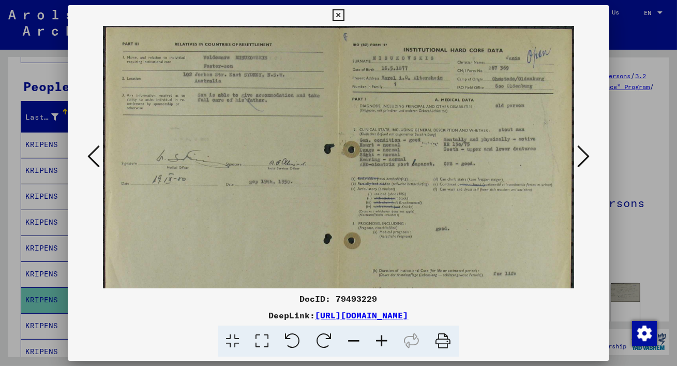
click at [383, 335] on icon at bounding box center [382, 341] width 28 height 32
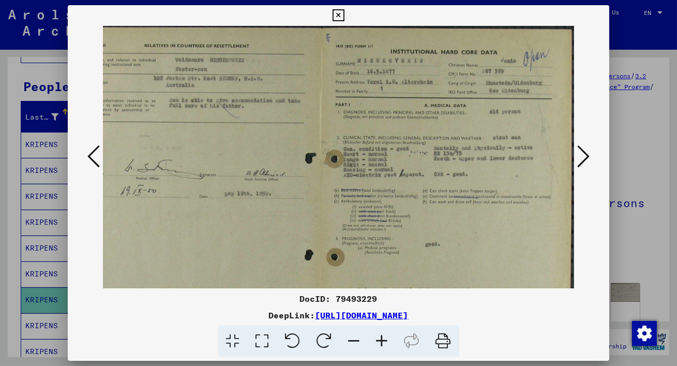
scroll to position [0, 36]
drag, startPoint x: 442, startPoint y: 170, endPoint x: 312, endPoint y: 201, distance: 133.4
click at [312, 201] on img at bounding box center [320, 208] width 507 height 364
click at [588, 151] on icon at bounding box center [583, 156] width 12 height 25
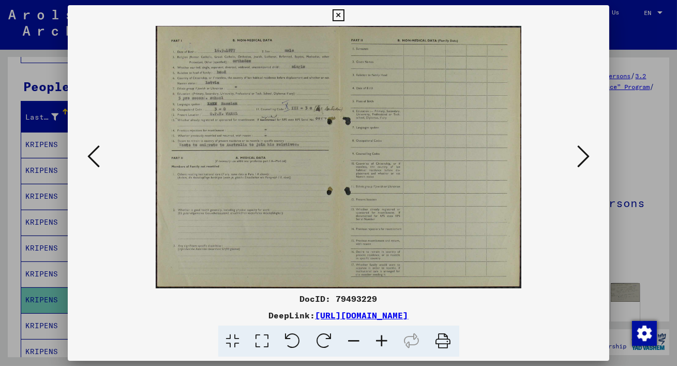
scroll to position [0, 0]
click at [264, 336] on icon at bounding box center [262, 341] width 29 height 32
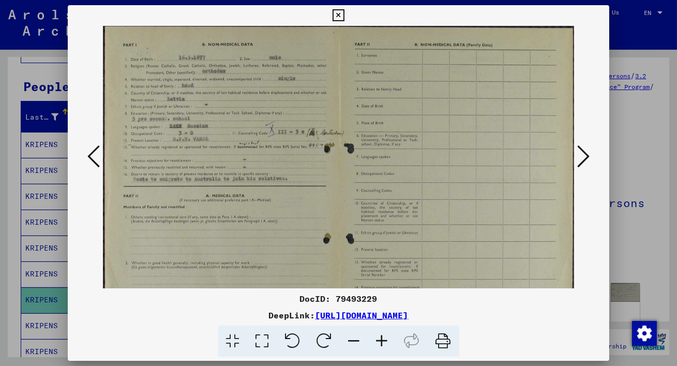
click at [381, 339] on icon at bounding box center [382, 341] width 28 height 32
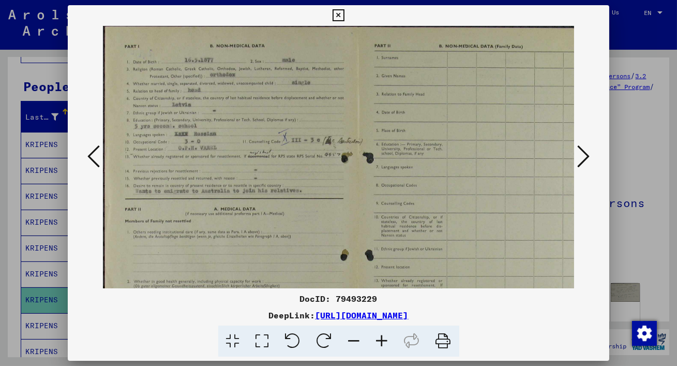
click at [381, 339] on icon at bounding box center [382, 341] width 28 height 32
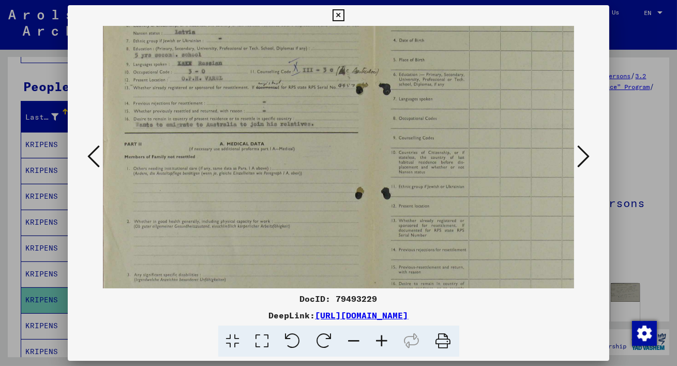
drag, startPoint x: 338, startPoint y: 234, endPoint x: 336, endPoint y: 156, distance: 78.6
click at [336, 156] on img at bounding box center [372, 143] width 543 height 390
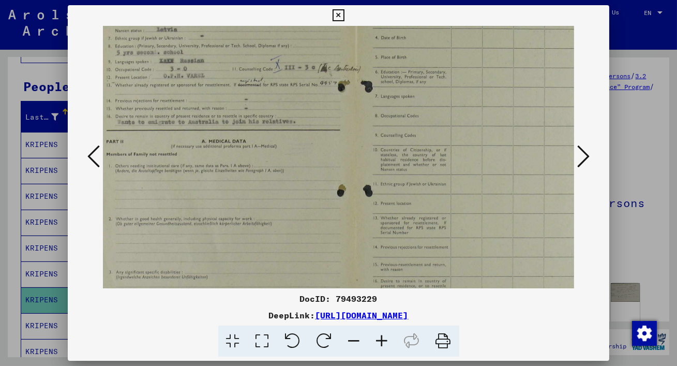
drag, startPoint x: 332, startPoint y: 238, endPoint x: 276, endPoint y: 229, distance: 57.2
click at [276, 229] on img at bounding box center [354, 140] width 543 height 390
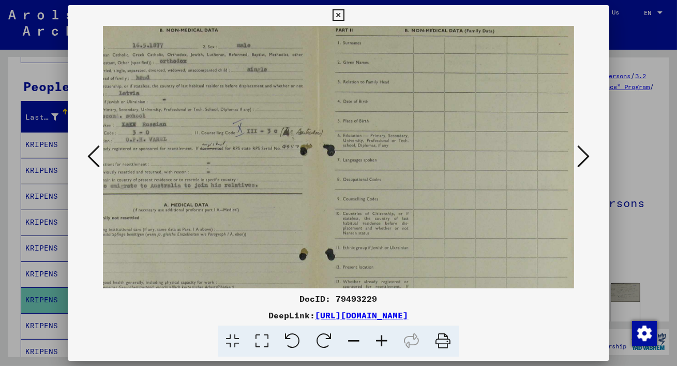
click at [586, 152] on icon at bounding box center [583, 156] width 12 height 25
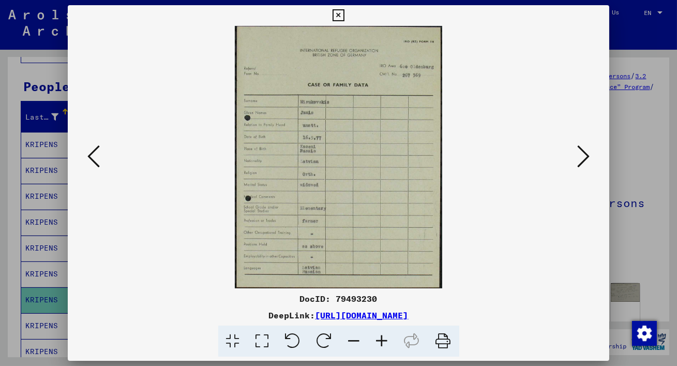
scroll to position [0, 0]
click at [263, 339] on icon at bounding box center [262, 341] width 29 height 32
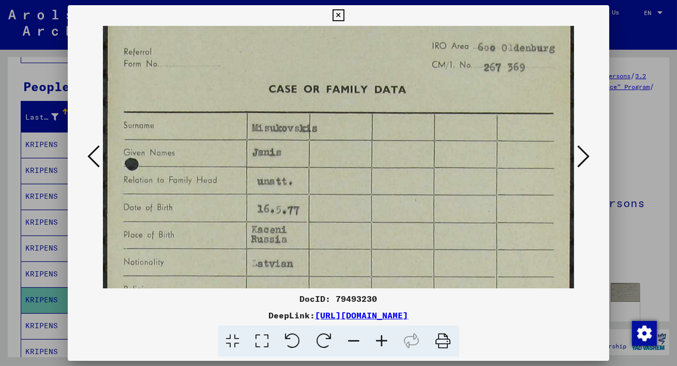
scroll to position [72, 0]
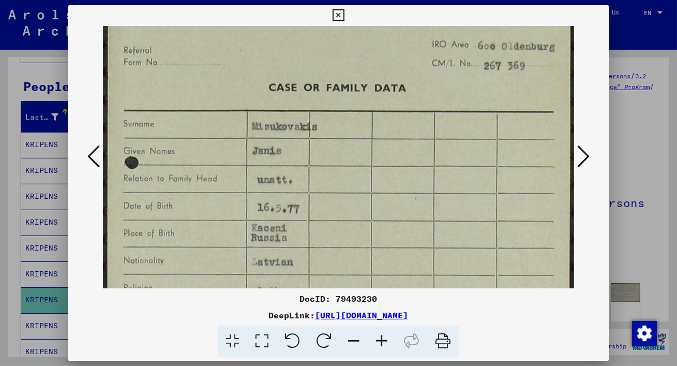
drag, startPoint x: 341, startPoint y: 249, endPoint x: 322, endPoint y: 177, distance: 75.0
click at [322, 177] on img at bounding box center [338, 251] width 471 height 597
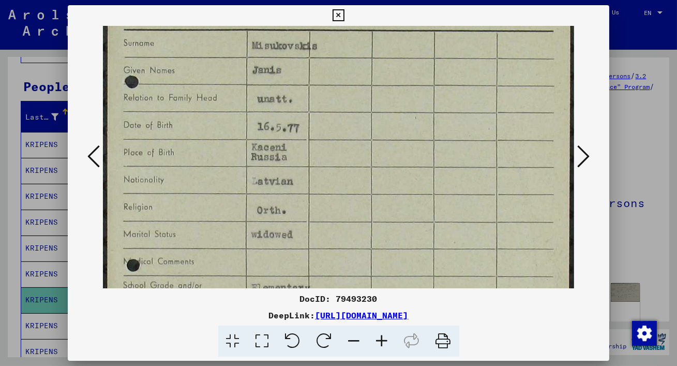
drag, startPoint x: 340, startPoint y: 230, endPoint x: 334, endPoint y: 149, distance: 80.3
click at [334, 149] on img at bounding box center [338, 171] width 471 height 597
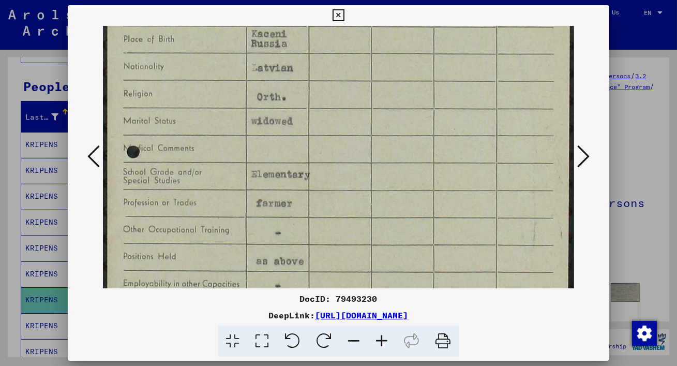
drag, startPoint x: 359, startPoint y: 235, endPoint x: 344, endPoint y: 121, distance: 114.1
click at [345, 121] on img at bounding box center [338, 58] width 471 height 597
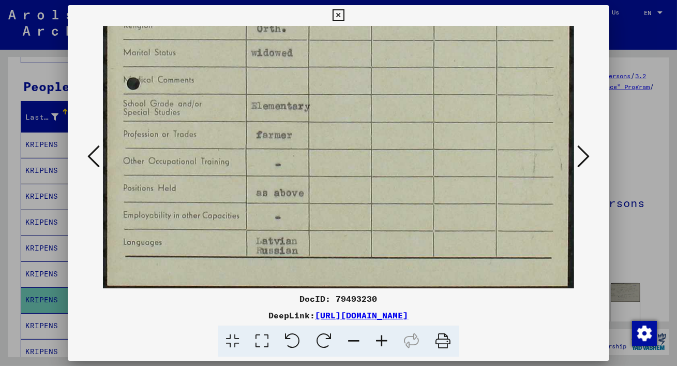
drag, startPoint x: 361, startPoint y: 209, endPoint x: 358, endPoint y: 132, distance: 77.6
click at [583, 154] on icon at bounding box center [583, 156] width 12 height 25
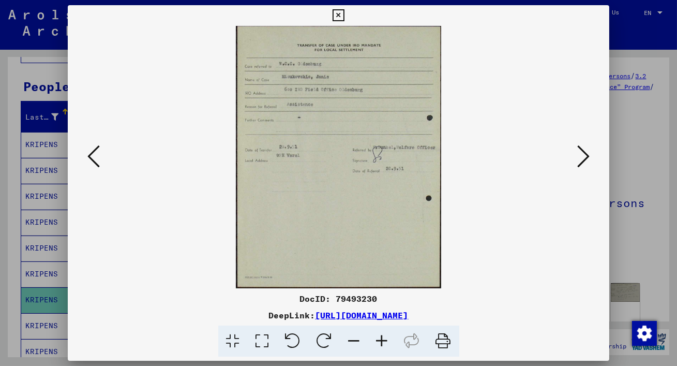
click at [265, 337] on icon at bounding box center [262, 341] width 29 height 32
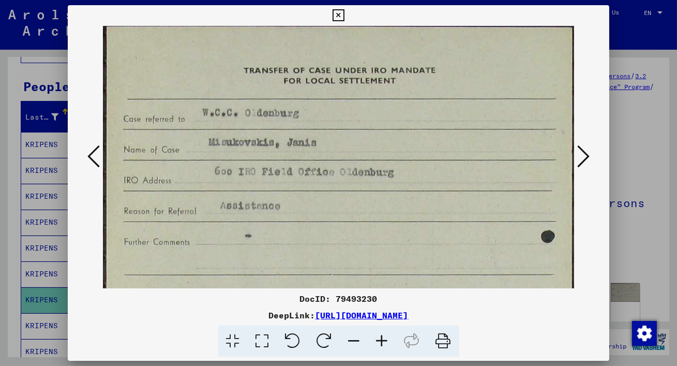
click at [379, 337] on icon at bounding box center [382, 341] width 28 height 32
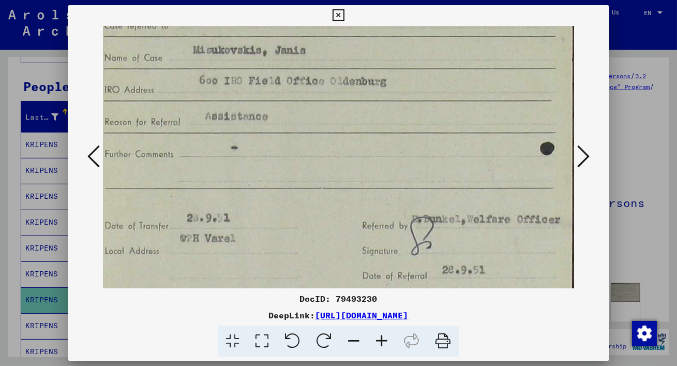
drag, startPoint x: 339, startPoint y: 245, endPoint x: 312, endPoint y: 128, distance: 120.0
click at [312, 130] on img at bounding box center [329, 242] width 492 height 627
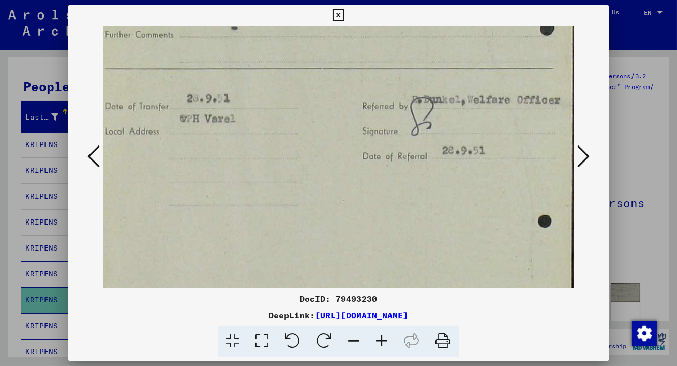
drag, startPoint x: 314, startPoint y: 237, endPoint x: 298, endPoint y: 136, distance: 102.6
click at [298, 136] on img at bounding box center [329, 122] width 492 height 627
click at [339, 9] on button at bounding box center [338, 15] width 18 height 21
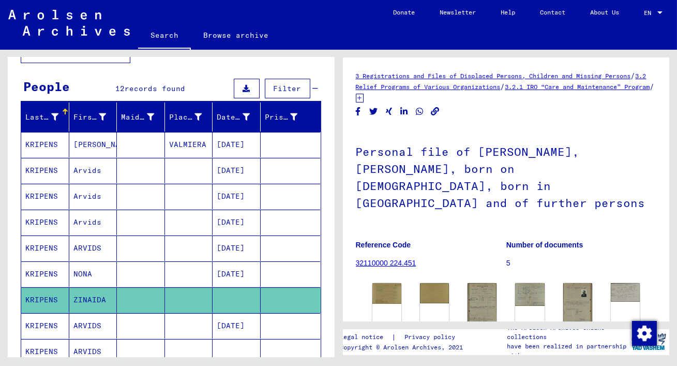
click at [251, 320] on mat-cell "[DATE]" at bounding box center [236, 325] width 48 height 25
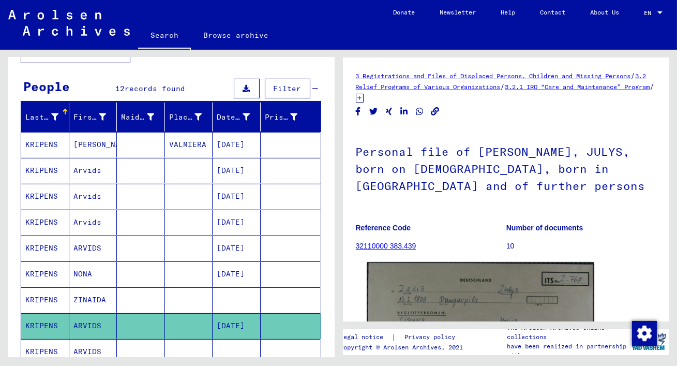
click at [431, 290] on img at bounding box center [480, 341] width 226 height 158
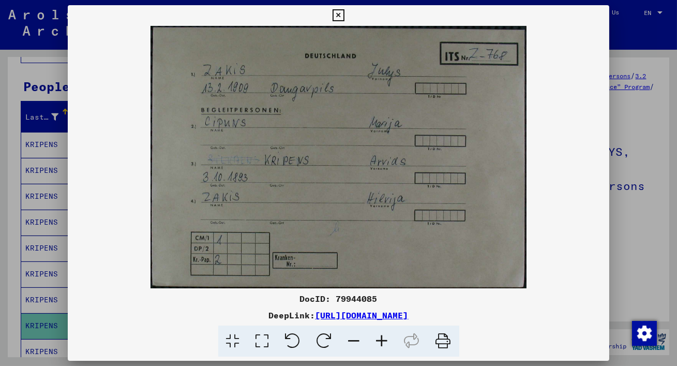
click at [266, 338] on icon at bounding box center [262, 341] width 29 height 32
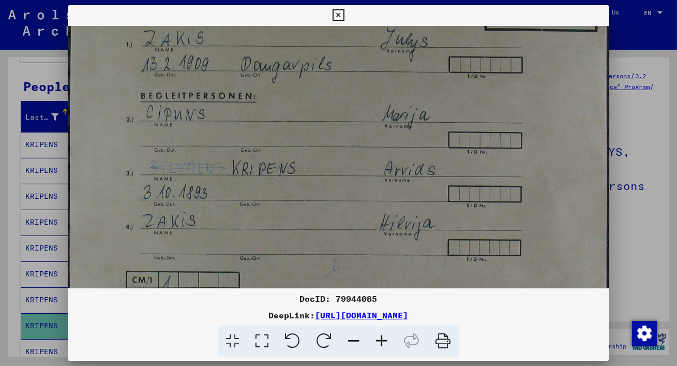
drag, startPoint x: 290, startPoint y: 268, endPoint x: 295, endPoint y: 212, distance: 55.6
click at [295, 212] on img at bounding box center [338, 164] width 541 height 378
drag, startPoint x: 303, startPoint y: 228, endPoint x: 300, endPoint y: 198, distance: 30.1
click at [300, 198] on img at bounding box center [338, 161] width 541 height 378
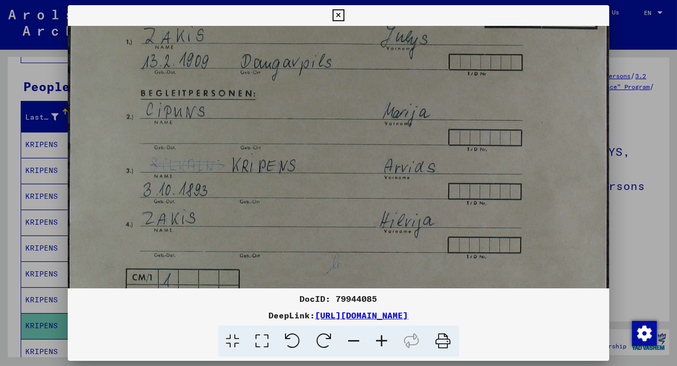
click at [339, 13] on icon at bounding box center [338, 15] width 12 height 12
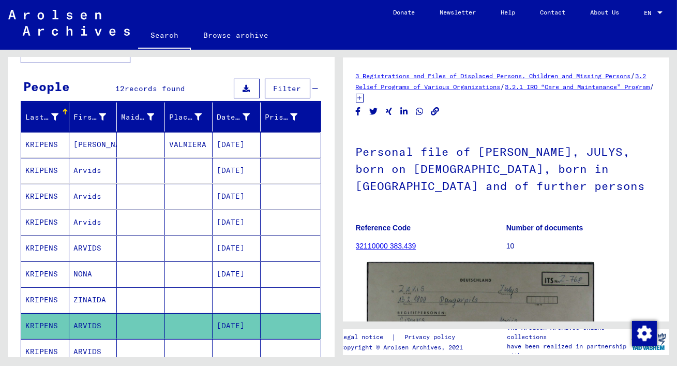
click at [452, 302] on img at bounding box center [480, 341] width 226 height 158
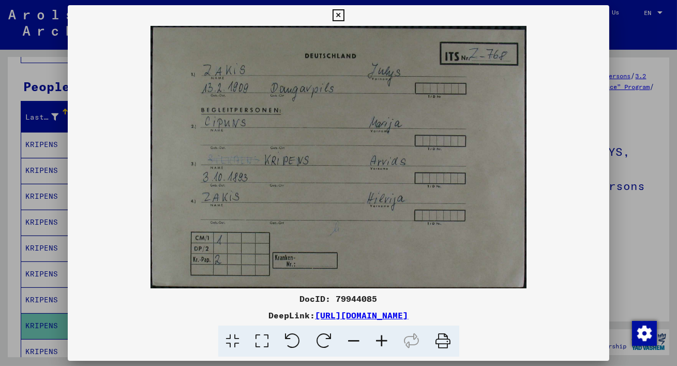
click at [336, 14] on icon at bounding box center [338, 15] width 12 height 12
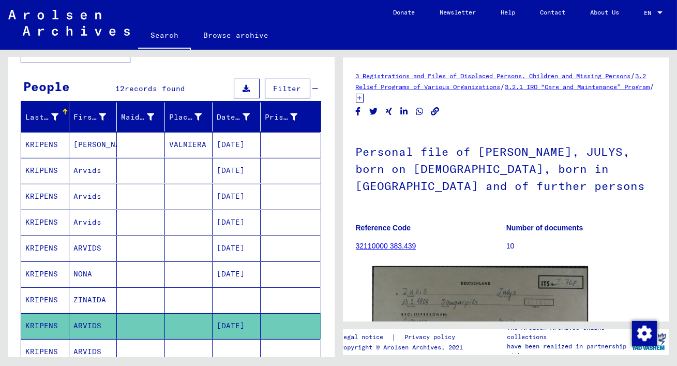
click at [236, 343] on mat-cell at bounding box center [236, 351] width 48 height 25
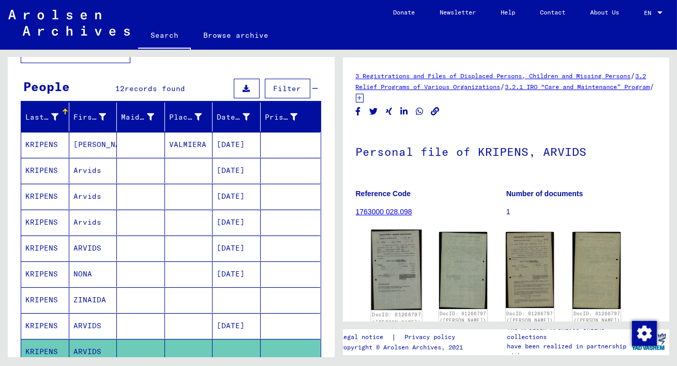
click at [382, 261] on img at bounding box center [396, 270] width 51 height 80
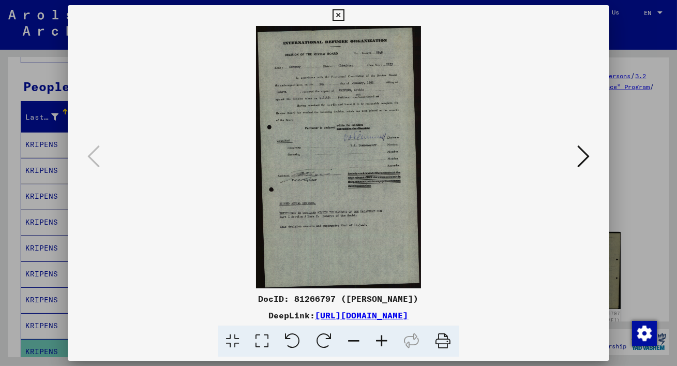
click at [265, 338] on icon at bounding box center [262, 341] width 29 height 32
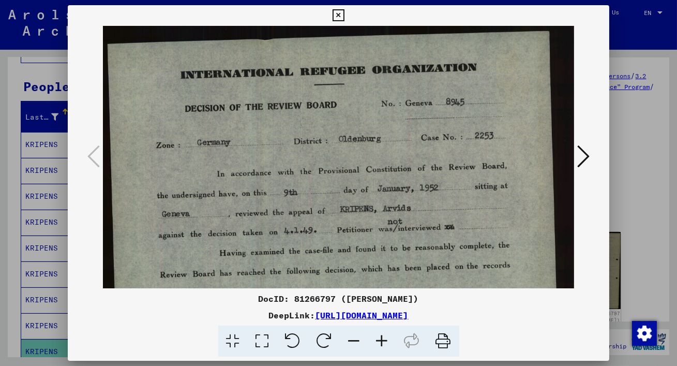
click at [583, 151] on icon at bounding box center [583, 156] width 12 height 25
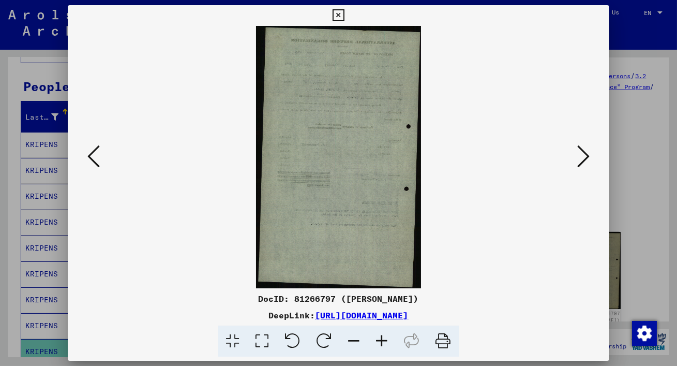
click at [264, 339] on icon at bounding box center [262, 341] width 29 height 32
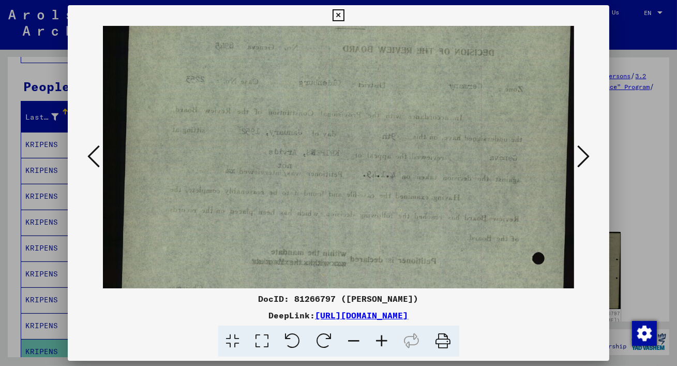
drag, startPoint x: 298, startPoint y: 262, endPoint x: 293, endPoint y: 200, distance: 62.2
click at [293, 201] on img at bounding box center [338, 346] width 471 height 750
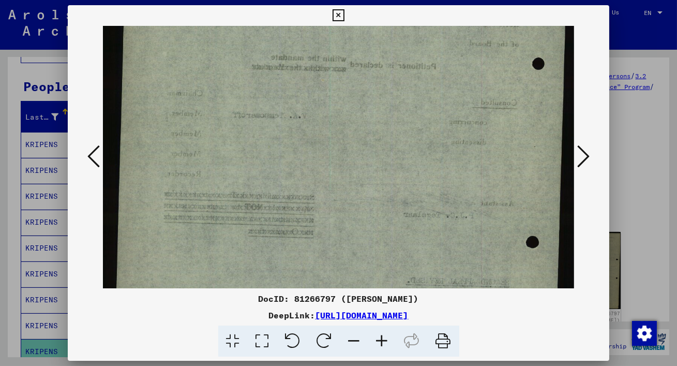
drag, startPoint x: 300, startPoint y: 239, endPoint x: 293, endPoint y: 44, distance: 195.0
click at [292, 46] on img at bounding box center [338, 151] width 471 height 750
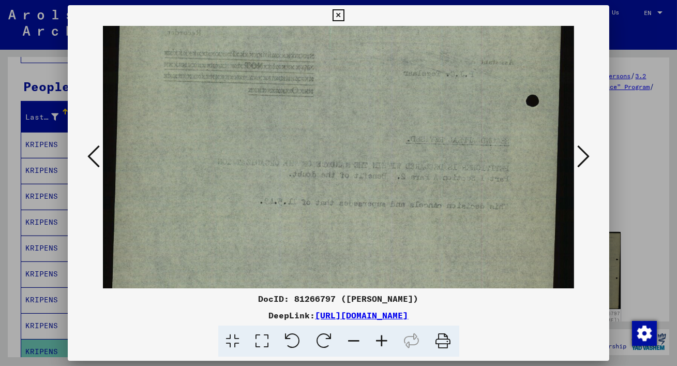
scroll to position [445, 0]
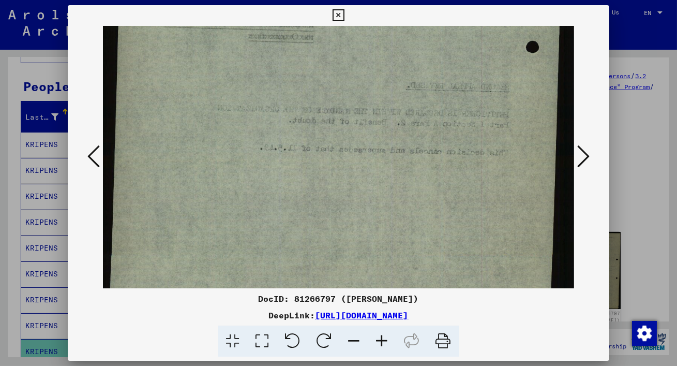
drag, startPoint x: 312, startPoint y: 142, endPoint x: 295, endPoint y: -49, distance: 191.6
click at [295, 0] on html "Search Browse archive Donate Newsletter Help Contact About Us Search Browse arc…" at bounding box center [338, 183] width 677 height 366
click at [587, 152] on icon at bounding box center [583, 156] width 12 height 25
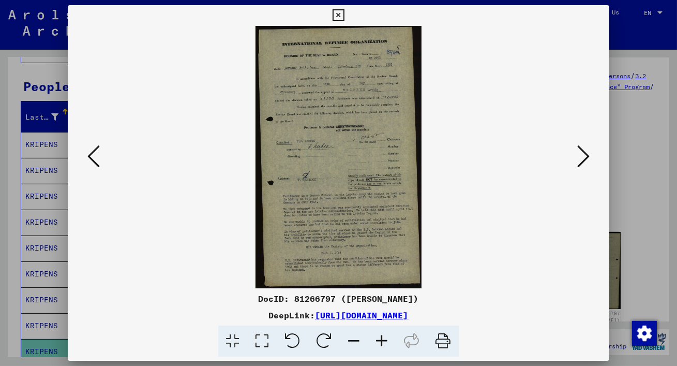
click at [263, 336] on icon at bounding box center [262, 341] width 29 height 32
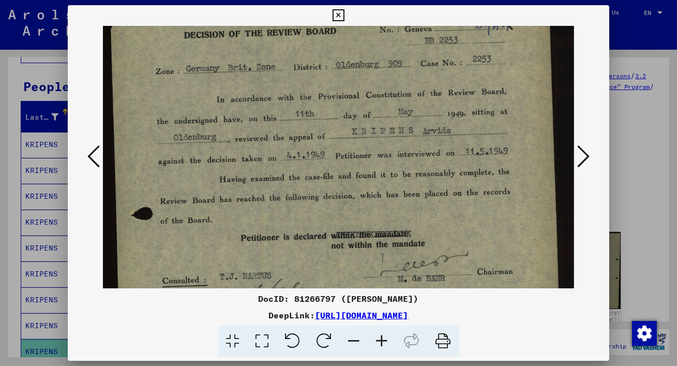
scroll to position [83, 0]
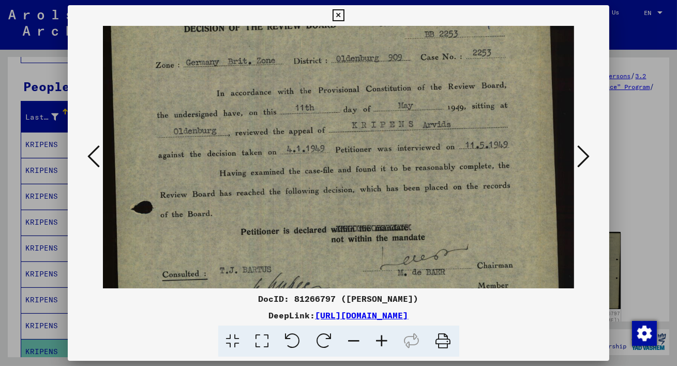
drag, startPoint x: 307, startPoint y: 257, endPoint x: 277, endPoint y: 173, distance: 88.8
click at [277, 173] on img at bounding box center [338, 315] width 471 height 744
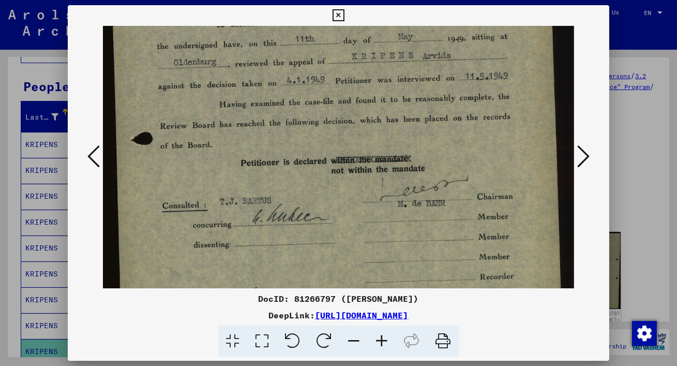
scroll to position [158, 0]
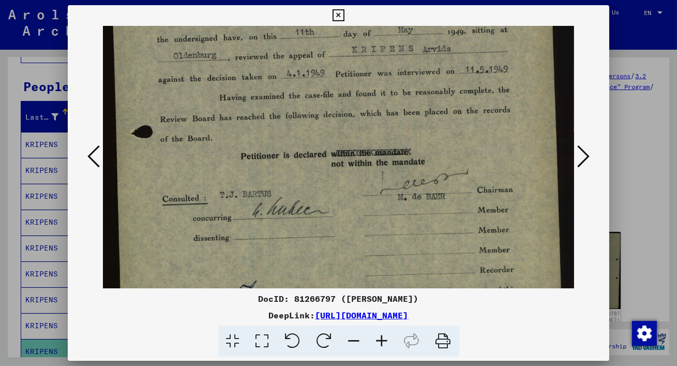
drag, startPoint x: 299, startPoint y: 201, endPoint x: 264, endPoint y: 126, distance: 83.3
click at [264, 126] on img at bounding box center [338, 240] width 471 height 744
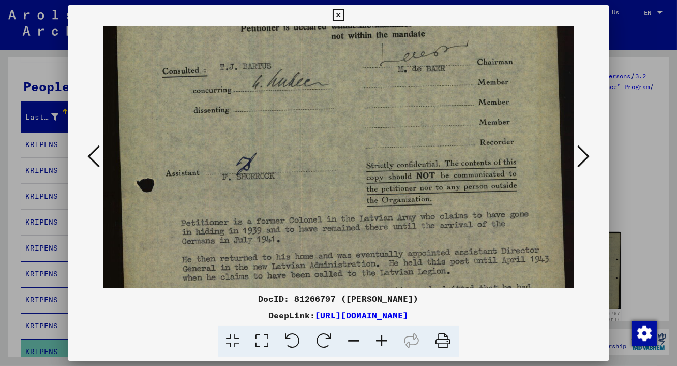
drag, startPoint x: 329, startPoint y: 226, endPoint x: 293, endPoint y: 99, distance: 132.1
click at [293, 99] on img at bounding box center [338, 112] width 471 height 744
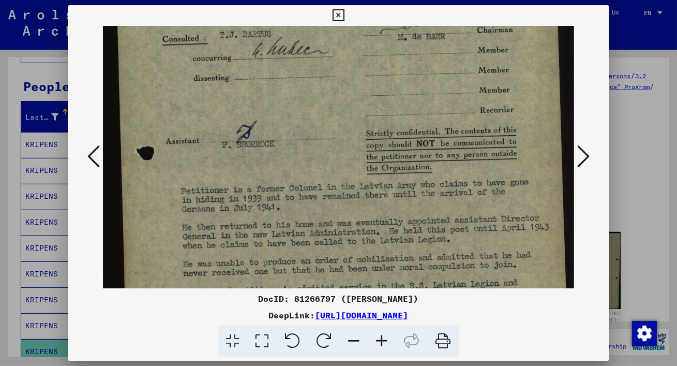
scroll to position [318, 0]
drag, startPoint x: 314, startPoint y: 186, endPoint x: 305, endPoint y: 153, distance: 34.7
click at [305, 153] on img at bounding box center [338, 79] width 471 height 744
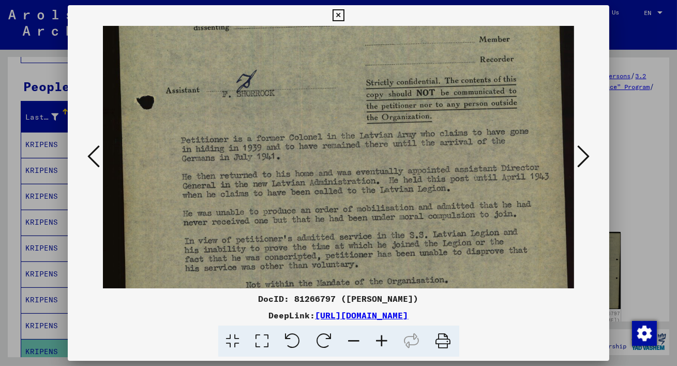
scroll to position [369, 0]
drag, startPoint x: 334, startPoint y: 192, endPoint x: 302, endPoint y: 142, distance: 60.0
click at [302, 142] on img at bounding box center [338, 29] width 471 height 744
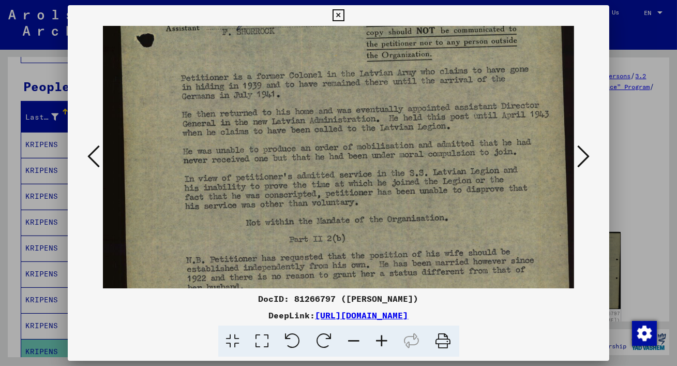
scroll to position [434, 0]
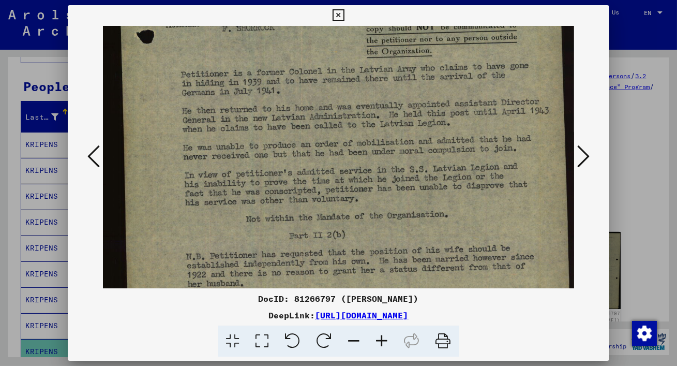
drag, startPoint x: 372, startPoint y: 226, endPoint x: 342, endPoint y: 160, distance: 72.2
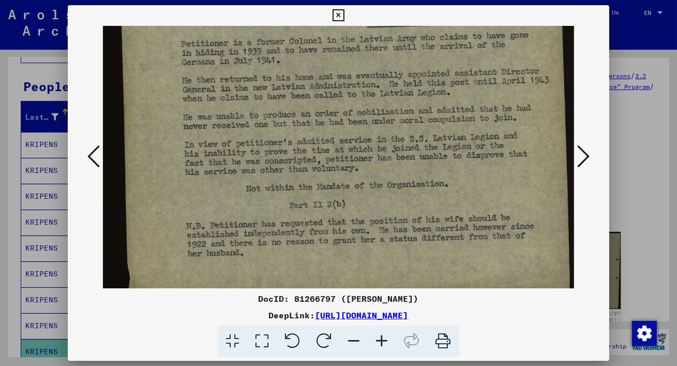
scroll to position [482, 0]
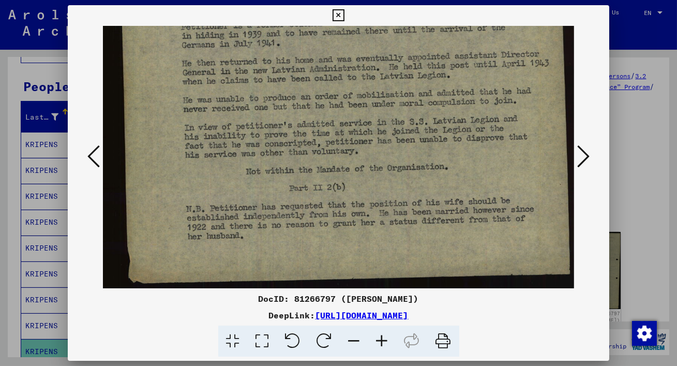
drag, startPoint x: 397, startPoint y: 225, endPoint x: 368, endPoint y: 159, distance: 71.8
click at [587, 154] on icon at bounding box center [583, 156] width 12 height 25
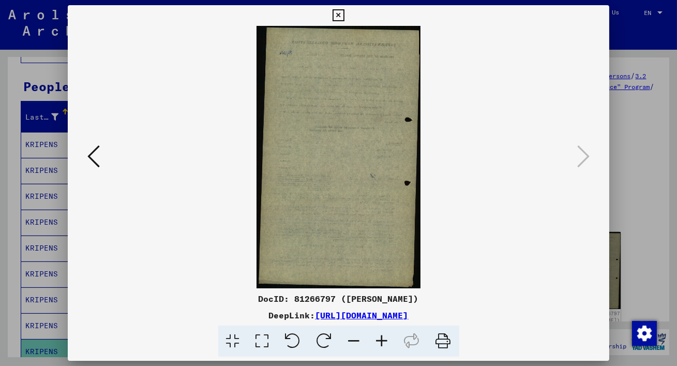
click at [266, 334] on icon at bounding box center [262, 341] width 29 height 32
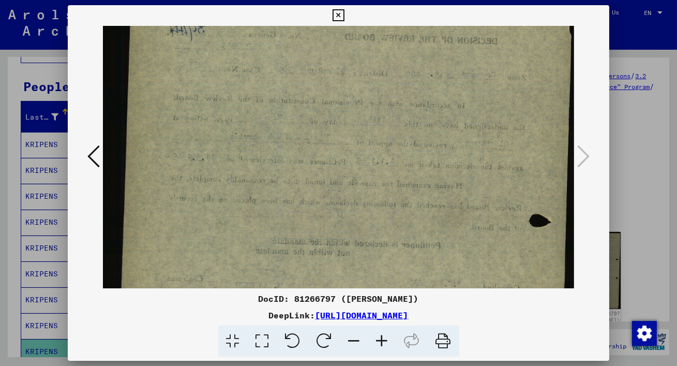
drag, startPoint x: 284, startPoint y: 264, endPoint x: 281, endPoint y: 169, distance: 94.7
click at [281, 169] on img at bounding box center [338, 328] width 471 height 752
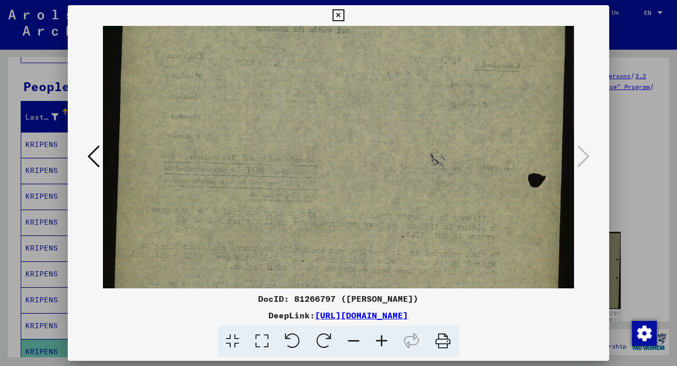
scroll to position [318, 0]
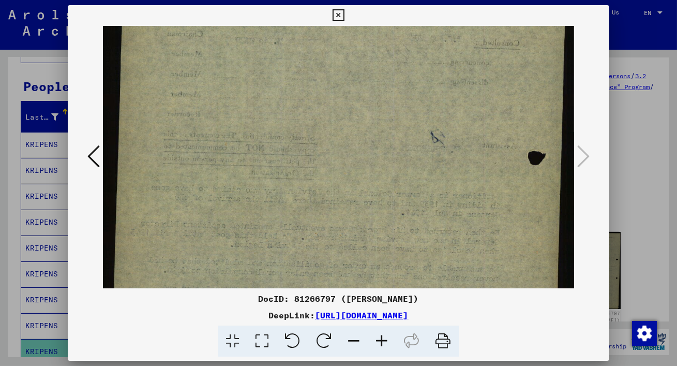
drag, startPoint x: 302, startPoint y: 248, endPoint x: 299, endPoint y: 24, distance: 223.9
click at [299, 24] on div "DocID: 81266797 ([PERSON_NAME]) DeepLink: [URL][DOMAIN_NAME]" at bounding box center [338, 181] width 541 height 352
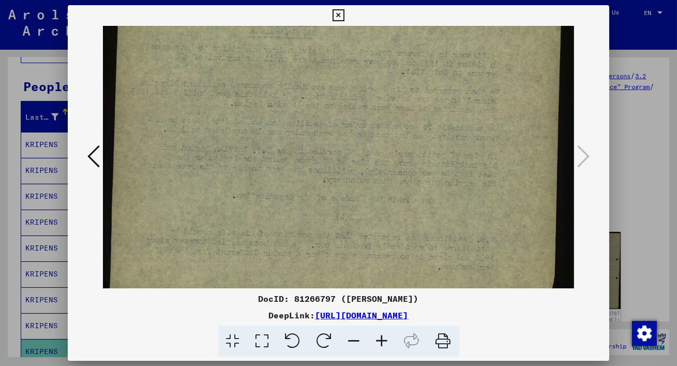
scroll to position [488, 0]
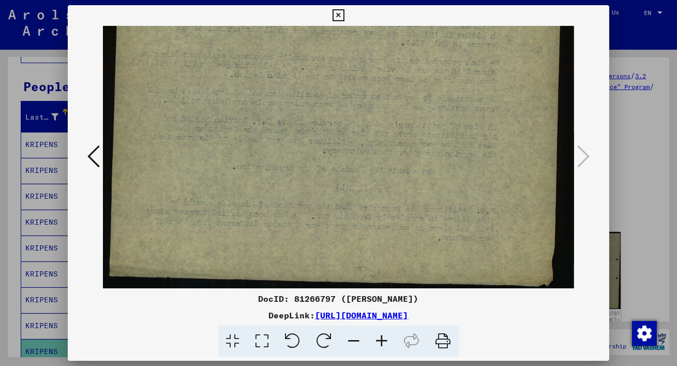
drag, startPoint x: 346, startPoint y: 176, endPoint x: 345, endPoint y: 17, distance: 158.7
click at [346, 17] on div "DocID: 81266797 ([PERSON_NAME]) DeepLink: [URL][DOMAIN_NAME]" at bounding box center [338, 181] width 541 height 352
click at [338, 11] on icon at bounding box center [338, 15] width 12 height 12
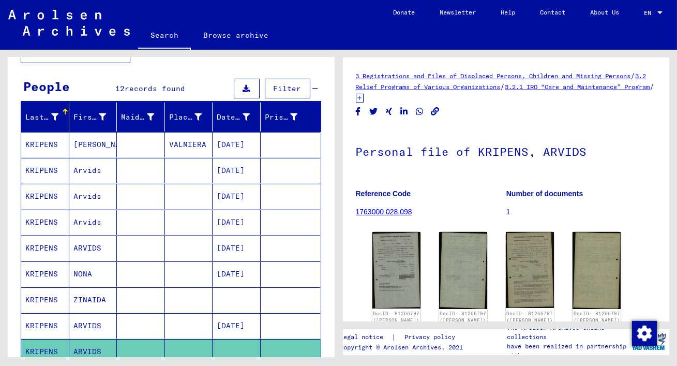
click at [242, 146] on mat-cell "[DATE]" at bounding box center [236, 144] width 48 height 25
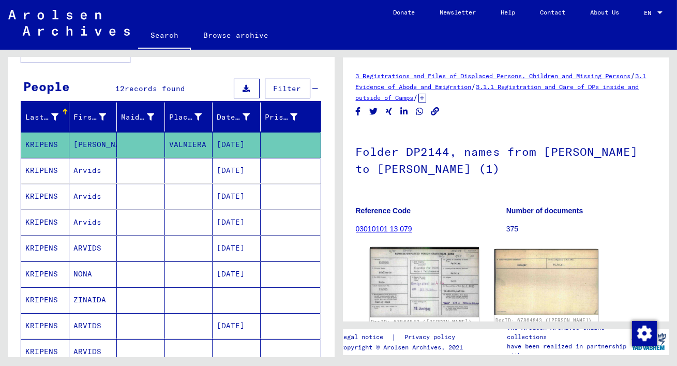
click at [424, 273] on img at bounding box center [423, 282] width 109 height 70
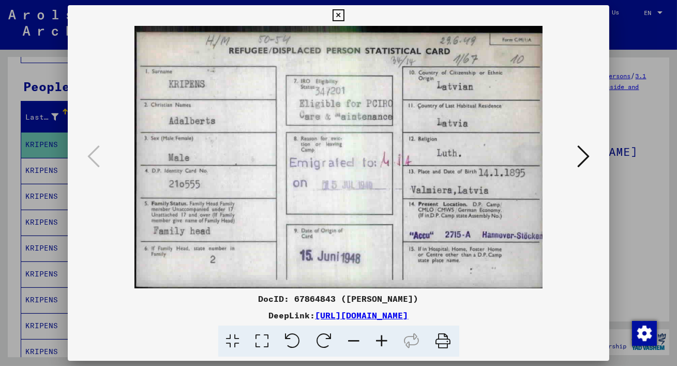
click at [585, 149] on icon at bounding box center [583, 156] width 12 height 25
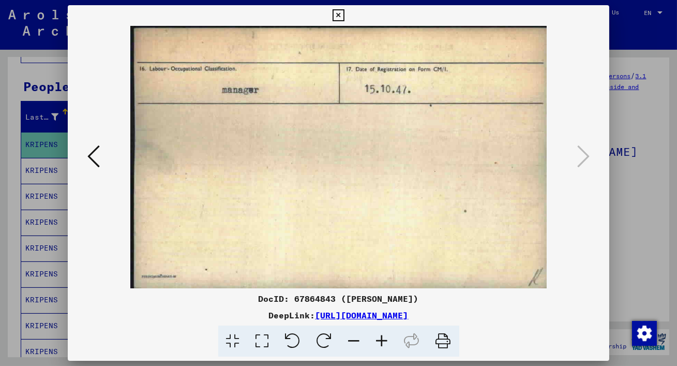
click at [341, 14] on icon at bounding box center [338, 15] width 12 height 12
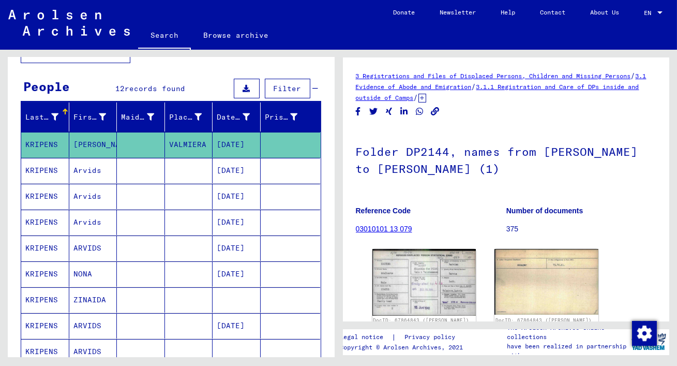
click at [231, 166] on mat-cell "[DATE]" at bounding box center [236, 170] width 48 height 25
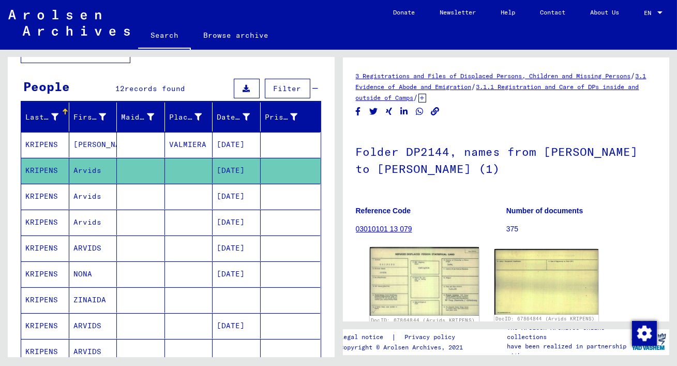
click at [408, 261] on img at bounding box center [423, 281] width 109 height 69
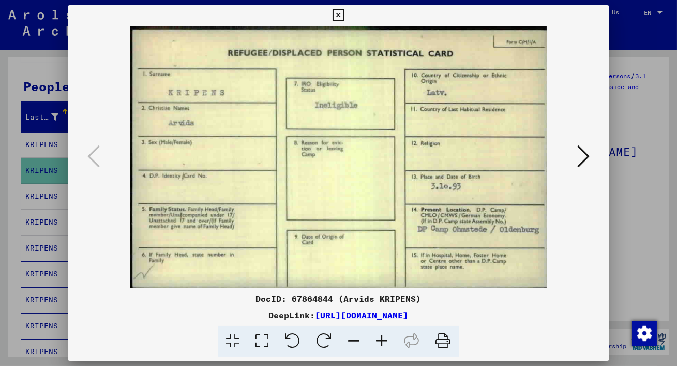
click at [265, 341] on icon at bounding box center [262, 341] width 29 height 32
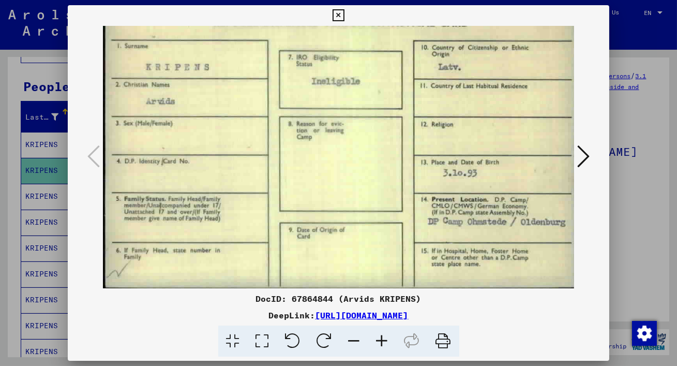
scroll to position [34, 0]
drag, startPoint x: 352, startPoint y: 229, endPoint x: 330, endPoint y: 174, distance: 59.1
click at [330, 174] on img at bounding box center [338, 140] width 471 height 296
drag, startPoint x: 353, startPoint y: 223, endPoint x: 350, endPoint y: 136, distance: 86.9
click at [350, 136] on img at bounding box center [338, 140] width 471 height 296
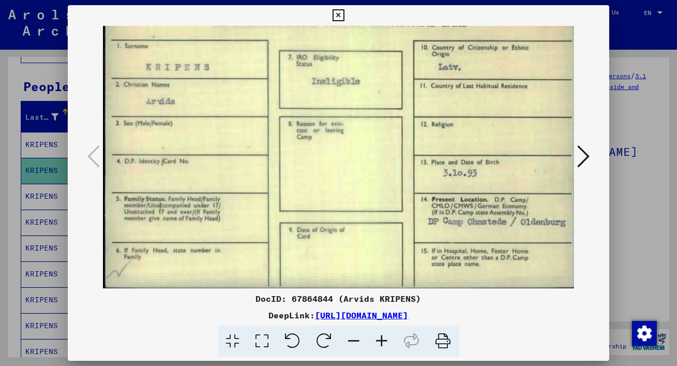
scroll to position [33, 0]
click at [584, 150] on icon at bounding box center [583, 156] width 12 height 25
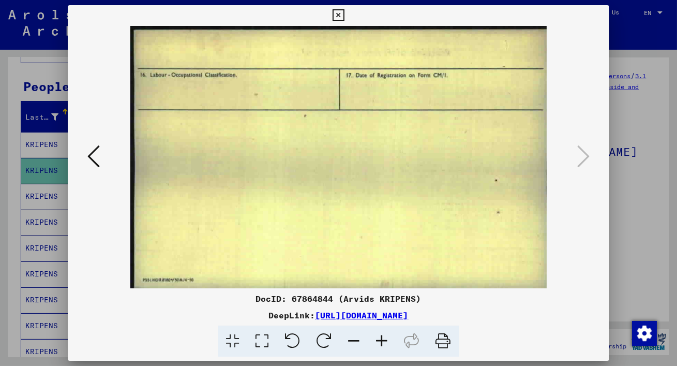
click at [337, 13] on icon at bounding box center [338, 15] width 12 height 12
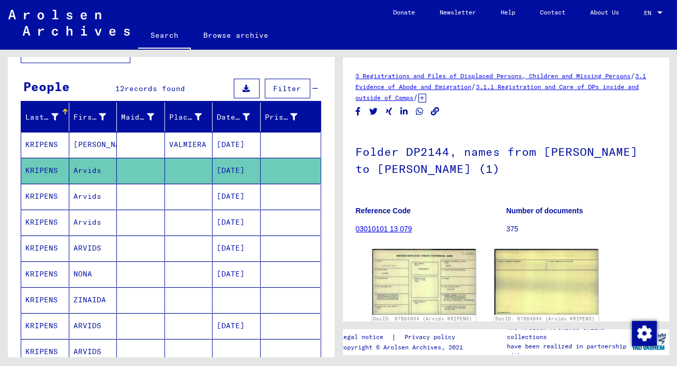
click at [227, 193] on mat-cell "[DATE]" at bounding box center [236, 196] width 48 height 25
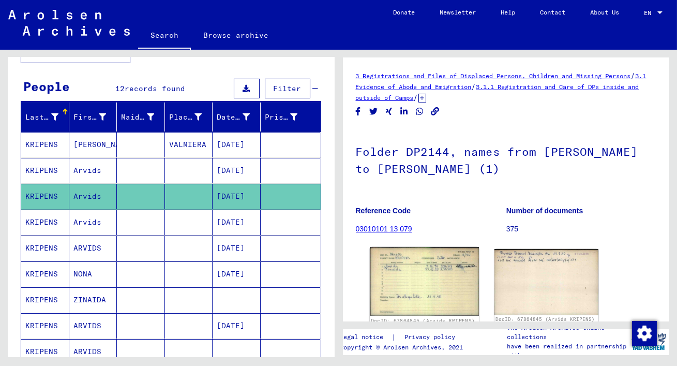
click at [433, 264] on img at bounding box center [423, 281] width 109 height 69
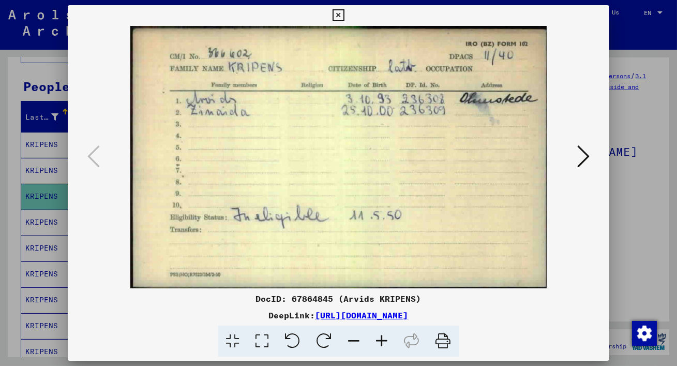
click at [585, 153] on icon at bounding box center [583, 156] width 12 height 25
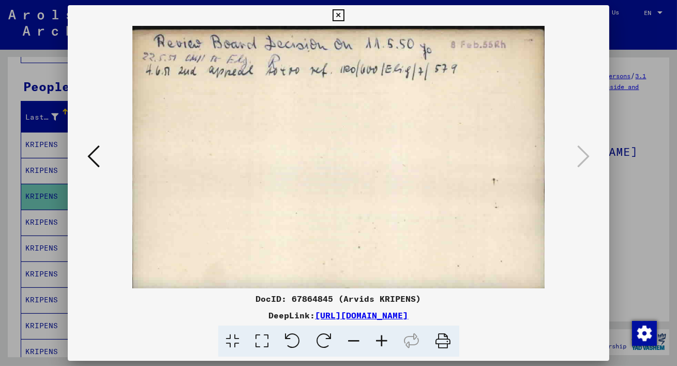
click at [343, 13] on icon at bounding box center [338, 15] width 12 height 12
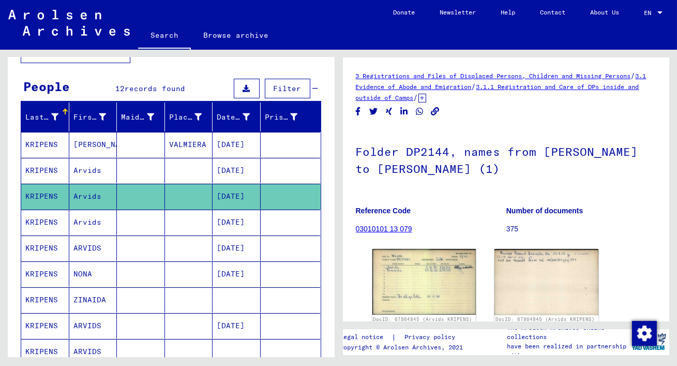
click at [245, 218] on mat-cell "[DATE]" at bounding box center [236, 221] width 48 height 25
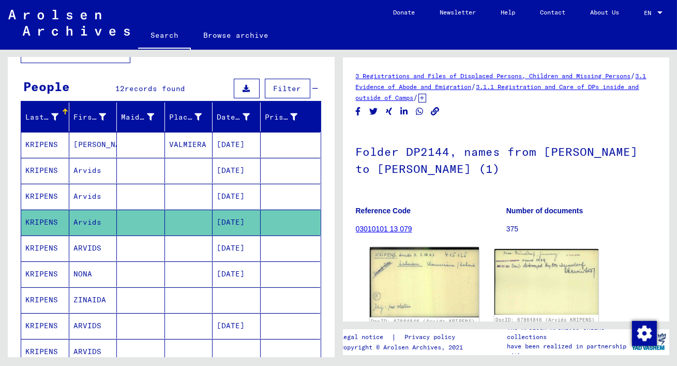
click at [408, 258] on img at bounding box center [423, 282] width 109 height 70
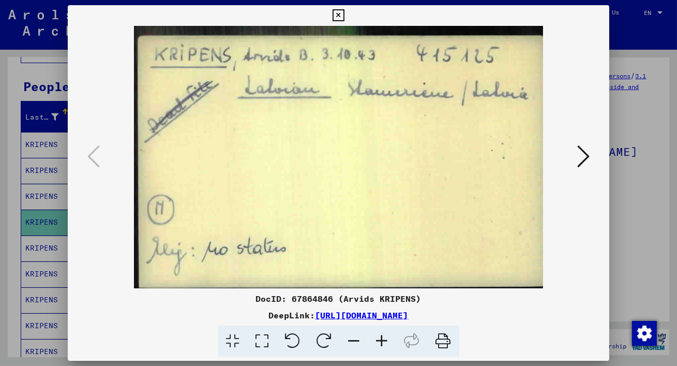
click at [579, 155] on icon at bounding box center [583, 156] width 12 height 25
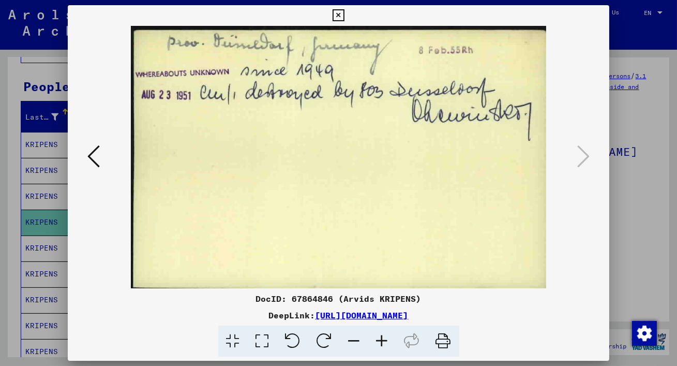
click at [338, 15] on icon at bounding box center [338, 15] width 12 height 12
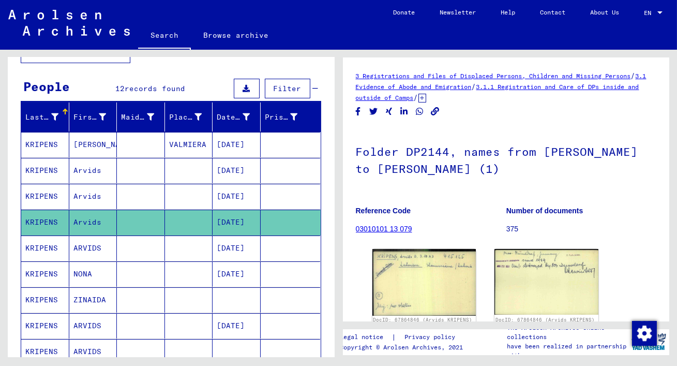
click at [252, 244] on mat-cell "[DATE]" at bounding box center [236, 247] width 48 height 25
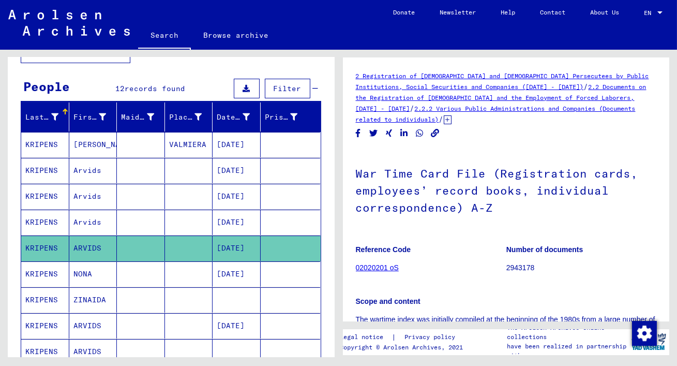
click at [431, 230] on div "War Time Card File (Registration cards, employees’ record books, individual cor…" at bounding box center [506, 258] width 301 height 219
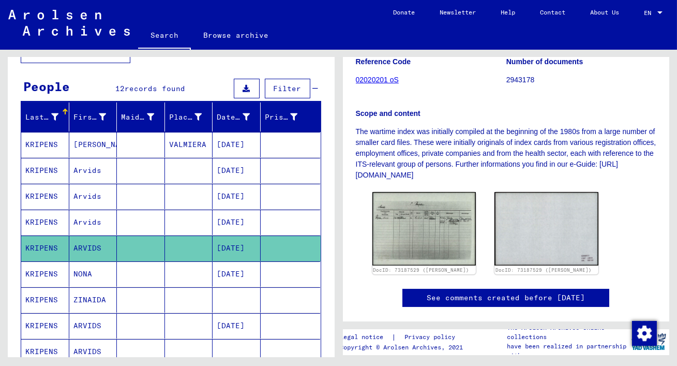
scroll to position [224, 0]
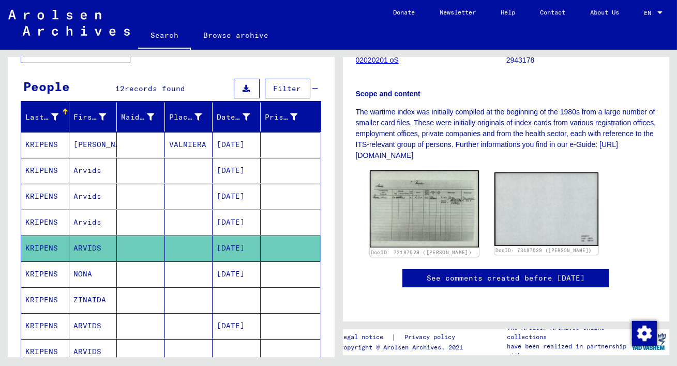
click at [417, 190] on img at bounding box center [423, 208] width 109 height 77
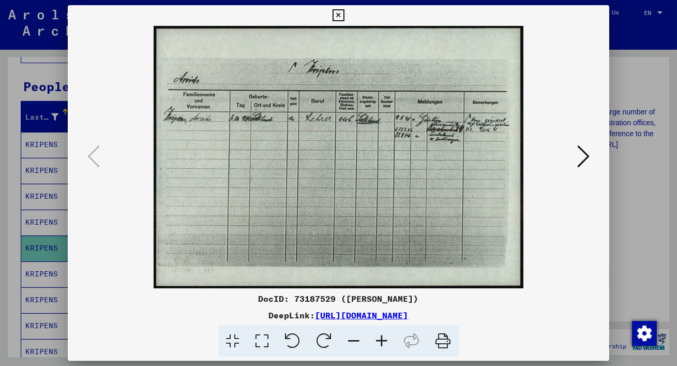
click at [268, 337] on icon at bounding box center [262, 341] width 29 height 32
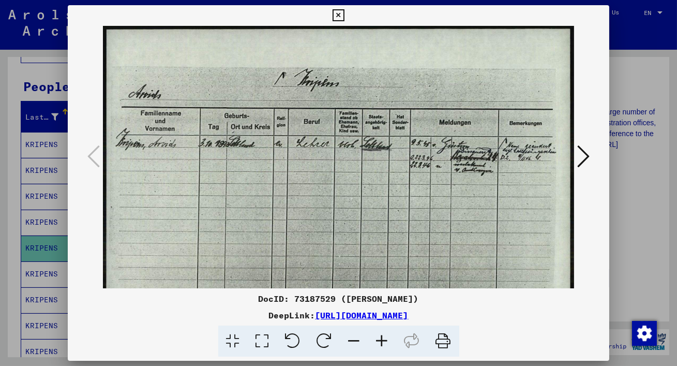
click at [339, 10] on icon at bounding box center [338, 15] width 12 height 12
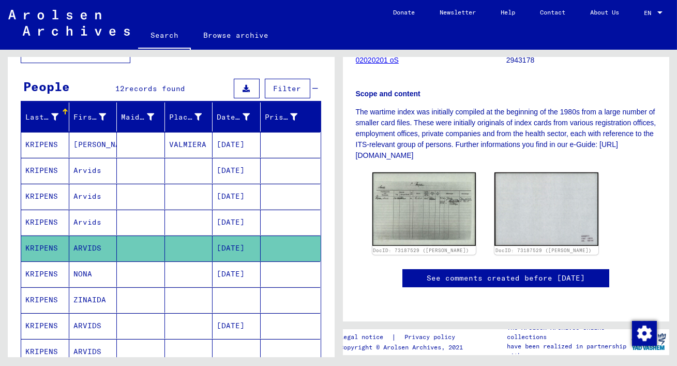
click at [250, 275] on mat-cell "[DATE]" at bounding box center [236, 273] width 48 height 25
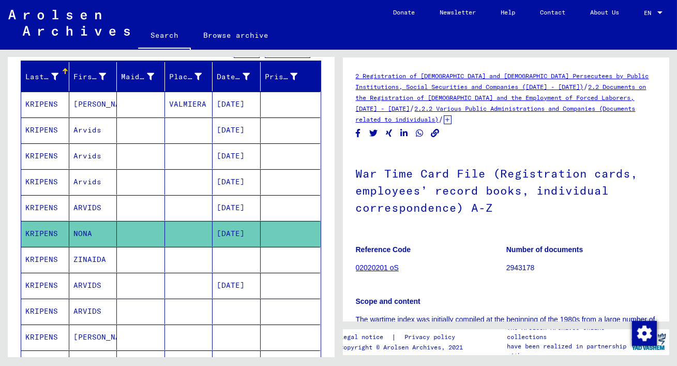
scroll to position [134, 0]
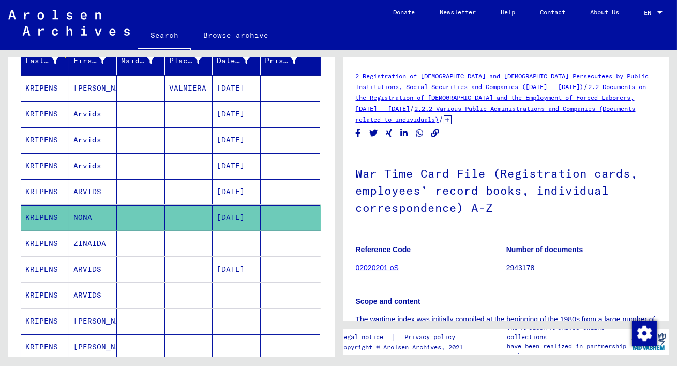
click at [453, 249] on p "Reference Code" at bounding box center [431, 249] width 150 height 11
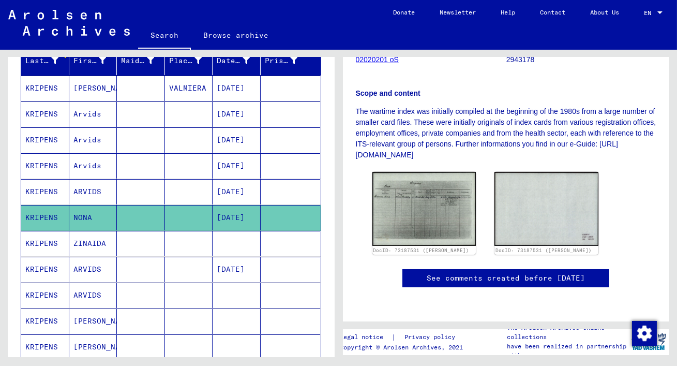
scroll to position [224, 0]
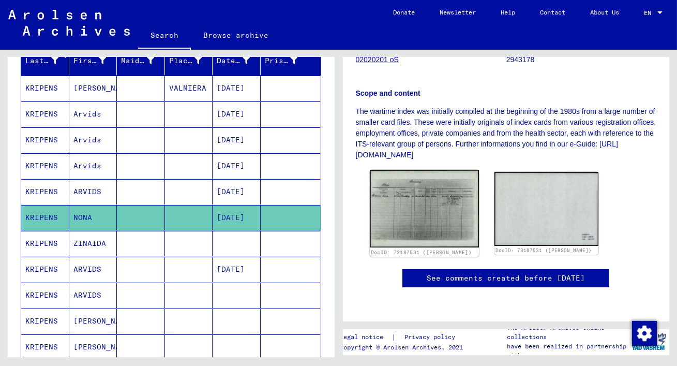
click at [407, 200] on img at bounding box center [423, 209] width 109 height 78
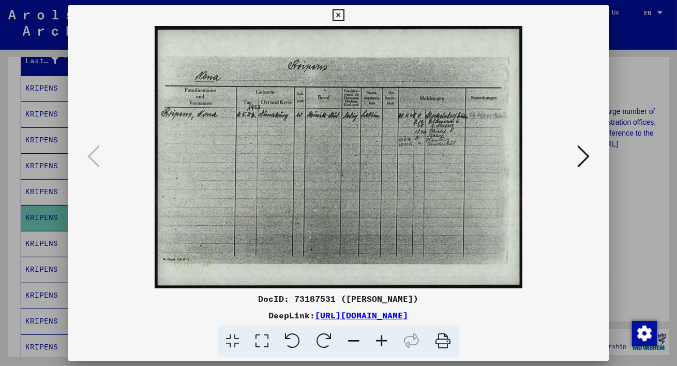
click at [264, 338] on icon at bounding box center [262, 341] width 29 height 32
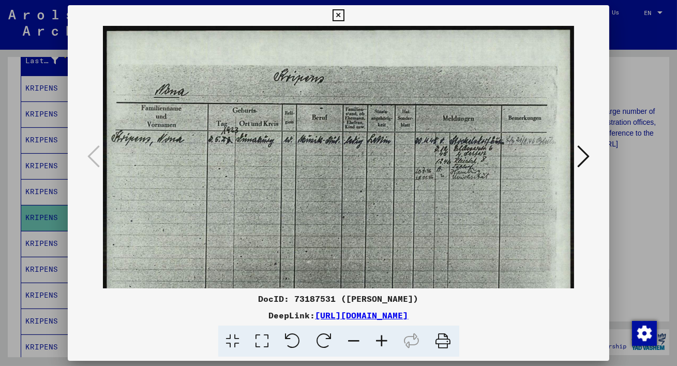
click at [383, 336] on icon at bounding box center [382, 341] width 28 height 32
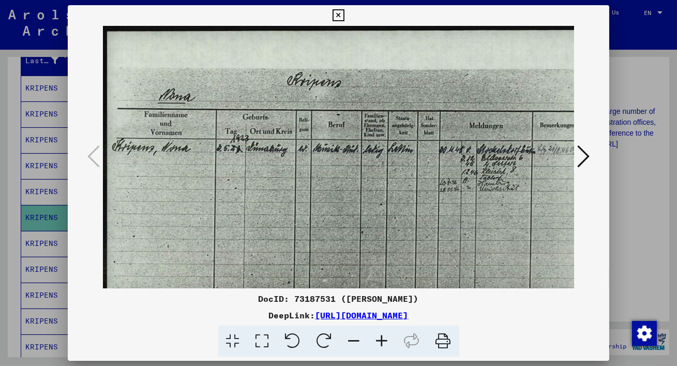
click at [339, 12] on icon at bounding box center [338, 15] width 12 height 12
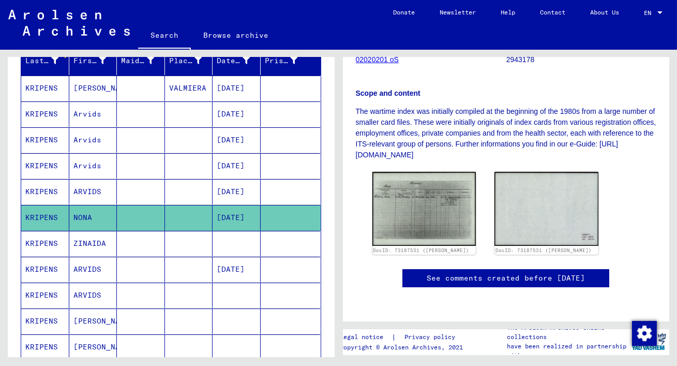
click at [94, 316] on mat-cell "[PERSON_NAME]" at bounding box center [93, 320] width 48 height 25
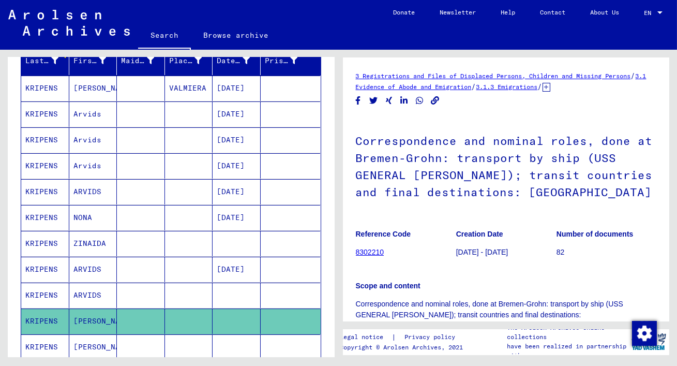
click at [440, 248] on figure "Reference Code 8302210" at bounding box center [406, 244] width 100 height 47
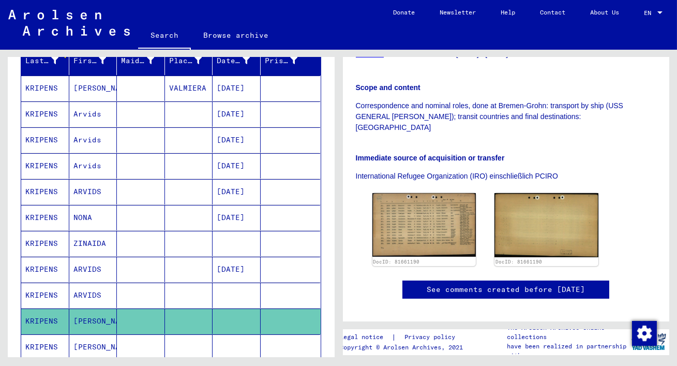
scroll to position [207, 0]
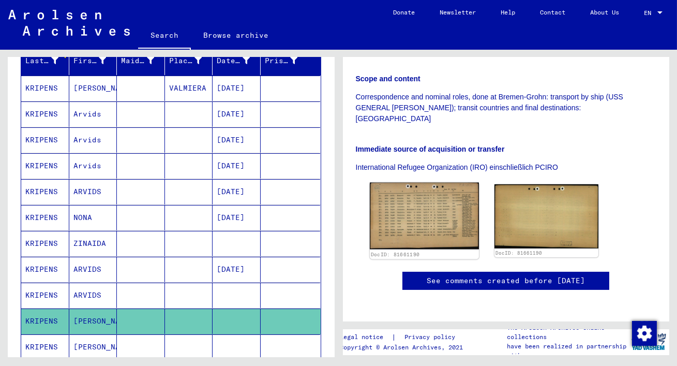
click at [440, 199] on img at bounding box center [423, 215] width 109 height 67
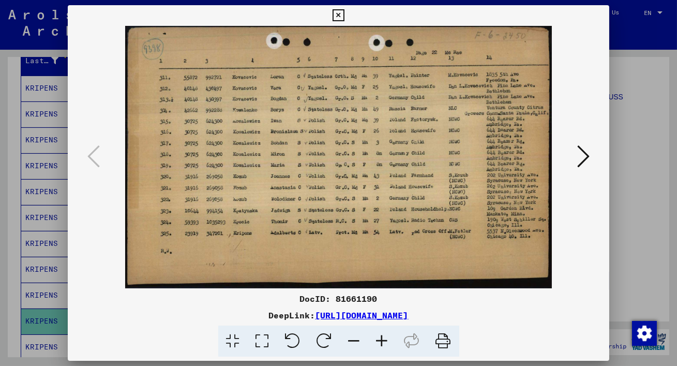
click at [264, 334] on icon at bounding box center [262, 341] width 29 height 32
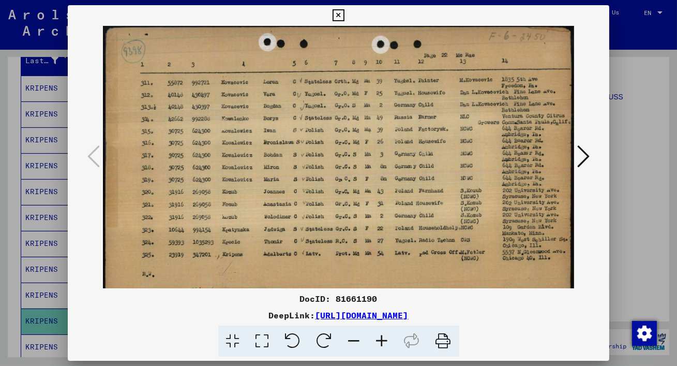
click at [382, 339] on icon at bounding box center [382, 341] width 28 height 32
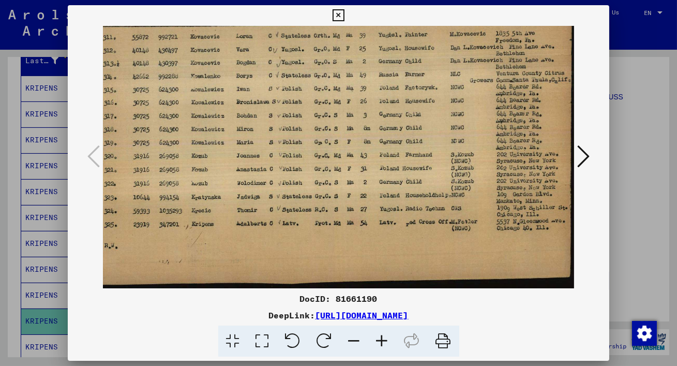
scroll to position [50, 41]
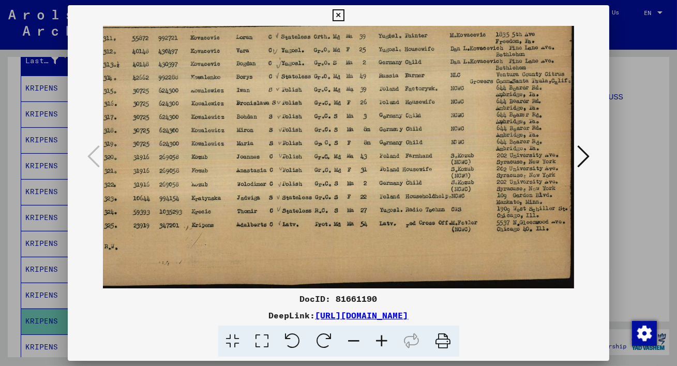
drag, startPoint x: 367, startPoint y: 253, endPoint x: 314, endPoint y: 201, distance: 74.6
click at [314, 201] on img at bounding box center [318, 133] width 513 height 315
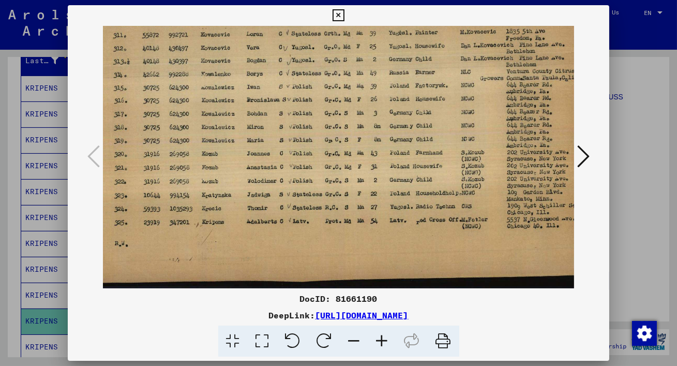
scroll to position [53, 29]
drag, startPoint x: 384, startPoint y: 226, endPoint x: 363, endPoint y: 222, distance: 21.0
click at [363, 222] on img at bounding box center [330, 130] width 513 height 315
click at [337, 10] on icon at bounding box center [338, 15] width 12 height 12
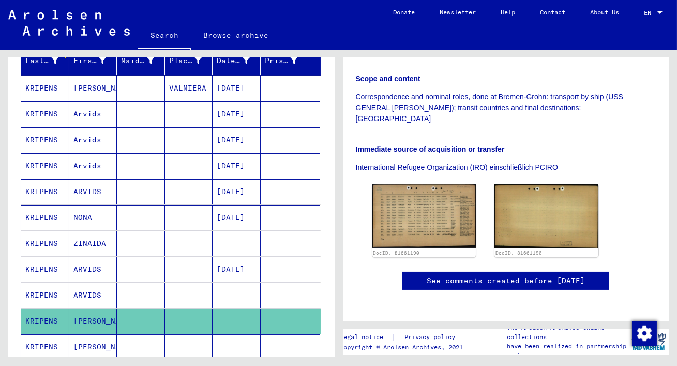
click at [102, 346] on mat-cell "[PERSON_NAME]" at bounding box center [93, 346] width 48 height 25
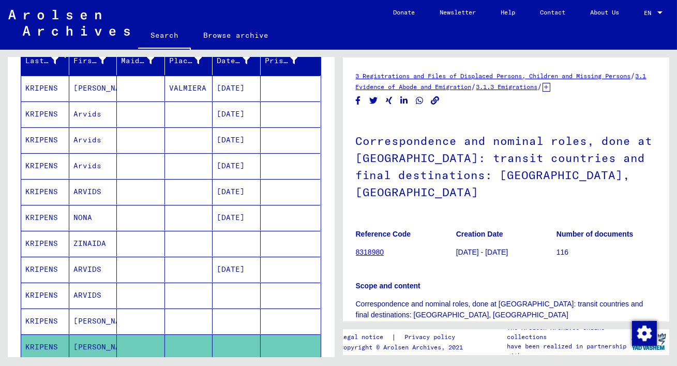
click at [430, 243] on figure "Reference Code 8318980" at bounding box center [406, 244] width 100 height 47
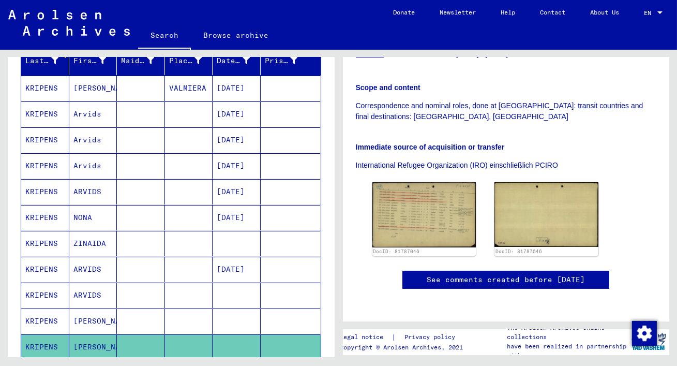
scroll to position [199, 0]
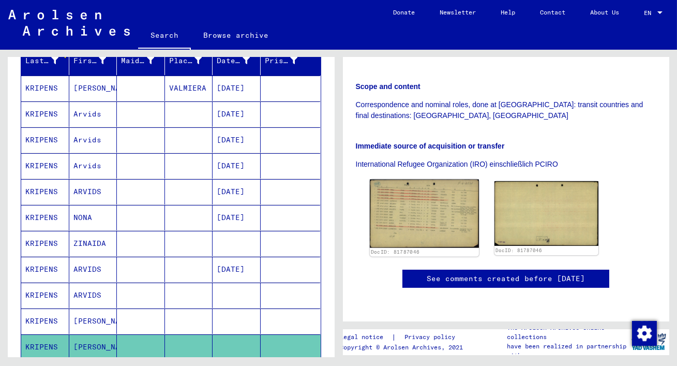
click at [411, 182] on img at bounding box center [423, 213] width 109 height 68
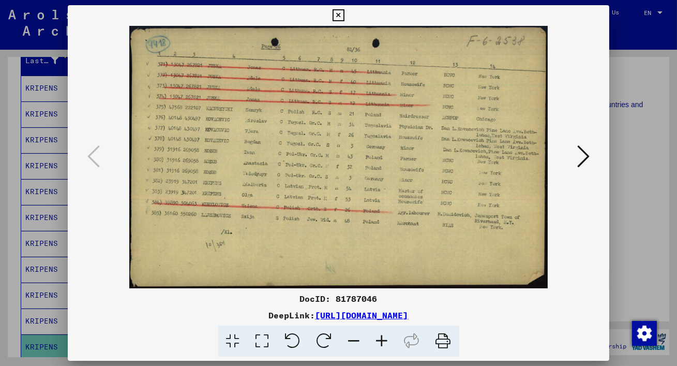
click at [264, 332] on icon at bounding box center [262, 341] width 29 height 32
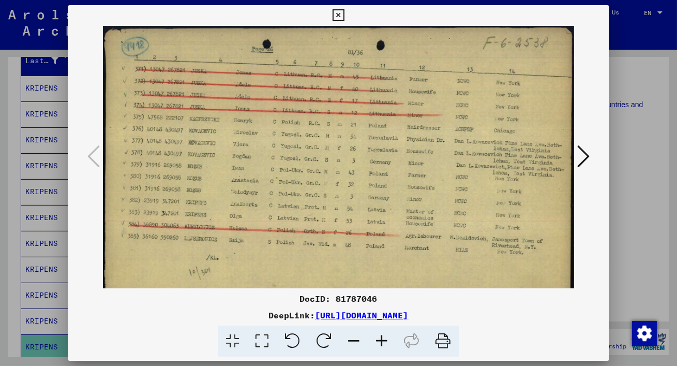
click at [338, 19] on icon at bounding box center [338, 15] width 12 height 12
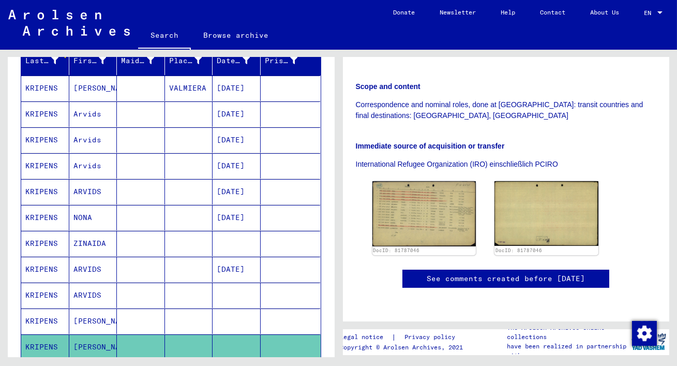
click at [327, 92] on div "Last Name First Name Maiden Name Place of Birth Date of Birth Prisoner # [PERSO…" at bounding box center [171, 249] width 327 height 407
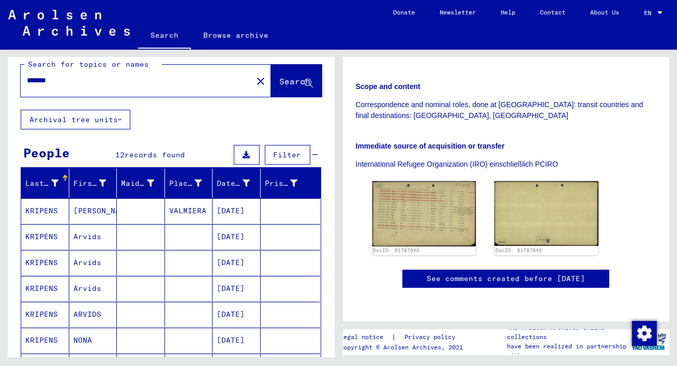
scroll to position [0, 0]
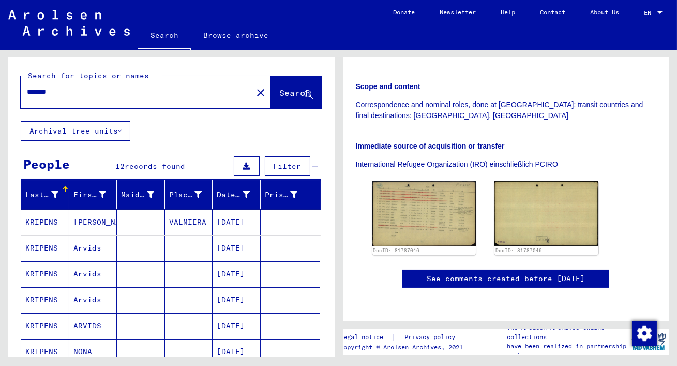
click at [70, 92] on input "*******" at bounding box center [136, 91] width 219 height 11
type input "*"
click at [39, 91] on input "text" at bounding box center [136, 91] width 219 height 11
type input "*********"
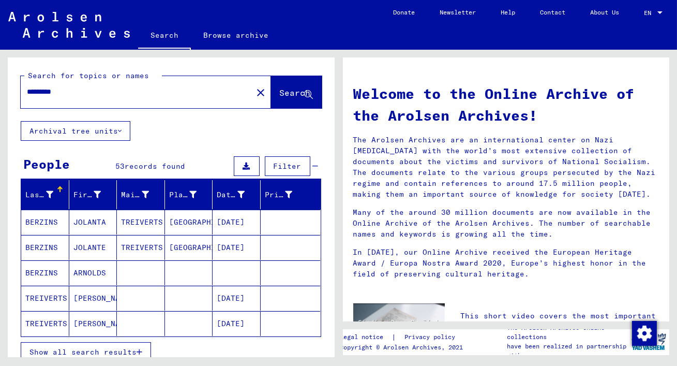
click at [81, 348] on span "Show all search results" at bounding box center [82, 351] width 107 height 9
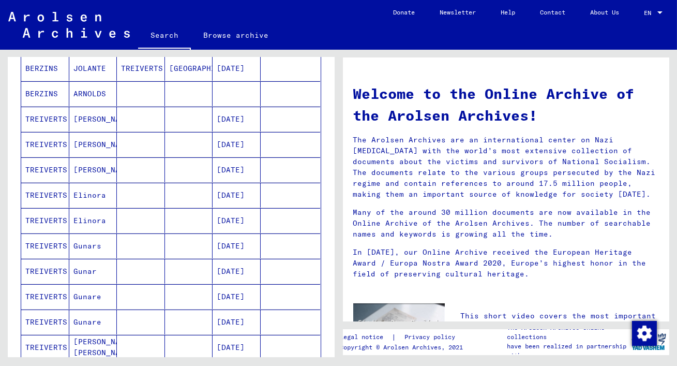
scroll to position [169, 0]
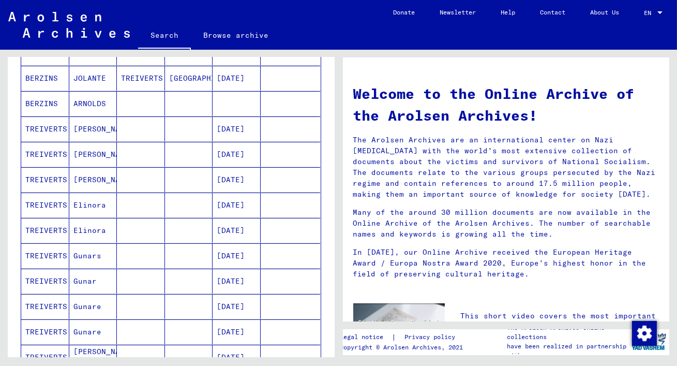
click at [94, 127] on mat-cell "[PERSON_NAME]" at bounding box center [93, 128] width 48 height 25
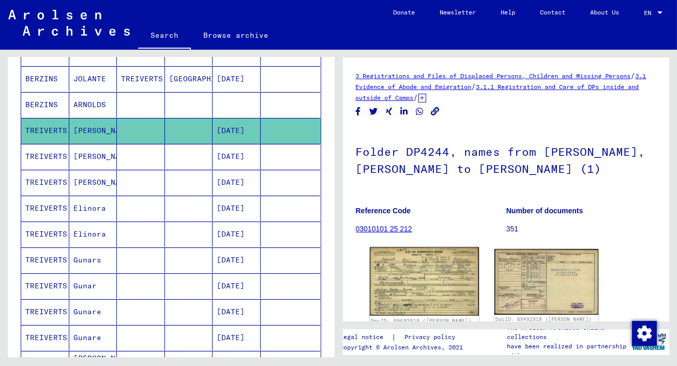
click at [421, 280] on img at bounding box center [423, 281] width 109 height 68
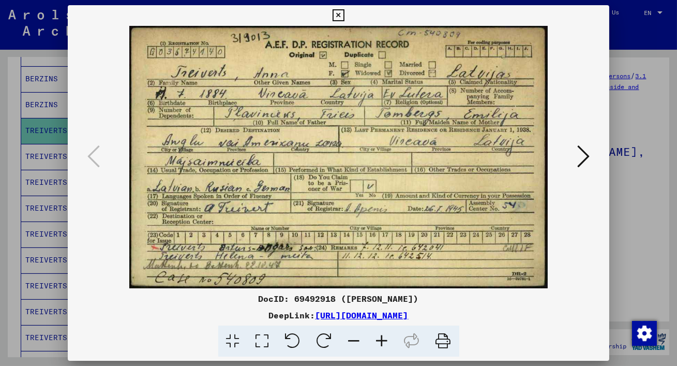
click at [340, 11] on icon at bounding box center [338, 15] width 12 height 12
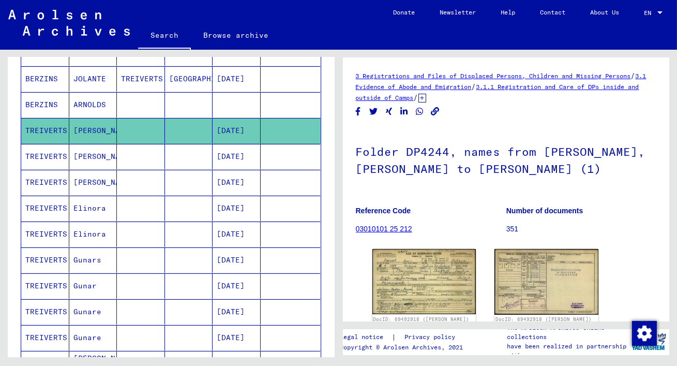
click at [84, 151] on mat-cell "[PERSON_NAME]" at bounding box center [93, 156] width 48 height 25
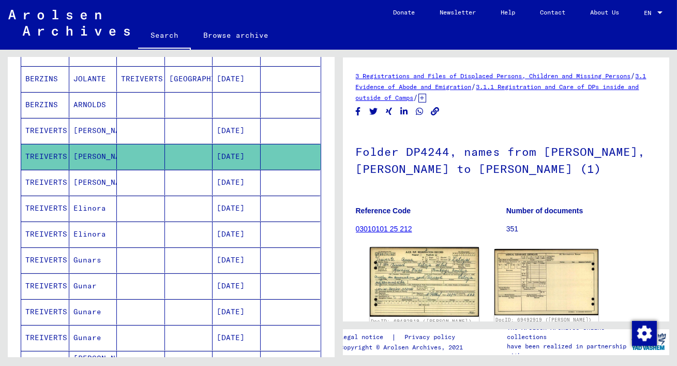
click at [413, 272] on img at bounding box center [423, 281] width 109 height 69
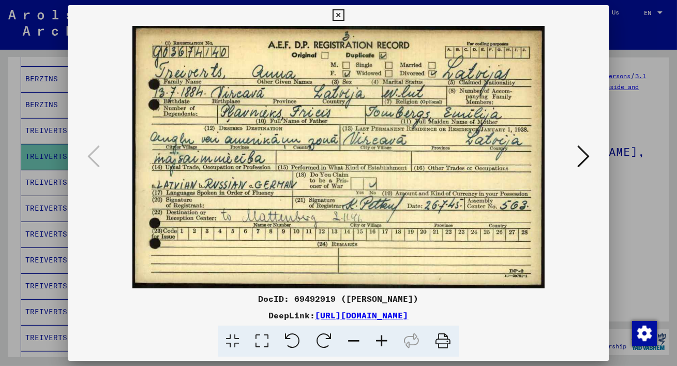
click at [339, 12] on icon at bounding box center [338, 15] width 12 height 12
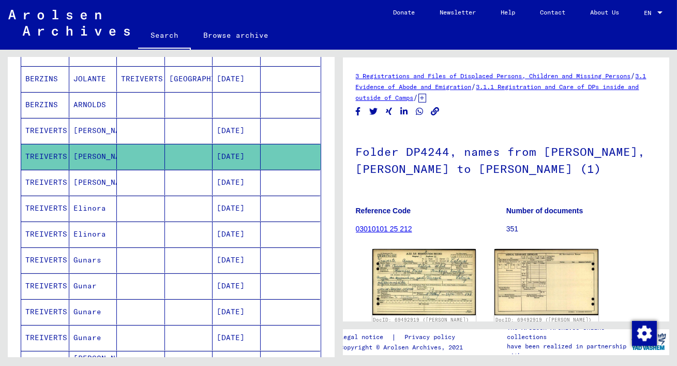
click at [97, 181] on mat-cell "[PERSON_NAME]" at bounding box center [93, 182] width 48 height 25
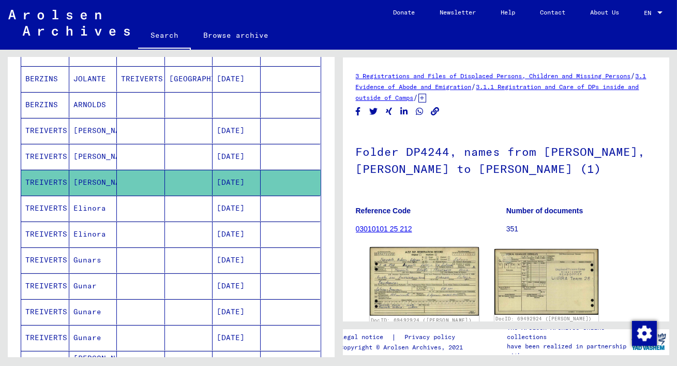
click at [413, 275] on img at bounding box center [423, 281] width 109 height 68
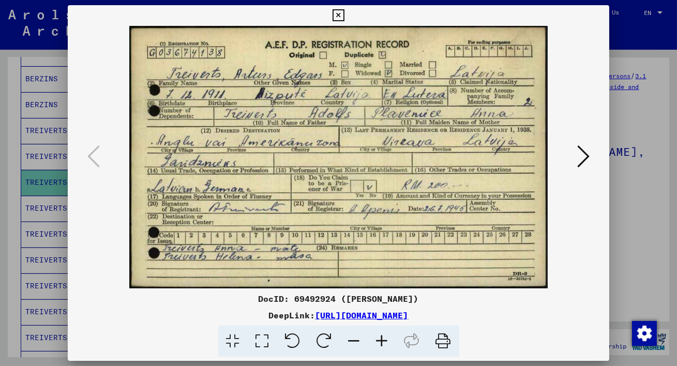
click at [338, 14] on icon at bounding box center [338, 15] width 12 height 12
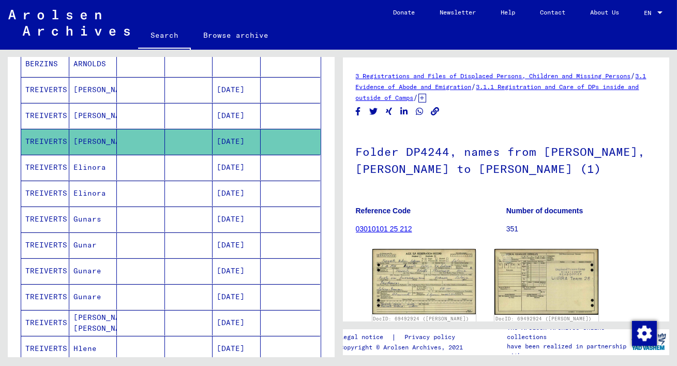
scroll to position [248, 0]
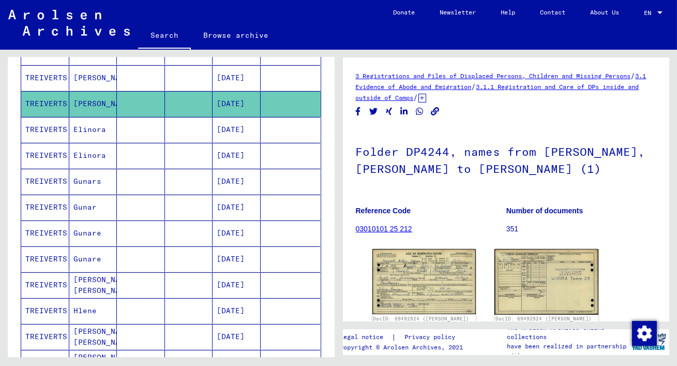
drag, startPoint x: 170, startPoint y: 325, endPoint x: 177, endPoint y: 328, distance: 7.4
click at [150, 357] on mat-sidenav-content "Search Browse archive Detailed questions/information about the documents? Send …" at bounding box center [338, 183] width 677 height 366
click at [88, 309] on mat-cell "Hlene" at bounding box center [93, 310] width 48 height 25
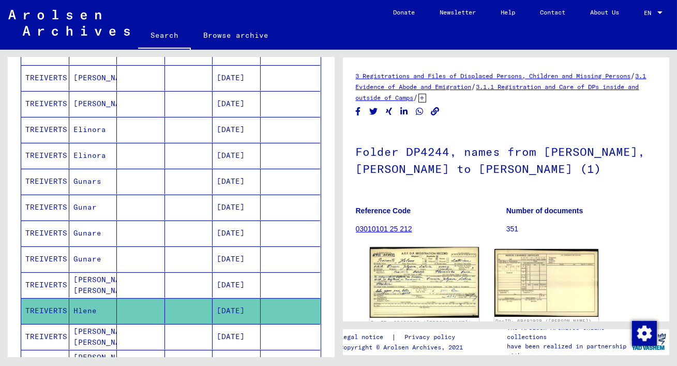
click at [432, 280] on img at bounding box center [423, 282] width 109 height 70
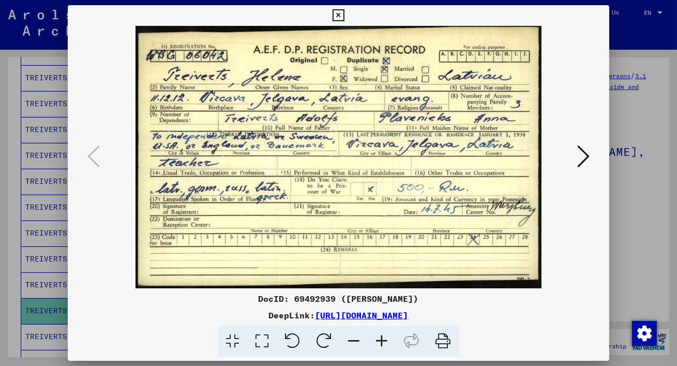
click at [587, 151] on icon at bounding box center [583, 156] width 12 height 25
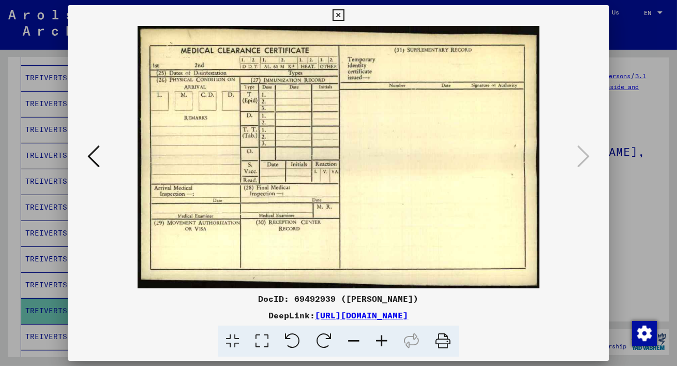
click at [341, 9] on icon at bounding box center [338, 15] width 12 height 12
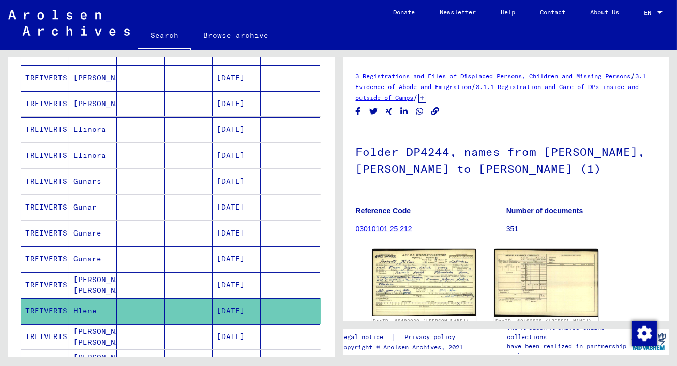
click at [329, 209] on div "Last Name First Name Maiden Name Place of Birth Date of Birth Prisoner # [PERSO…" at bounding box center [171, 303] width 327 height 743
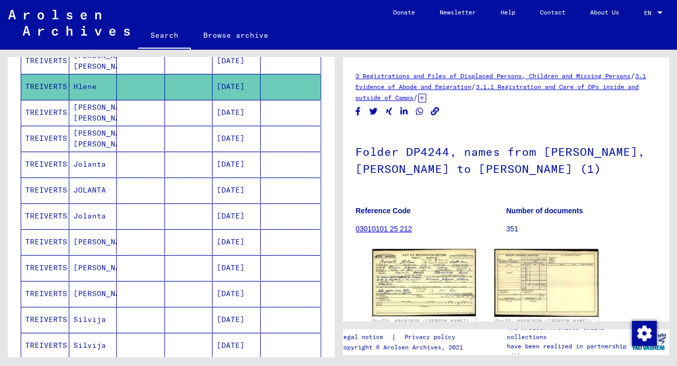
scroll to position [473, 0]
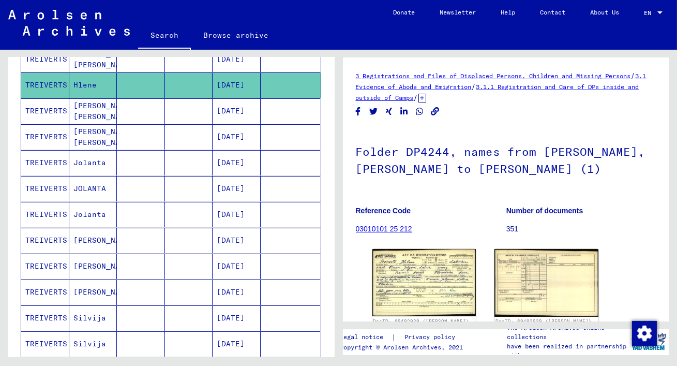
click at [233, 108] on mat-cell "[DATE]" at bounding box center [236, 110] width 48 height 25
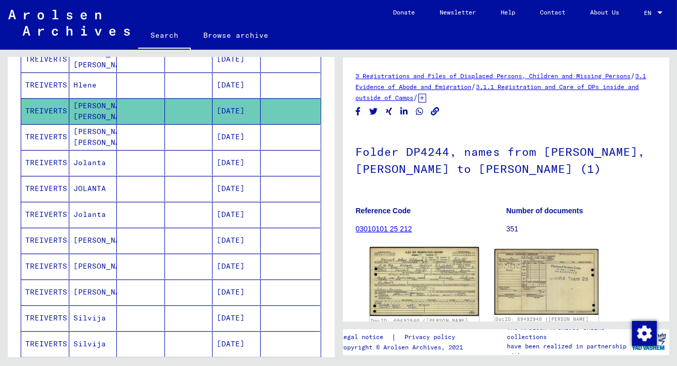
click at [416, 275] on img at bounding box center [423, 281] width 109 height 69
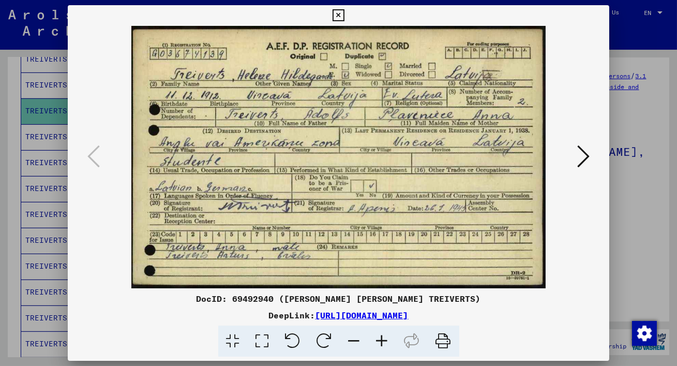
click at [342, 14] on icon at bounding box center [338, 15] width 12 height 12
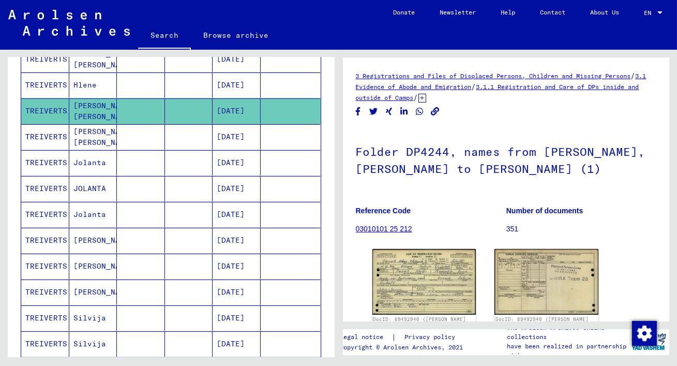
click at [100, 137] on mat-cell "[PERSON_NAME] [PERSON_NAME]" at bounding box center [93, 136] width 48 height 25
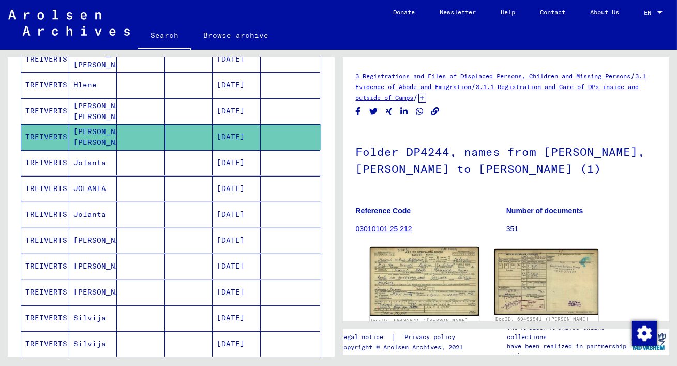
click at [400, 286] on img at bounding box center [423, 281] width 109 height 69
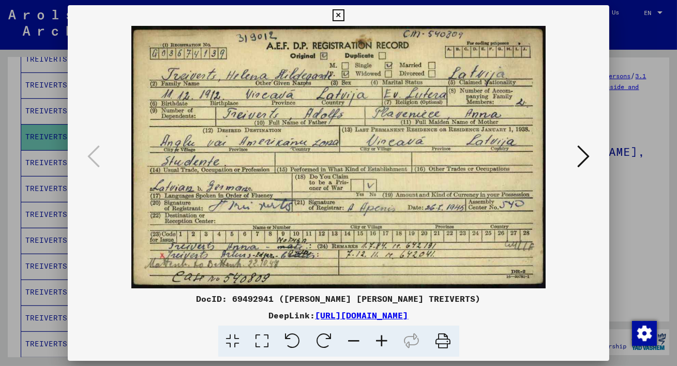
click at [338, 13] on icon at bounding box center [338, 15] width 12 height 12
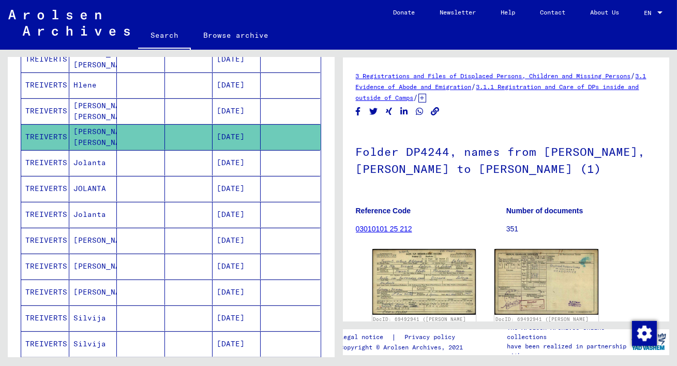
click at [329, 219] on div "Last Name First Name Maiden Name Place of Birth Date of Birth Prisoner # [PERSO…" at bounding box center [171, 78] width 327 height 743
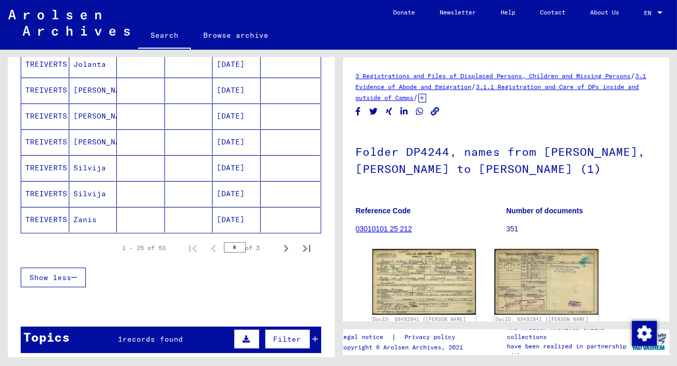
scroll to position [623, 0]
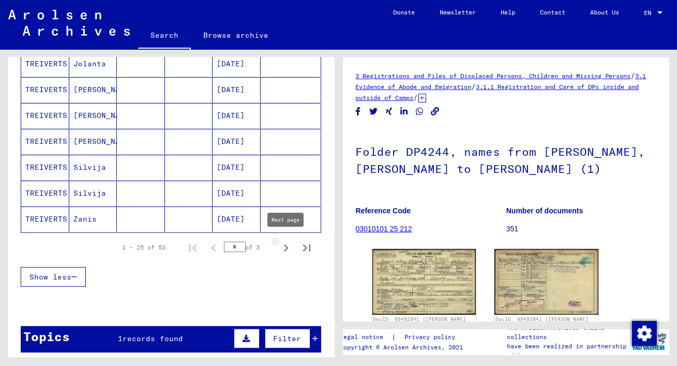
click at [286, 241] on icon "Next page" at bounding box center [286, 247] width 14 height 14
type input "*"
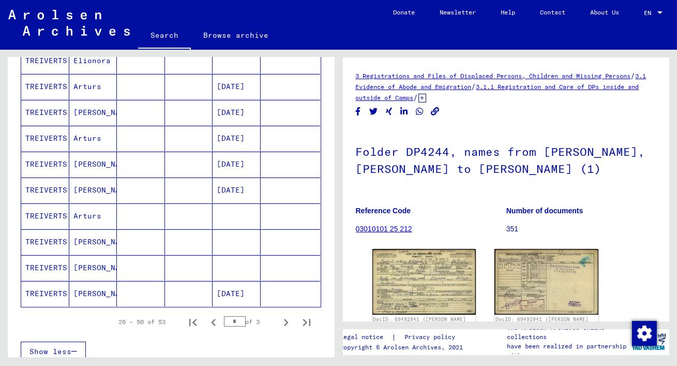
scroll to position [548, 0]
click at [225, 136] on mat-cell "[DATE]" at bounding box center [236, 139] width 48 height 25
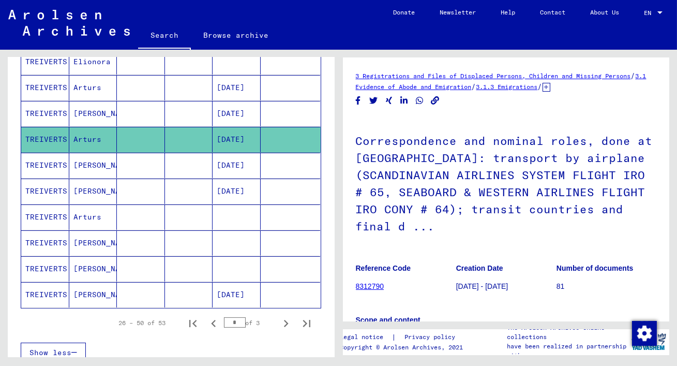
click at [221, 159] on mat-cell "[DATE]" at bounding box center [236, 165] width 48 height 25
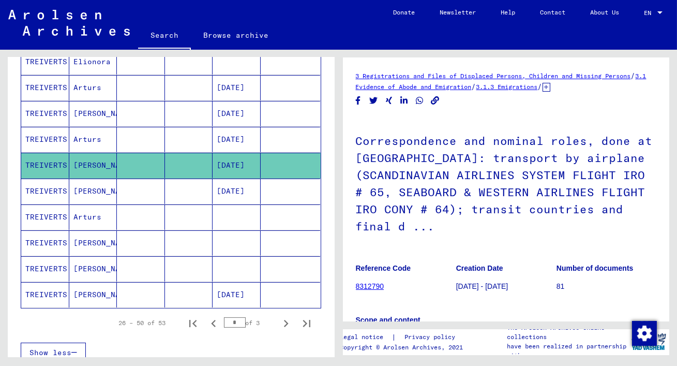
click at [216, 188] on mat-cell "[DATE]" at bounding box center [236, 190] width 48 height 25
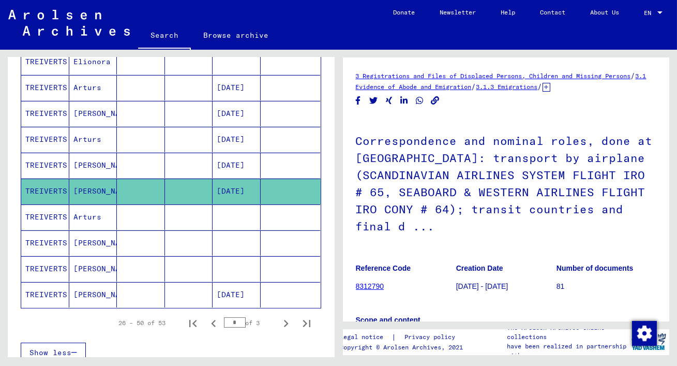
click at [383, 249] on div "Correspondence and nominal roles, done at [GEOGRAPHIC_DATA]: transport by airpl…" at bounding box center [506, 292] width 301 height 351
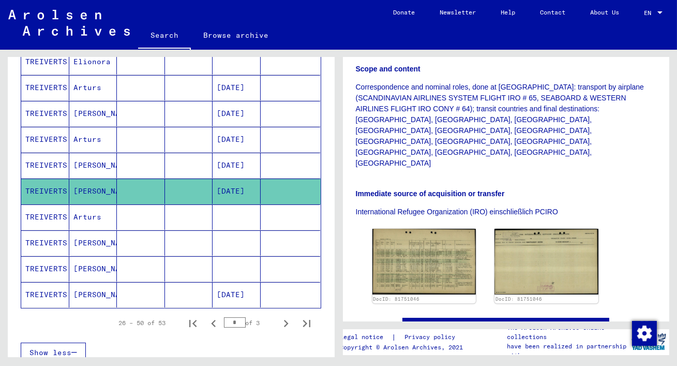
scroll to position [283, 0]
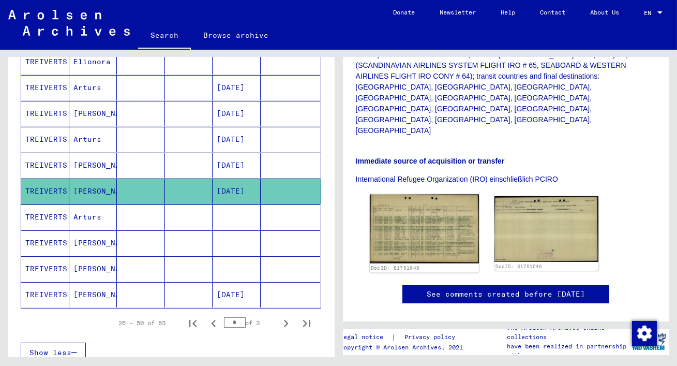
click at [421, 208] on img at bounding box center [423, 228] width 109 height 69
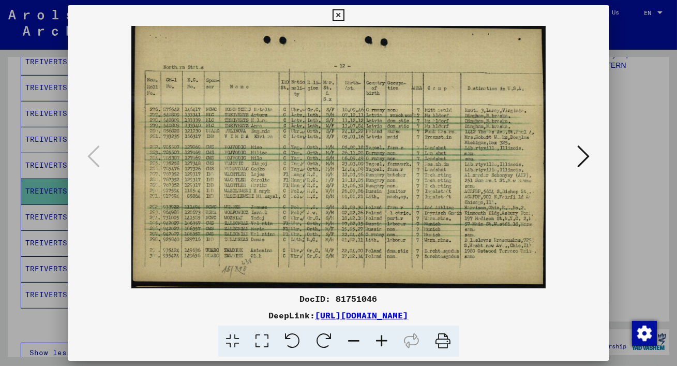
click at [259, 339] on icon at bounding box center [262, 341] width 29 height 32
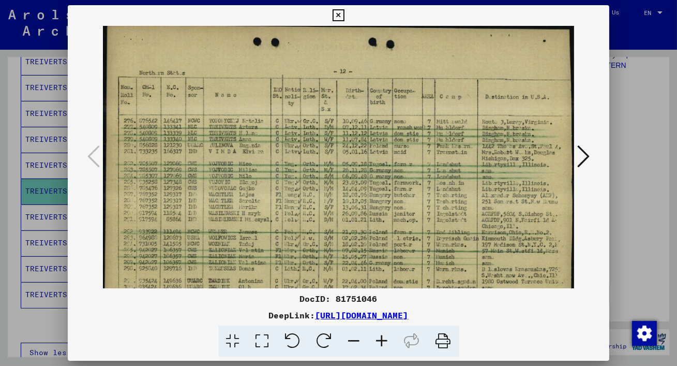
click at [380, 337] on icon at bounding box center [382, 341] width 28 height 32
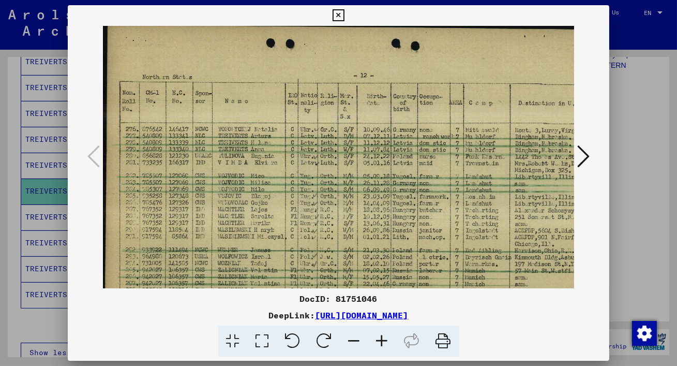
click at [380, 337] on icon at bounding box center [382, 341] width 28 height 32
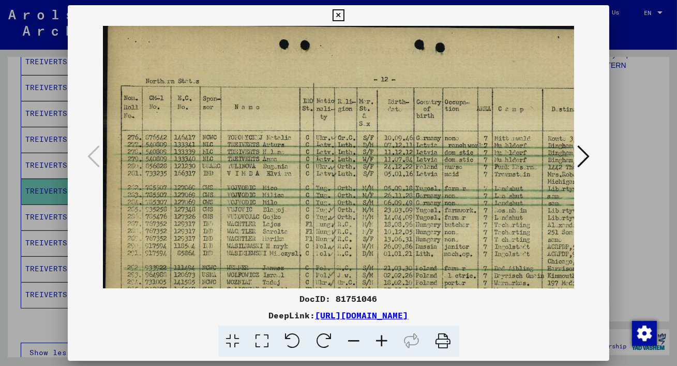
click at [380, 337] on icon at bounding box center [382, 341] width 28 height 32
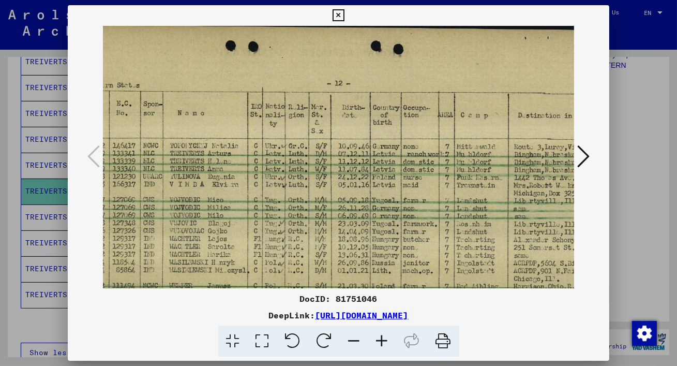
scroll to position [0, 74]
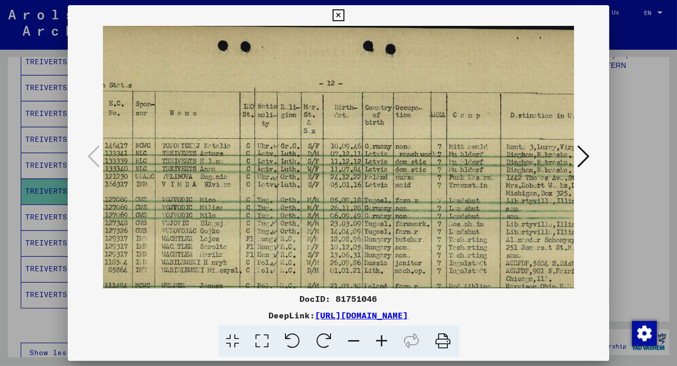
drag, startPoint x: 375, startPoint y: 171, endPoint x: 299, endPoint y: 173, distance: 76.0
click at [299, 173] on img at bounding box center [325, 214] width 594 height 376
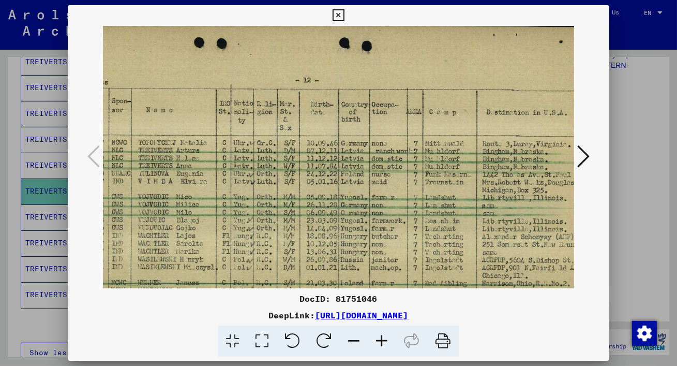
scroll to position [28, 0]
drag, startPoint x: 450, startPoint y: 161, endPoint x: 589, endPoint y: 136, distance: 140.8
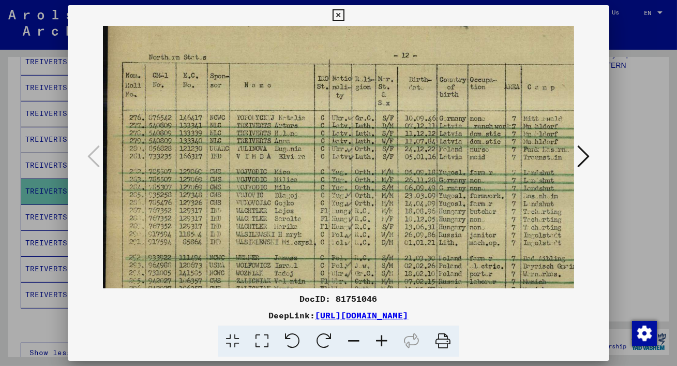
click at [575, 136] on div at bounding box center [338, 157] width 541 height 262
click at [341, 13] on icon at bounding box center [338, 15] width 12 height 12
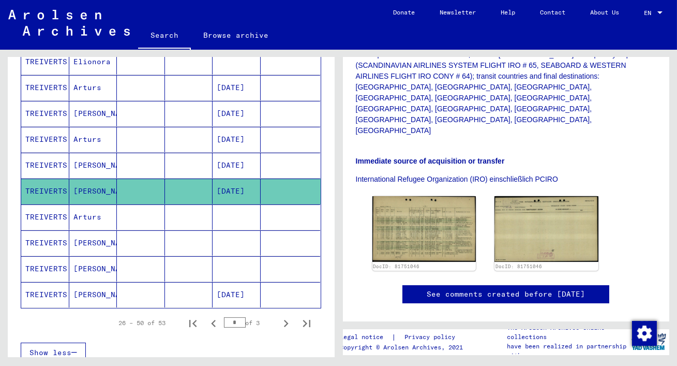
click at [95, 267] on mat-cell "[PERSON_NAME]" at bounding box center [93, 268] width 48 height 25
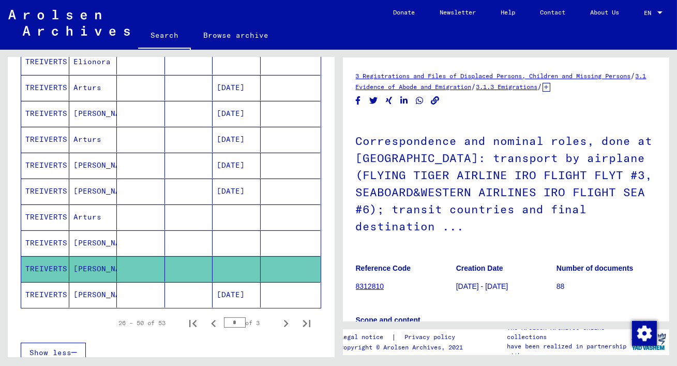
click at [95, 285] on mat-cell "[PERSON_NAME]" at bounding box center [93, 294] width 48 height 25
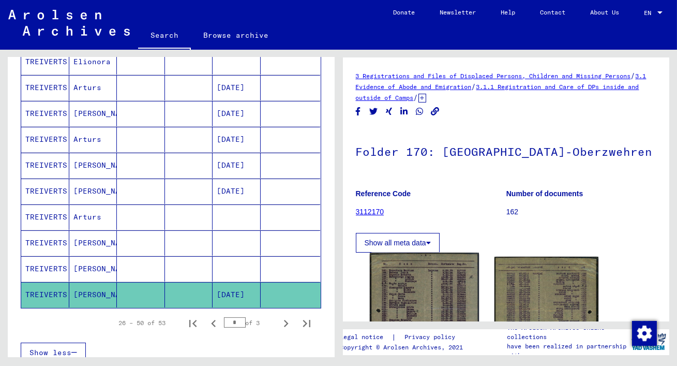
click at [412, 290] on img at bounding box center [423, 331] width 109 height 159
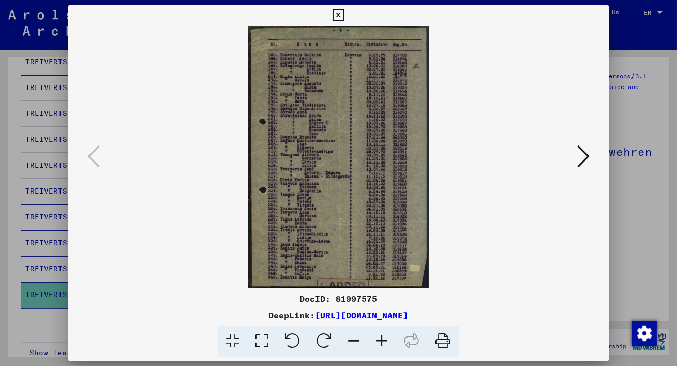
click at [265, 342] on icon at bounding box center [262, 341] width 29 height 32
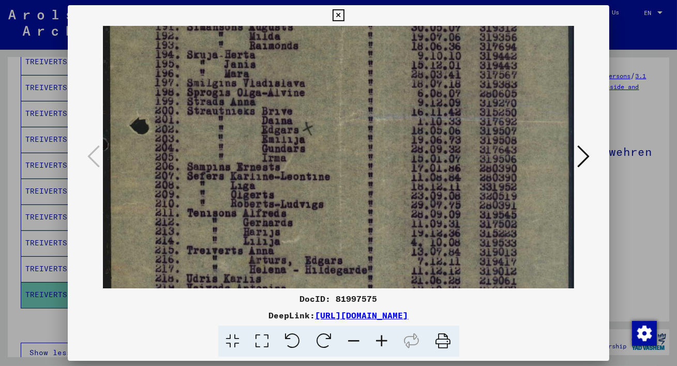
scroll to position [174, 0]
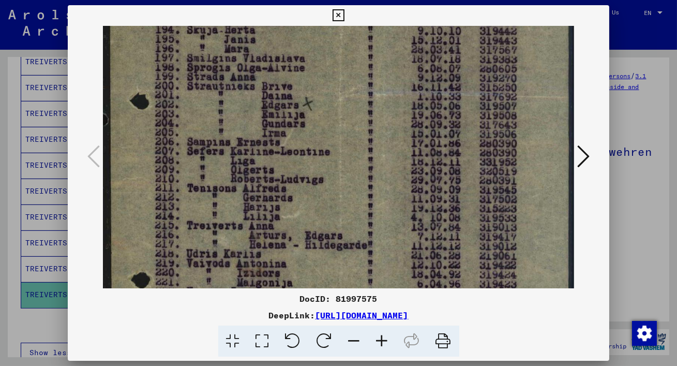
drag, startPoint x: 299, startPoint y: 253, endPoint x: 302, endPoint y: 78, distance: 175.8
click at [302, 78] on img at bounding box center [338, 195] width 471 height 686
click at [343, 16] on icon at bounding box center [338, 15] width 12 height 12
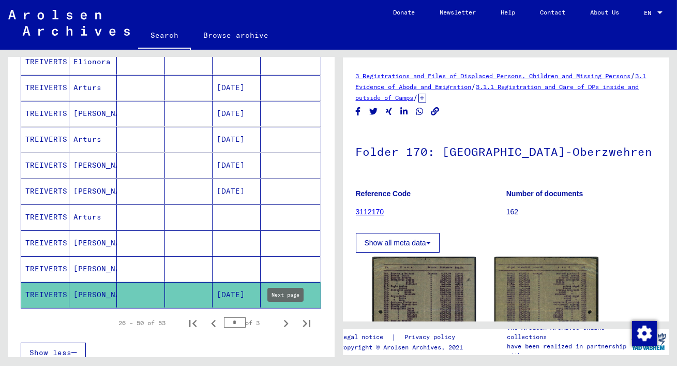
click at [286, 316] on icon "Next page" at bounding box center [286, 323] width 14 height 14
type input "*"
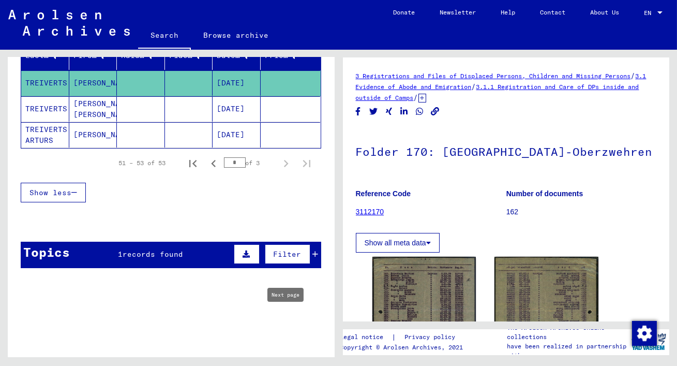
scroll to position [137, 0]
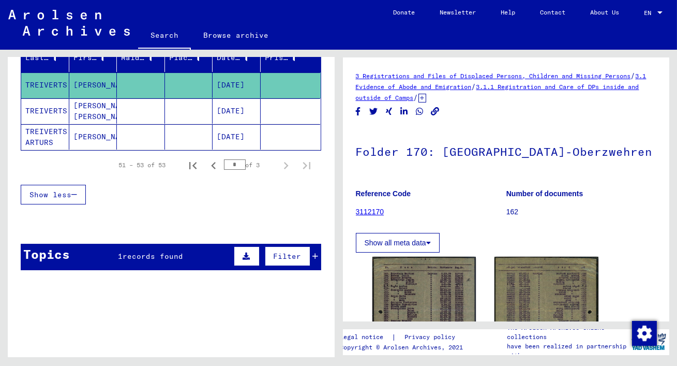
click at [245, 133] on mat-cell "[DATE]" at bounding box center [236, 136] width 48 height 25
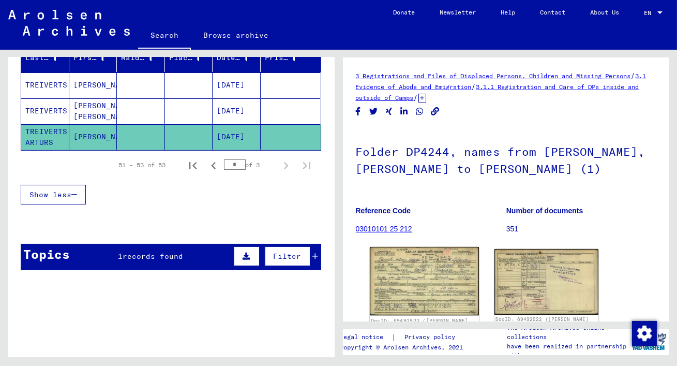
click at [401, 280] on img at bounding box center [423, 281] width 109 height 68
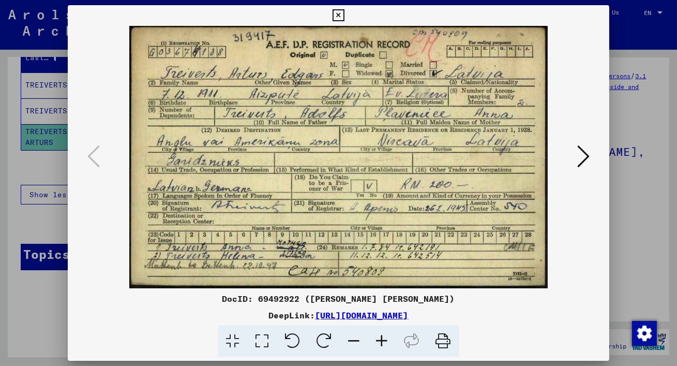
click at [338, 15] on icon at bounding box center [338, 15] width 12 height 12
